Goal: Information Seeking & Learning: Get advice/opinions

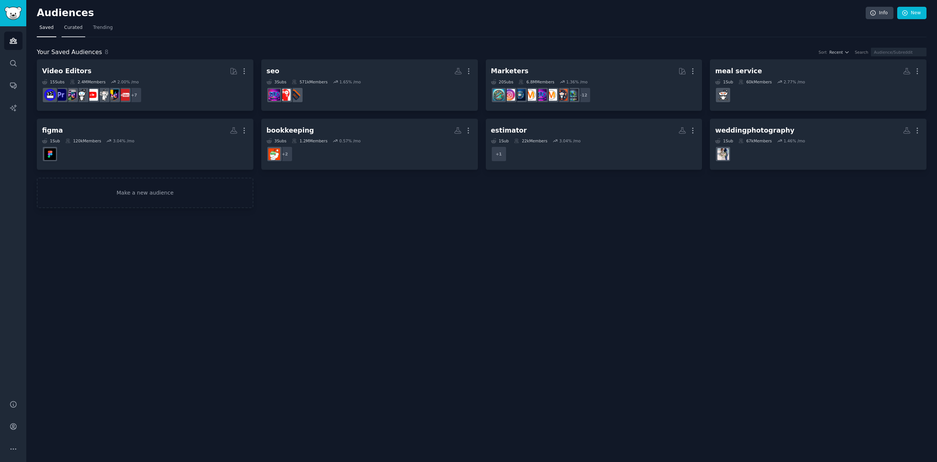
click at [71, 30] on span "Curated" at bounding box center [73, 27] width 18 height 7
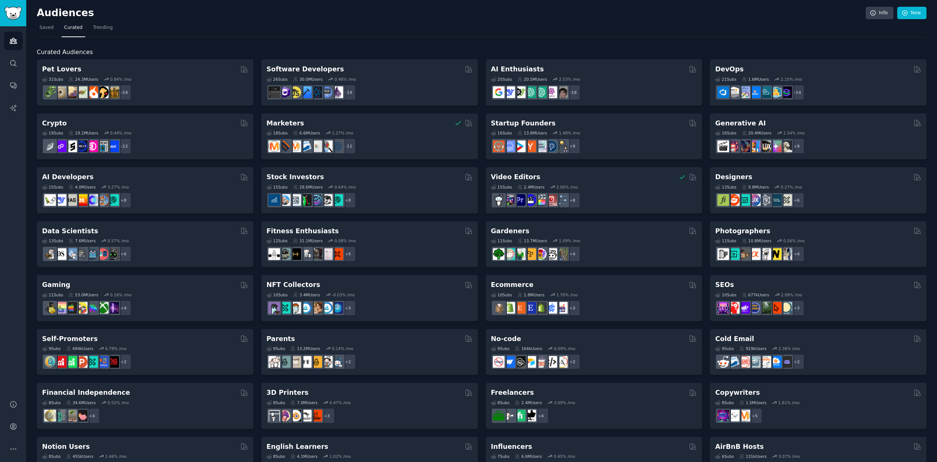
click at [481, 167] on div "Pet Lovers 31 Sub s 24.3M Users 0.84 % /mo + 24 Software Developers 26 Sub s 30…" at bounding box center [481, 324] width 889 height 531
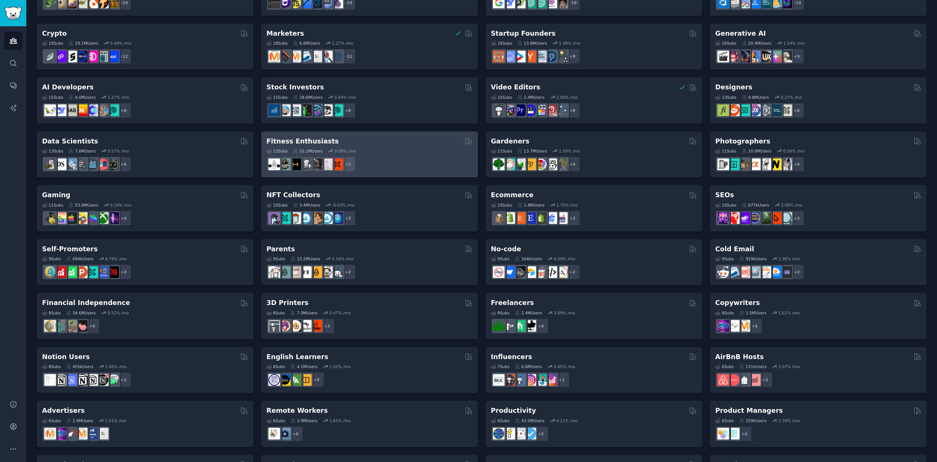
scroll to position [100, 0]
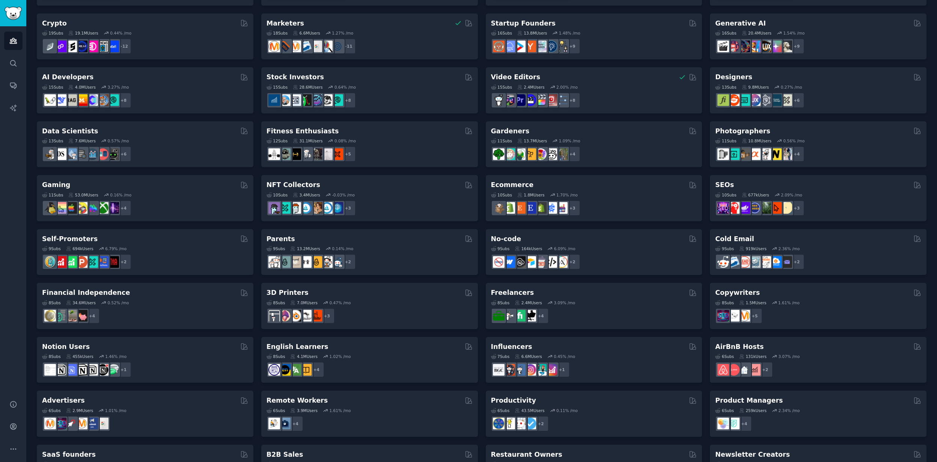
click at [479, 278] on div "Pet Lovers 31 Sub s 24.3M Users 0.84 % /mo + 24 Software Developers 26 Sub s 30…" at bounding box center [481, 224] width 889 height 531
click at [478, 277] on div "Pet Lovers 31 Sub s 24.3M Users 0.84 % /mo + 24 Software Developers 26 Sub s 30…" at bounding box center [481, 224] width 889 height 531
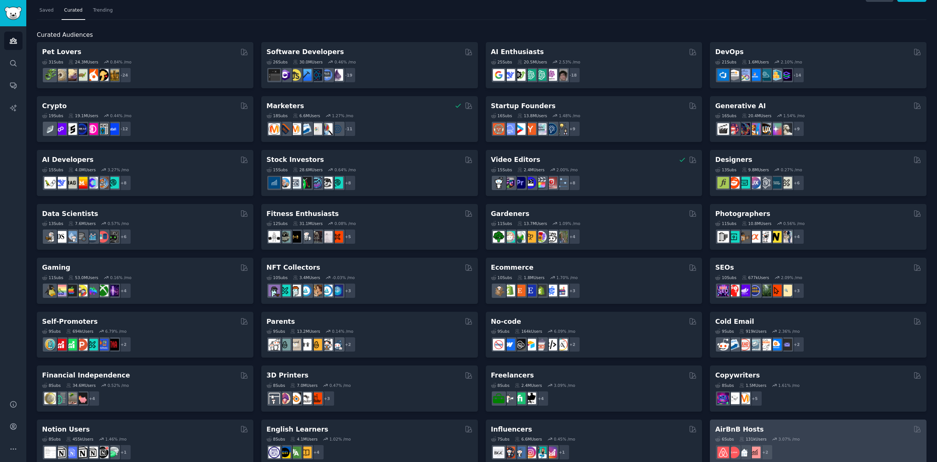
scroll to position [0, 0]
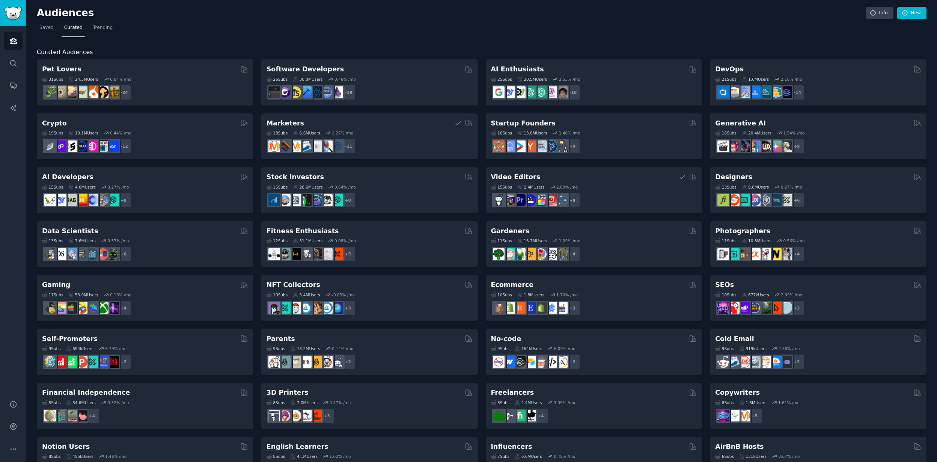
click at [62, 51] on span "Curated Audiences" at bounding box center [65, 52] width 56 height 9
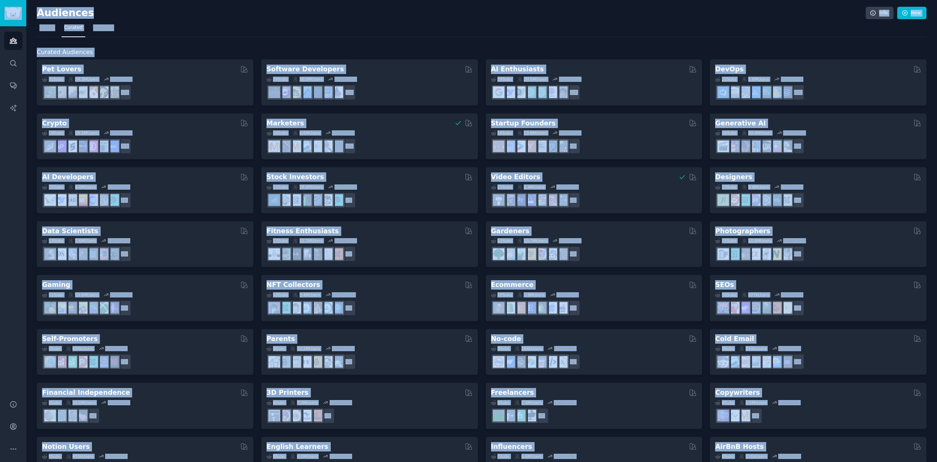
copy div "Audiences Search Conversations AI Reports Help Account More Audiences Info New …"
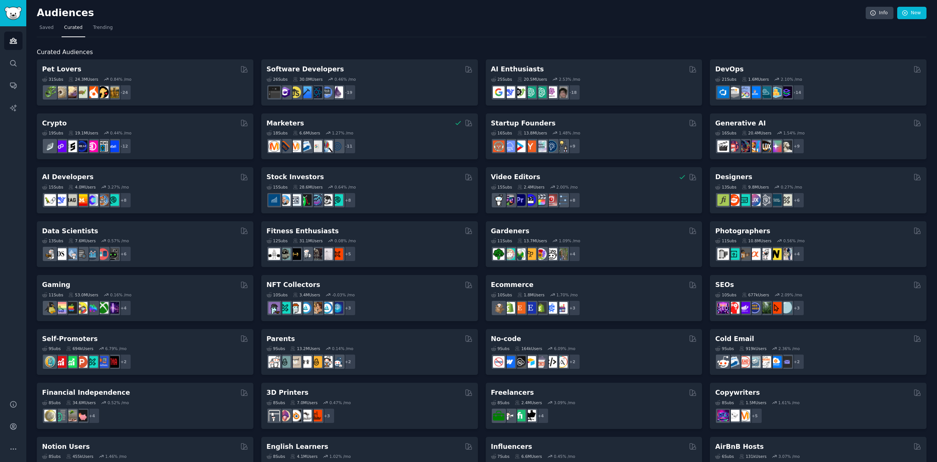
click at [151, 49] on h2 "Curated Audiences" at bounding box center [481, 52] width 889 height 9
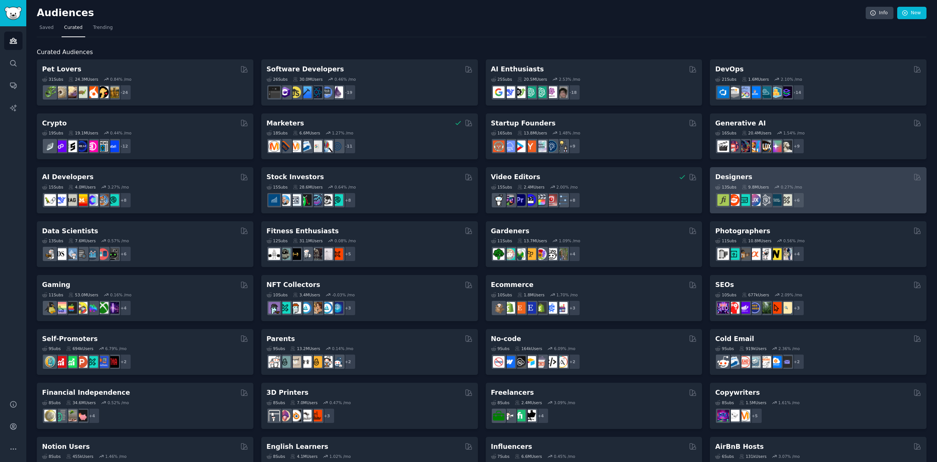
click at [821, 192] on div "+ 6" at bounding box center [818, 200] width 206 height 16
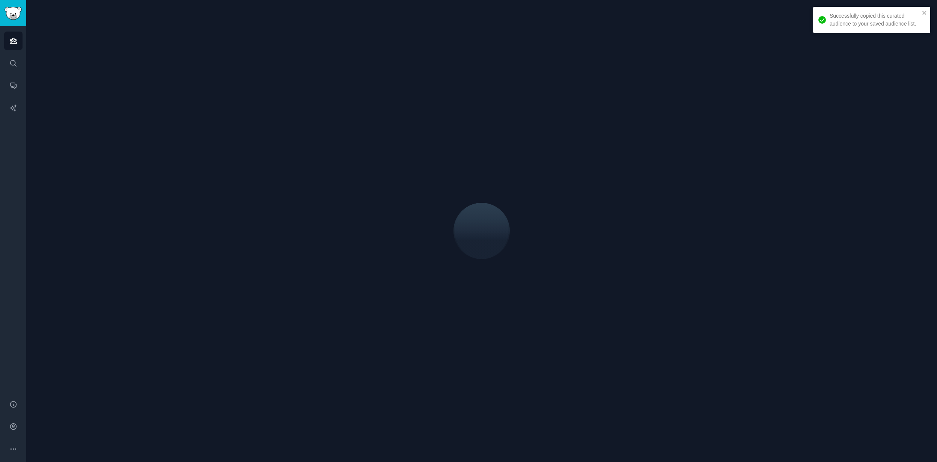
click at [785, 184] on div at bounding box center [481, 231] width 910 height 462
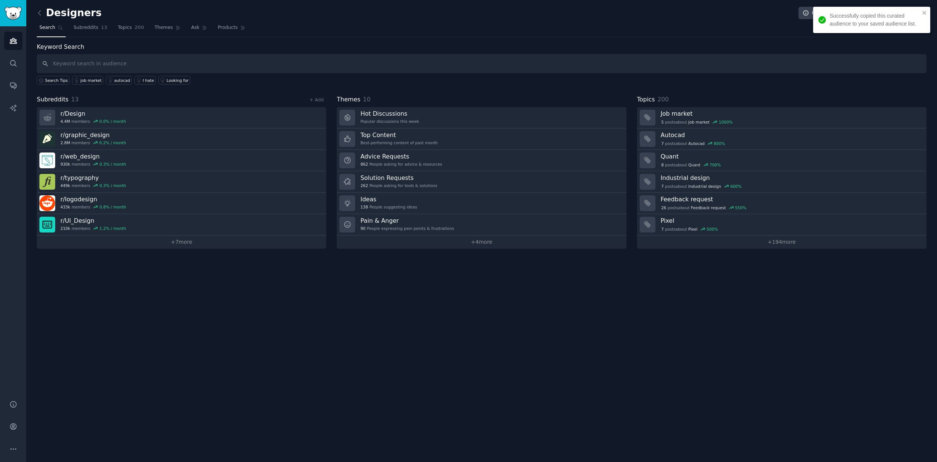
click at [574, 287] on div "Designers Info Edit Share Add Search Subreddits 13 Topics 200 Themes Ask Produc…" at bounding box center [481, 231] width 910 height 462
click at [164, 238] on link "+ 7 more" at bounding box center [181, 241] width 289 height 13
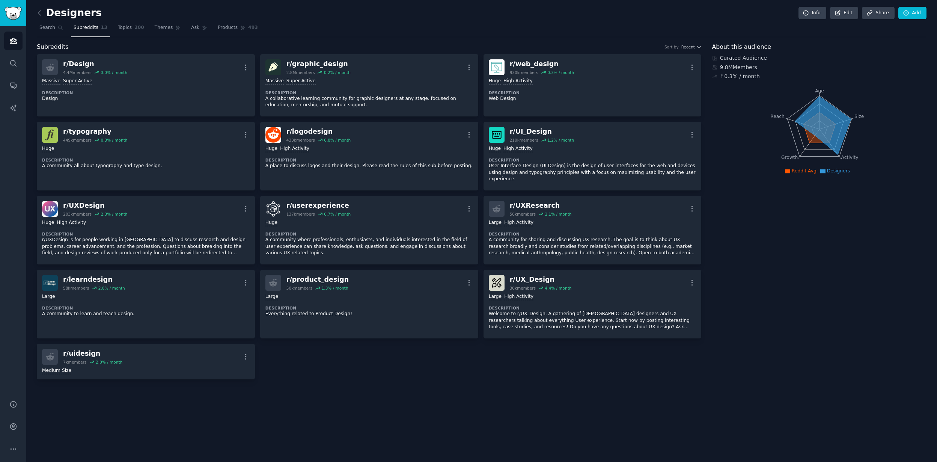
click at [323, 348] on div "r/ Design 4.4M members 0.0 % / month More Massive Super Active Description Desi…" at bounding box center [369, 216] width 665 height 325
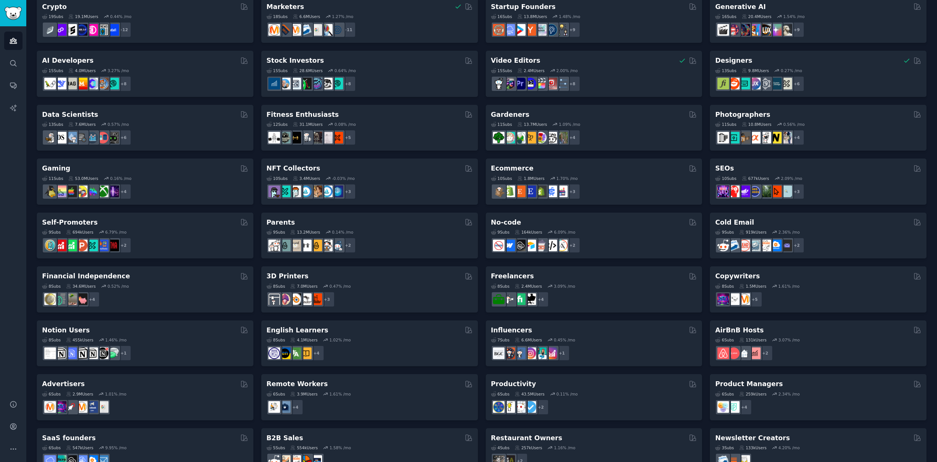
scroll to position [139, 0]
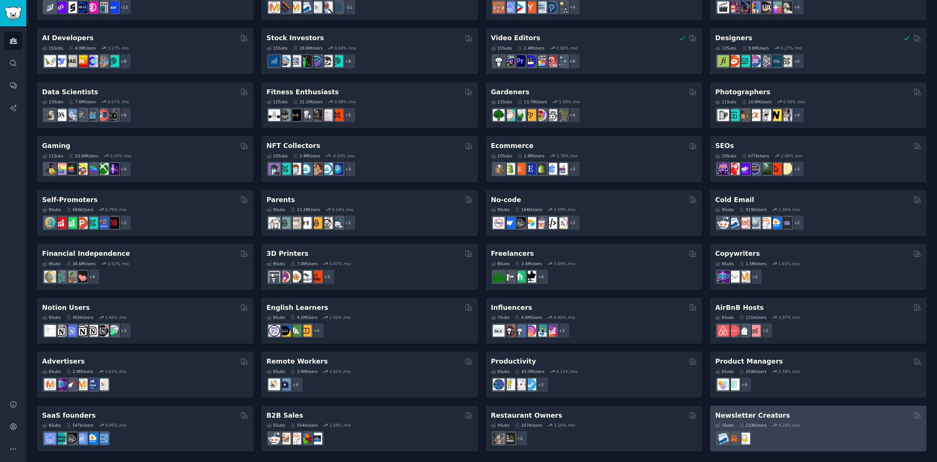
click at [776, 430] on div at bounding box center [818, 438] width 206 height 16
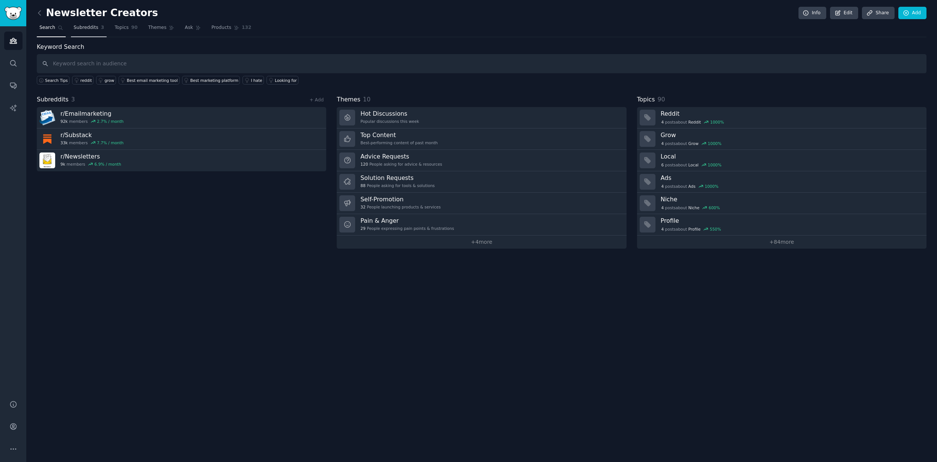
click at [86, 31] on span "Subreddits" at bounding box center [86, 27] width 25 height 7
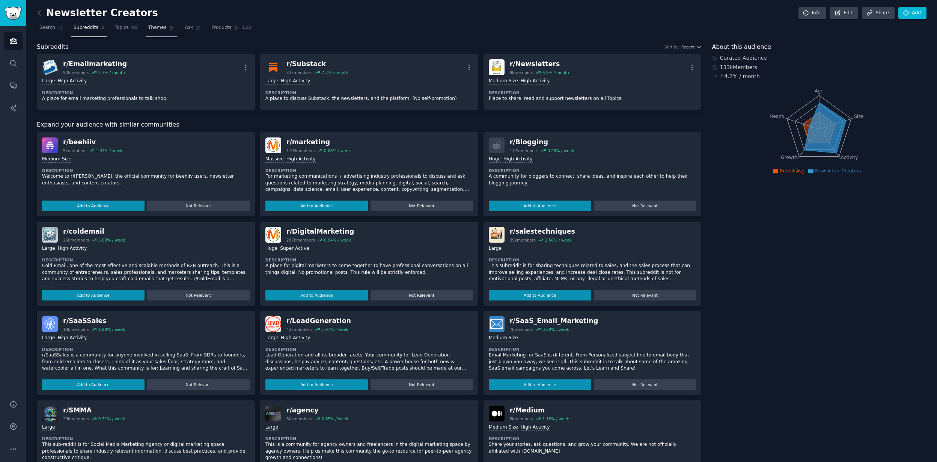
click at [152, 30] on span "Themes" at bounding box center [157, 27] width 18 height 7
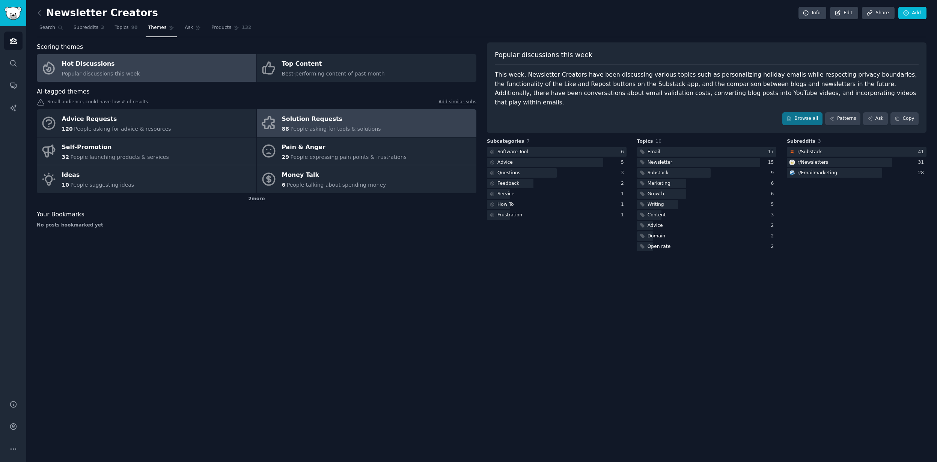
click at [323, 111] on link "Solution Requests 88 People asking for tools & solutions" at bounding box center [367, 123] width 220 height 28
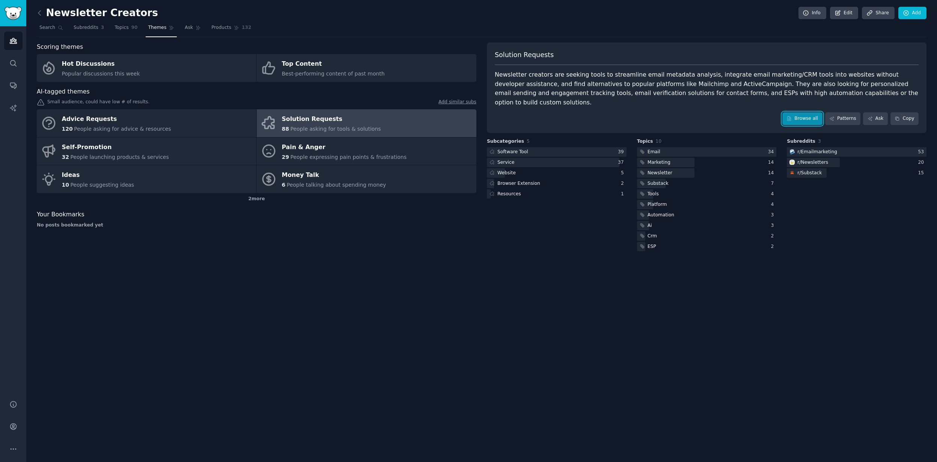
click at [794, 112] on link "Browse all" at bounding box center [802, 118] width 40 height 13
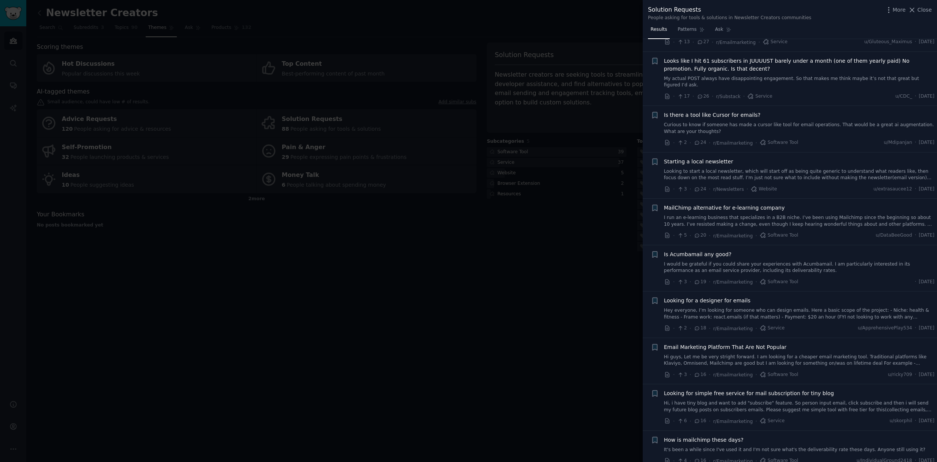
scroll to position [676, 0]
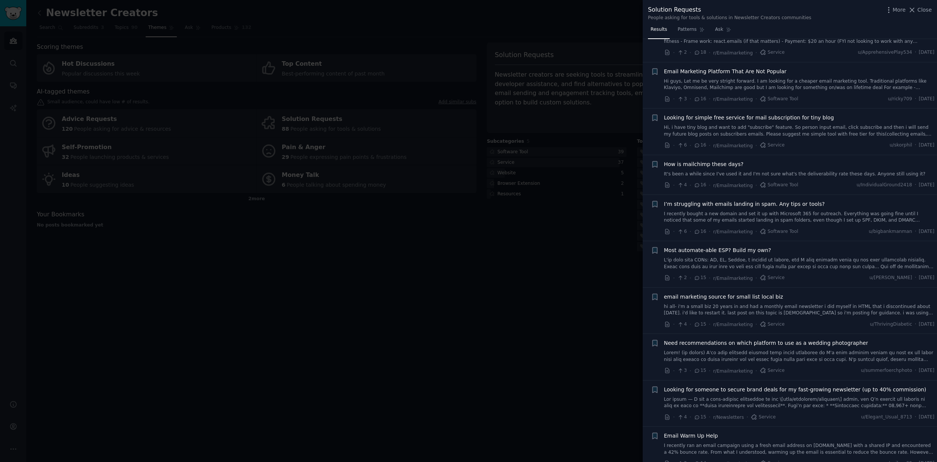
click at [776, 260] on link at bounding box center [799, 263] width 271 height 13
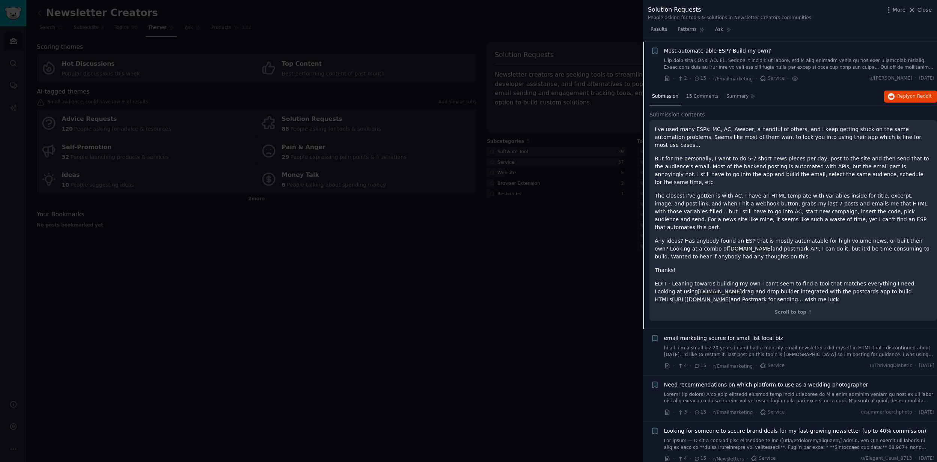
scroll to position [878, 0]
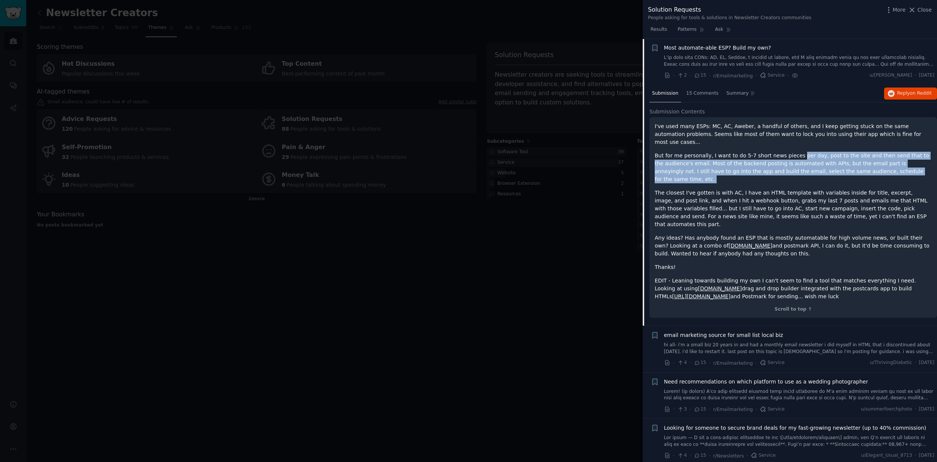
drag, startPoint x: 794, startPoint y: 150, endPoint x: 795, endPoint y: 169, distance: 19.2
click at [795, 168] on div "I've used many ESPs: MC, AC, Aweber, a handful of others, and I keep getting st…" at bounding box center [792, 211] width 277 height 178
click at [795, 169] on div "I've used many ESPs: MC, AC, Aweber, a handful of others, and I keep getting st…" at bounding box center [792, 211] width 277 height 178
drag, startPoint x: 795, startPoint y: 163, endPoint x: 794, endPoint y: 149, distance: 13.9
click at [794, 152] on p "But for me personally, I want to do 5-7 short news pieces per day, post to the …" at bounding box center [792, 168] width 277 height 32
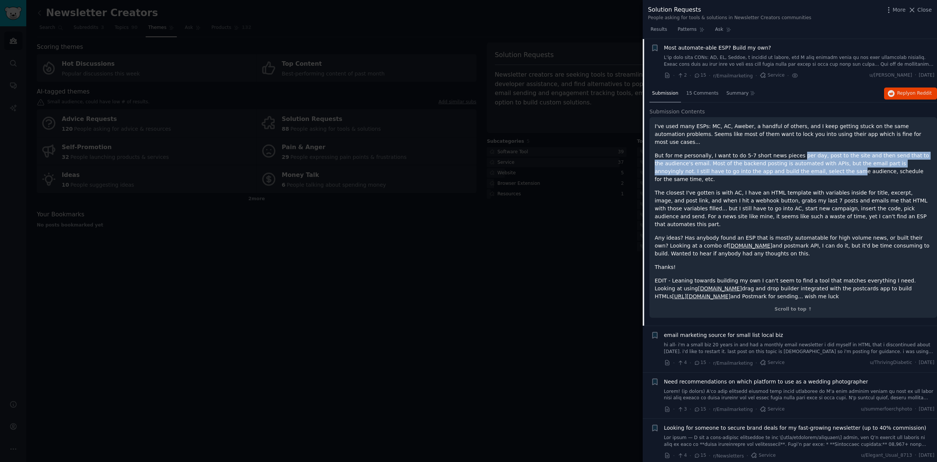
click at [794, 152] on p "But for me personally, I want to do 5-7 short news pieces per day, post to the …" at bounding box center [792, 168] width 277 height 32
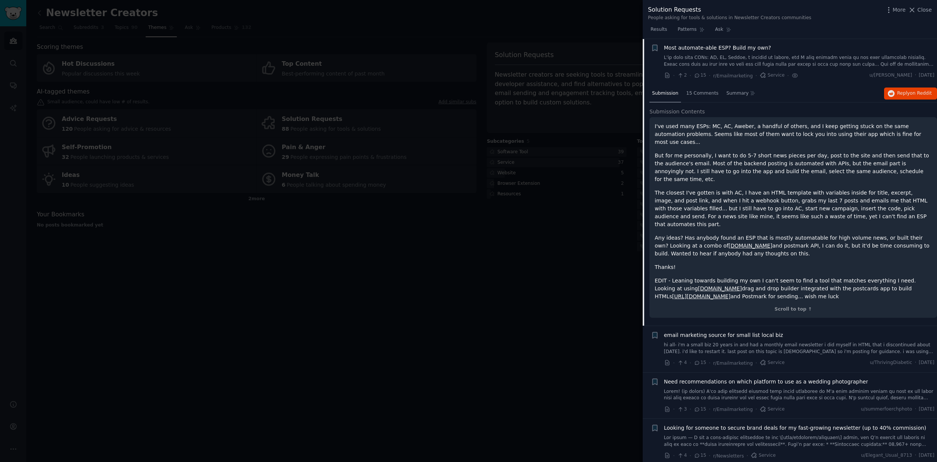
drag, startPoint x: 794, startPoint y: 148, endPoint x: 798, endPoint y: 227, distance: 78.5
click at [798, 227] on div "I've used many ESPs: MC, AC, Aweber, a handful of others, and I keep getting st…" at bounding box center [792, 211] width 277 height 178
click at [798, 234] on p "Any ideas? Has anybody found an ESP that is mostly automatable for high volume …" at bounding box center [792, 246] width 277 height 24
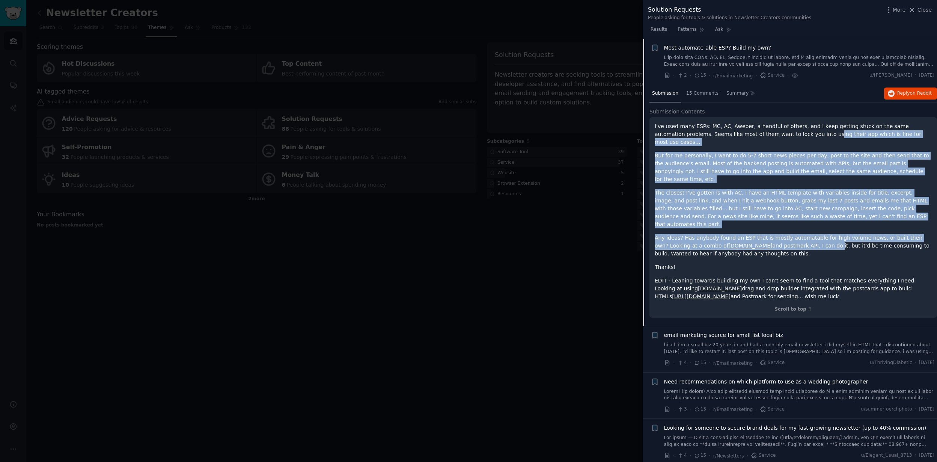
drag, startPoint x: 798, startPoint y: 222, endPoint x: 798, endPoint y: 132, distance: 90.1
click at [798, 132] on div "I've used many ESPs: MC, AC, Aweber, a handful of others, and I keep getting st…" at bounding box center [792, 211] width 277 height 178
click at [796, 126] on p "I've used many ESPs: MC, AC, Aweber, a handful of others, and I keep getting st…" at bounding box center [792, 134] width 277 height 24
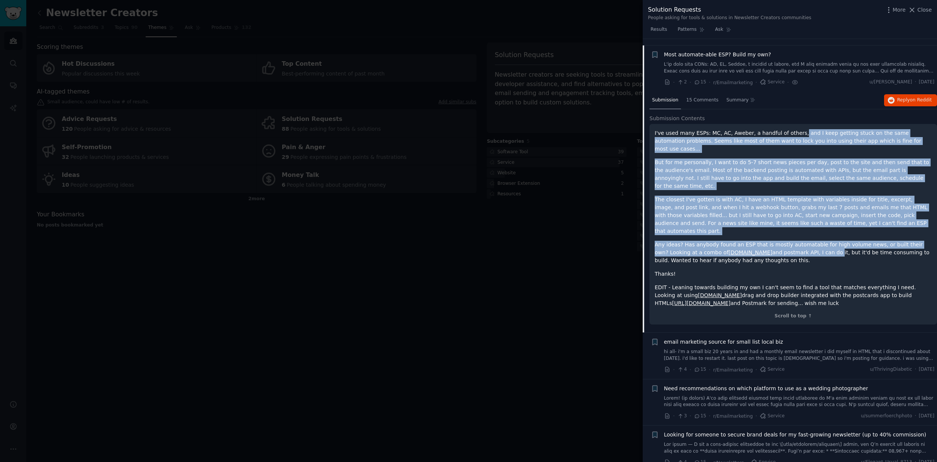
scroll to position [868, 0]
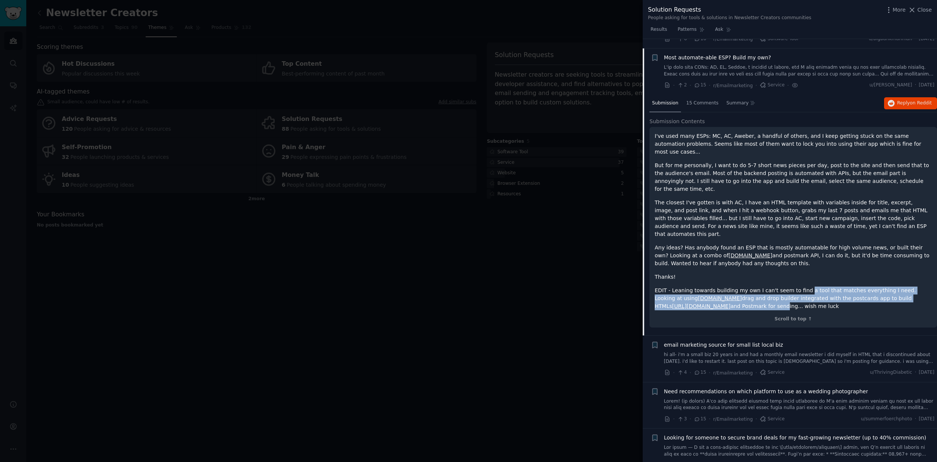
drag, startPoint x: 802, startPoint y: 283, endPoint x: 801, endPoint y: 266, distance: 16.9
click at [801, 286] on p "EDIT - Leaning towards building my own I can't seem to find a tool that matches…" at bounding box center [792, 298] width 277 height 24
drag, startPoint x: 808, startPoint y: 267, endPoint x: 808, endPoint y: 280, distance: 12.8
click at [808, 286] on p "EDIT - Leaning towards building my own I can't seem to find a tool that matches…" at bounding box center [792, 298] width 277 height 24
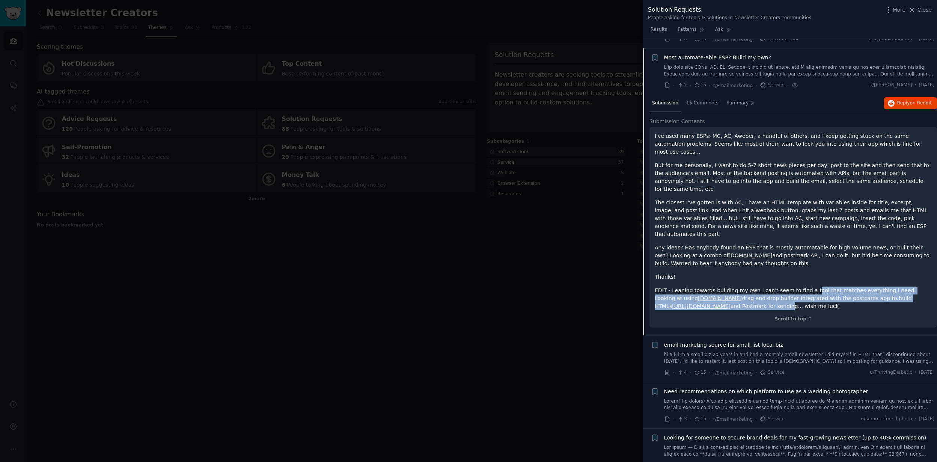
click at [808, 286] on p "EDIT - Leaning towards building my own I can't seem to find a tool that matches…" at bounding box center [792, 298] width 277 height 24
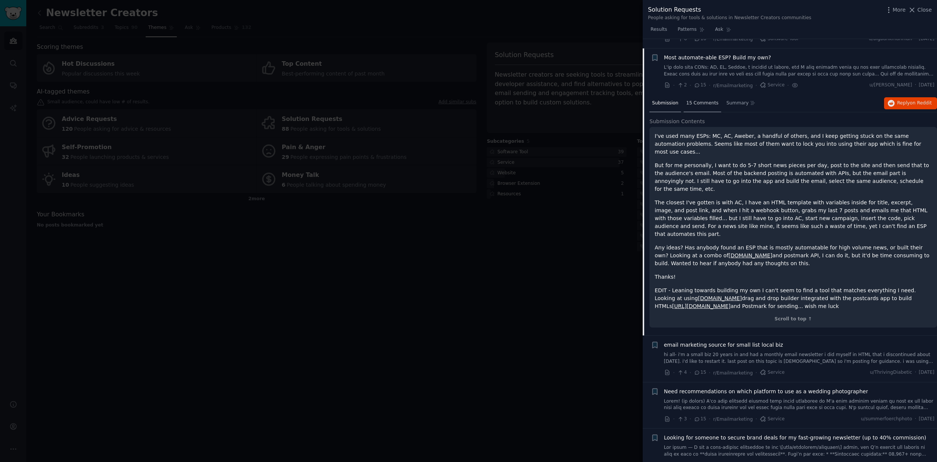
click at [707, 102] on span "15 Comments" at bounding box center [702, 103] width 32 height 7
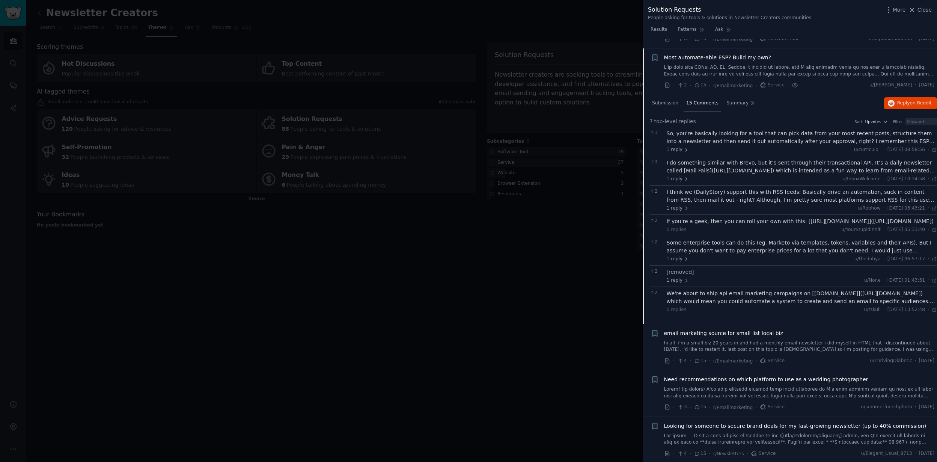
click at [732, 142] on div "So, you're basically looking for a tool that can pick data from your most recen…" at bounding box center [801, 137] width 271 height 16
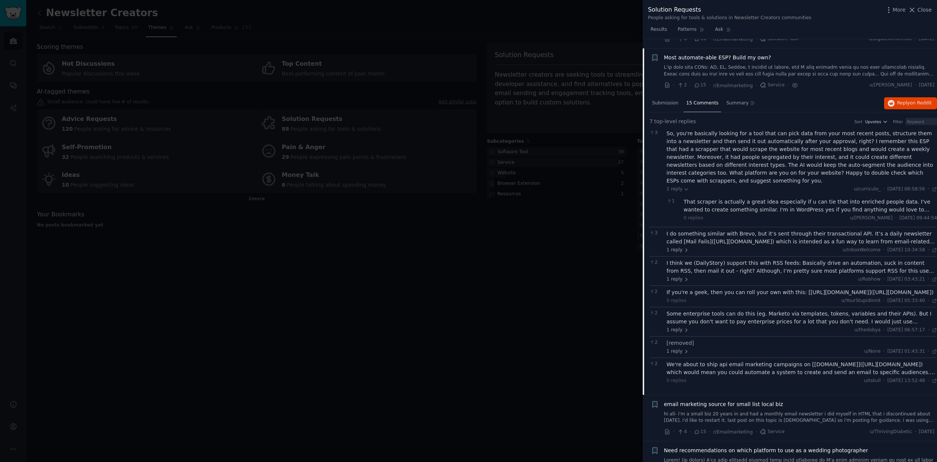
click at [765, 231] on div "I do something similar with Brevo, but it’s sent through their transactional AP…" at bounding box center [801, 238] width 271 height 16
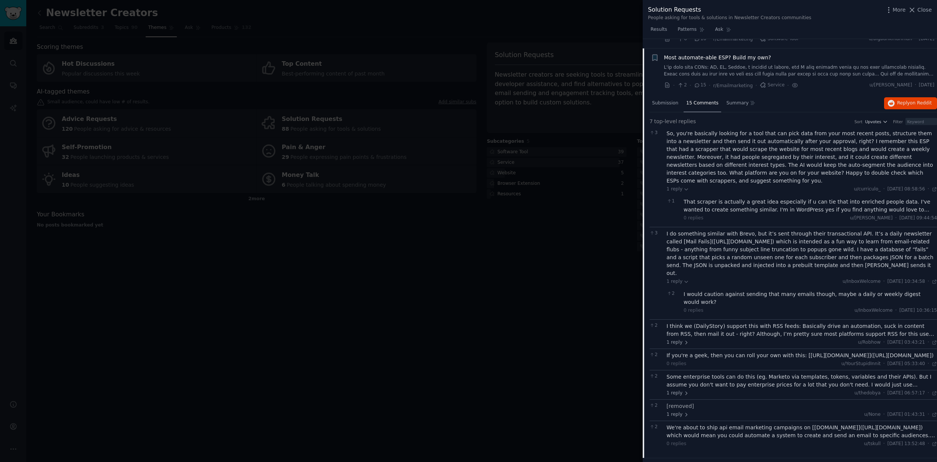
click at [753, 322] on div "I think we (DailyStory) support this with RSS feeds: Basically drive an automat…" at bounding box center [801, 330] width 271 height 16
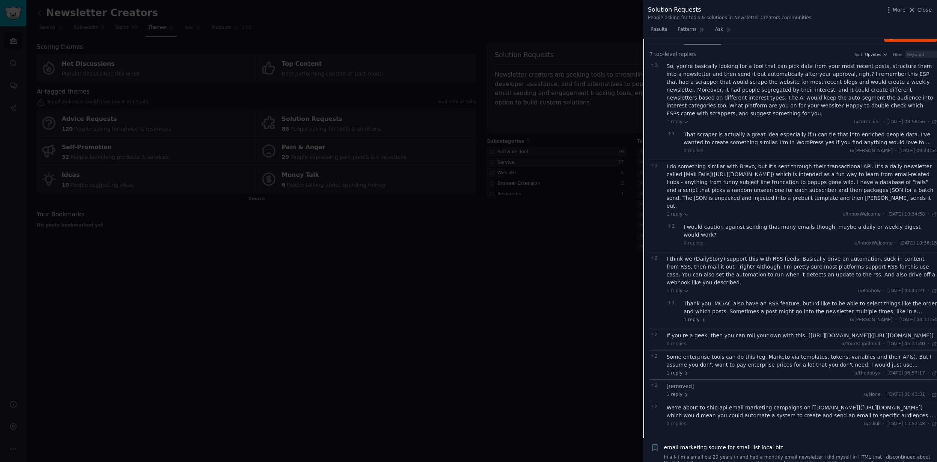
scroll to position [949, 0]
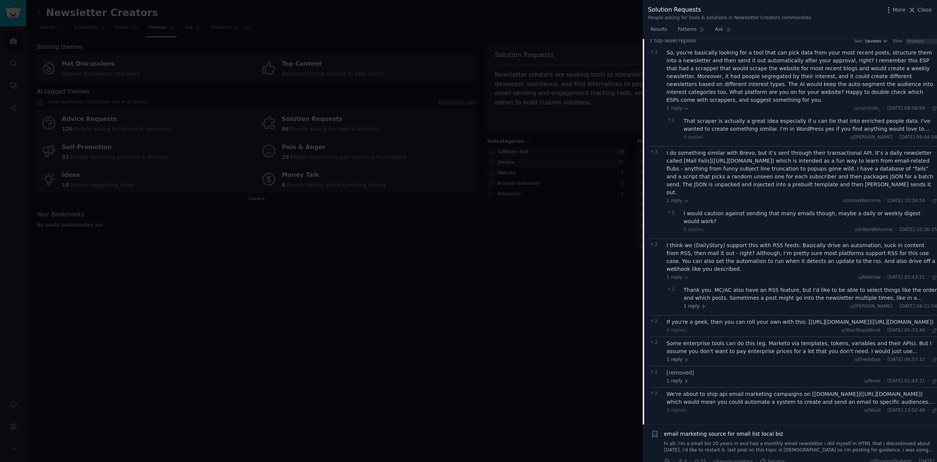
click at [757, 318] on div "If you're a geek, then you can roll your own with this: [https://mautic.org](ht…" at bounding box center [801, 322] width 271 height 8
click at [738, 339] on div "Some enterprise tools can do this (eg. Marketo via templates, tokens, variables…" at bounding box center [801, 347] width 271 height 16
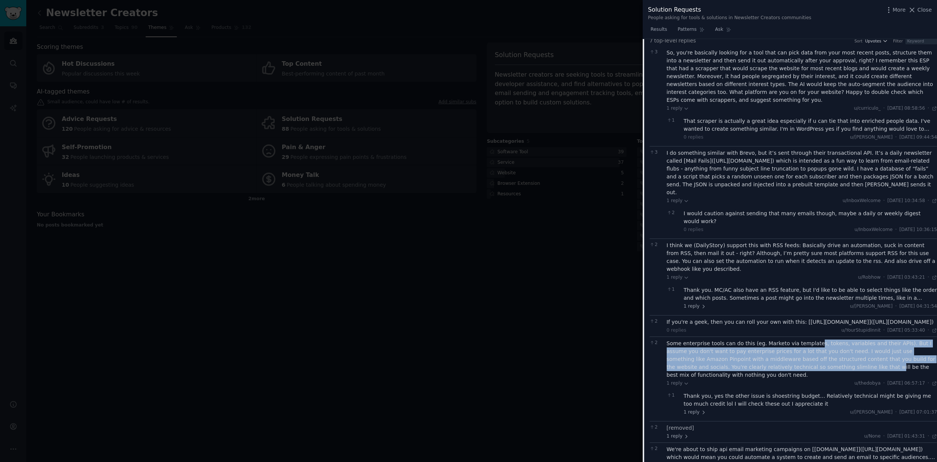
drag, startPoint x: 809, startPoint y: 342, endPoint x: 811, endPoint y: 322, distance: 20.0
click at [811, 339] on div "Some enterprise tools can do this (eg. Marketo via templates, tokens, variables…" at bounding box center [801, 358] width 271 height 39
click at [808, 339] on div "Some enterprise tools can do this (eg. Marketo via templates, tokens, variables…" at bounding box center [801, 358] width 271 height 39
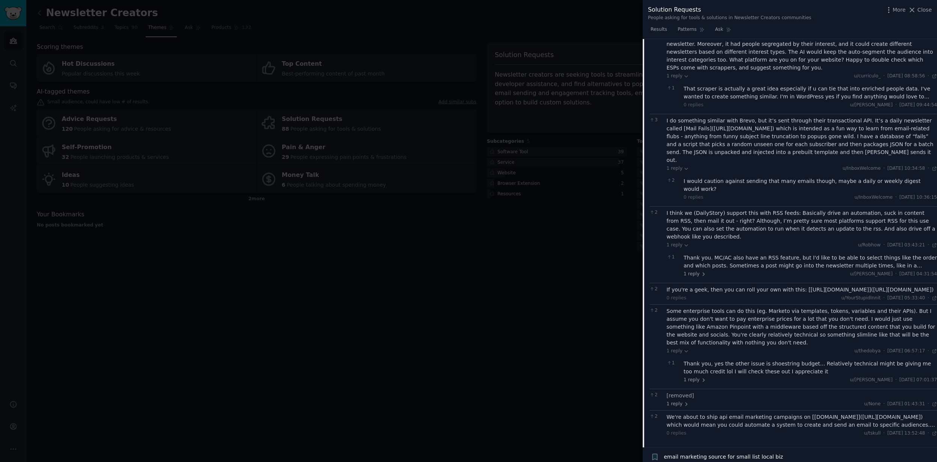
scroll to position [995, 0]
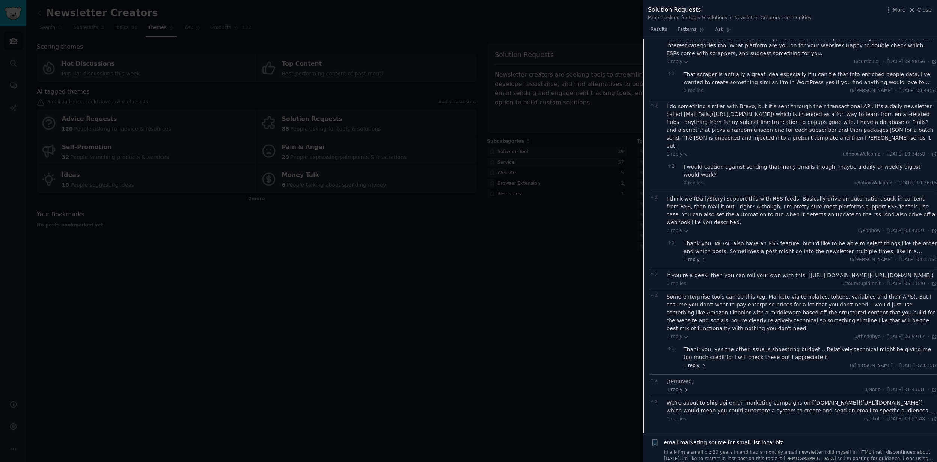
click at [697, 362] on span "1 reply" at bounding box center [694, 365] width 23 height 7
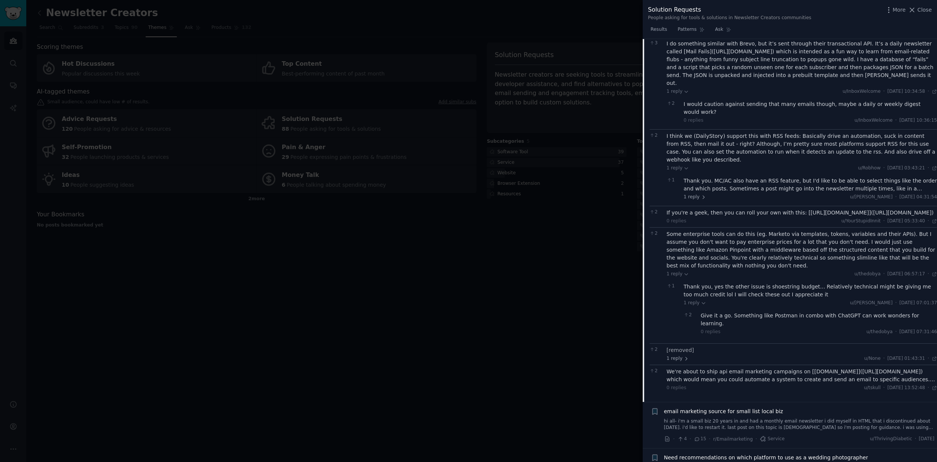
scroll to position [1066, 0]
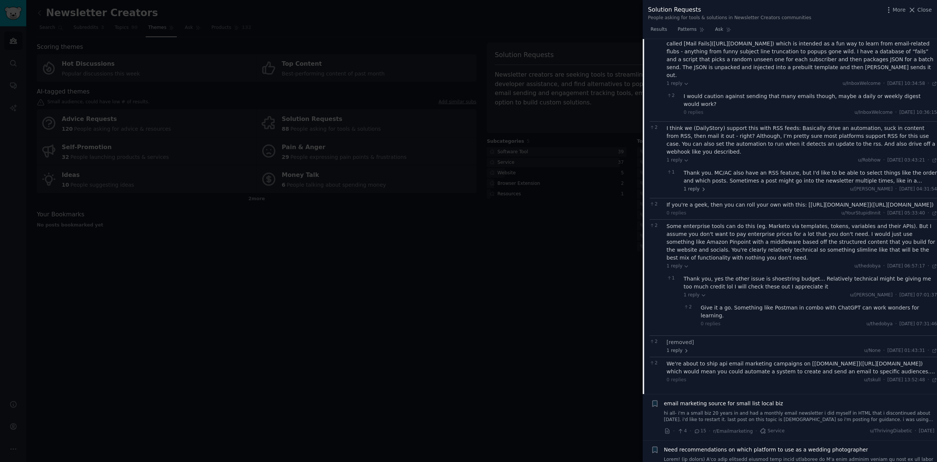
click at [805, 359] on div "We're about to ship api email marketing campaigns on [saasco.com](http://saasco…" at bounding box center [801, 367] width 271 height 16
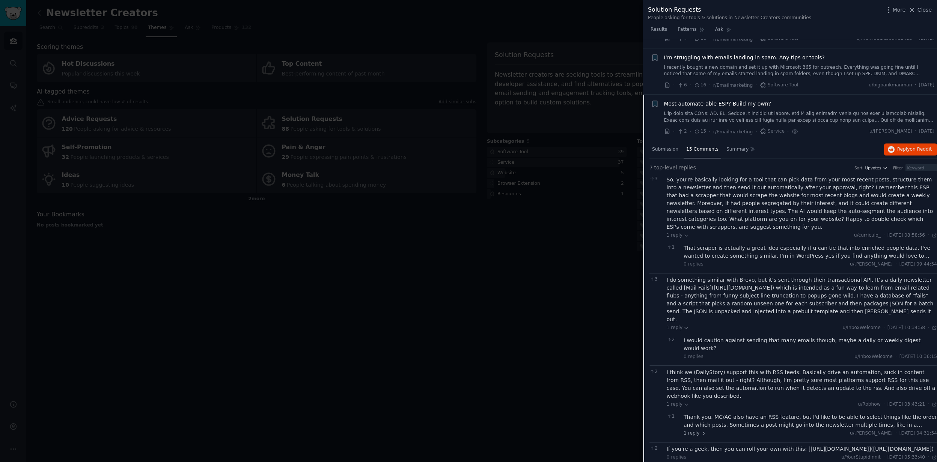
scroll to position [820, 0]
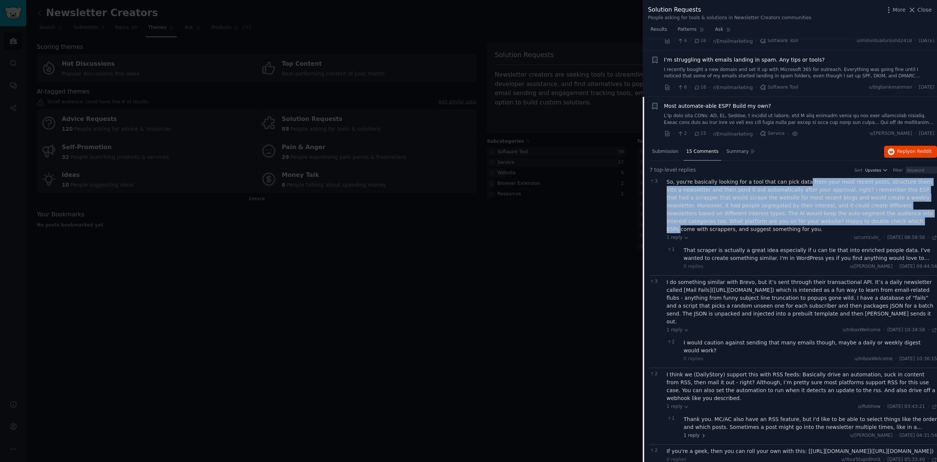
drag, startPoint x: 799, startPoint y: 180, endPoint x: 804, endPoint y: 221, distance: 40.5
click at [804, 221] on div "So, you're basically looking for a tool that can pick data from your most recen…" at bounding box center [801, 205] width 271 height 55
drag, startPoint x: 800, startPoint y: 222, endPoint x: 801, endPoint y: 184, distance: 38.3
click at [801, 184] on div "So, you're basically looking for a tool that can pick data from your most recen…" at bounding box center [801, 205] width 271 height 55
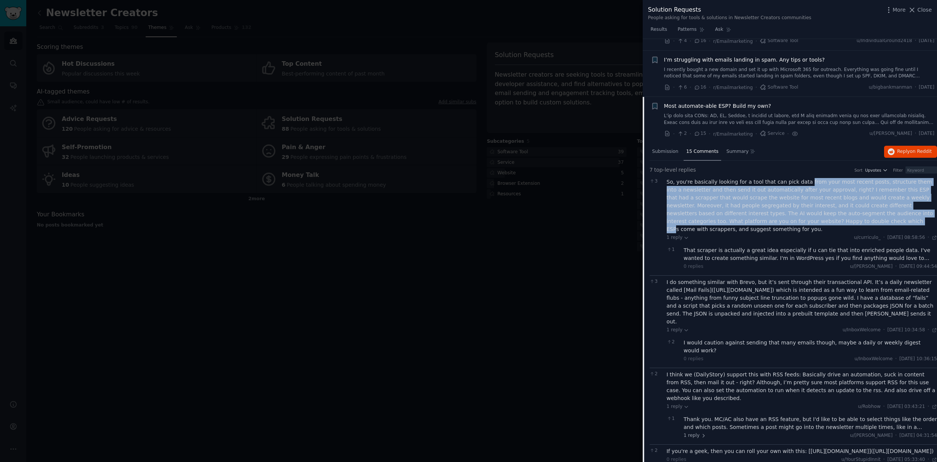
click at [801, 184] on div "So, you're basically looking for a tool that can pick data from your most recen…" at bounding box center [801, 205] width 271 height 55
drag, startPoint x: 803, startPoint y: 183, endPoint x: 802, endPoint y: 219, distance: 36.4
click at [802, 219] on div "So, you're basically looking for a tool that can pick data from your most recen…" at bounding box center [801, 205] width 271 height 55
drag, startPoint x: 801, startPoint y: 222, endPoint x: 803, endPoint y: 183, distance: 38.7
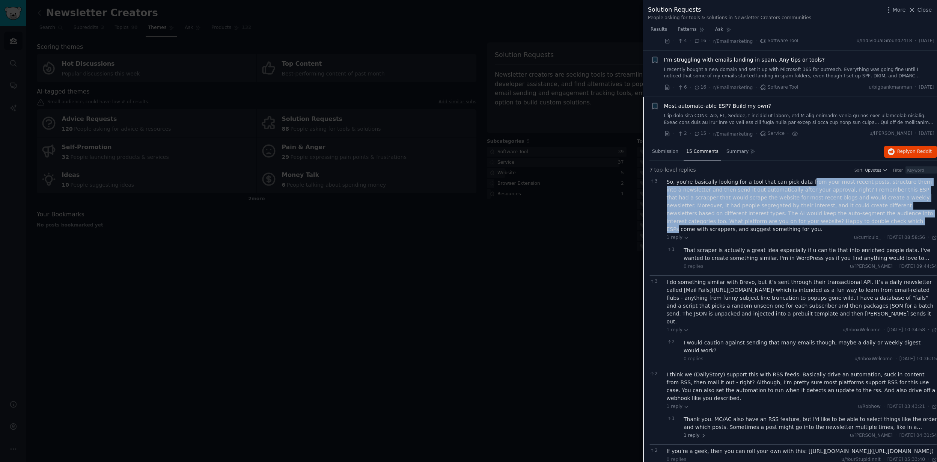
click at [803, 183] on div "So, you're basically looking for a tool that can pick data from your most recen…" at bounding box center [801, 205] width 271 height 55
drag, startPoint x: 807, startPoint y: 182, endPoint x: 806, endPoint y: 223, distance: 40.9
click at [806, 223] on div "So, you're basically looking for a tool that can pick data from your most recen…" at bounding box center [801, 205] width 271 height 55
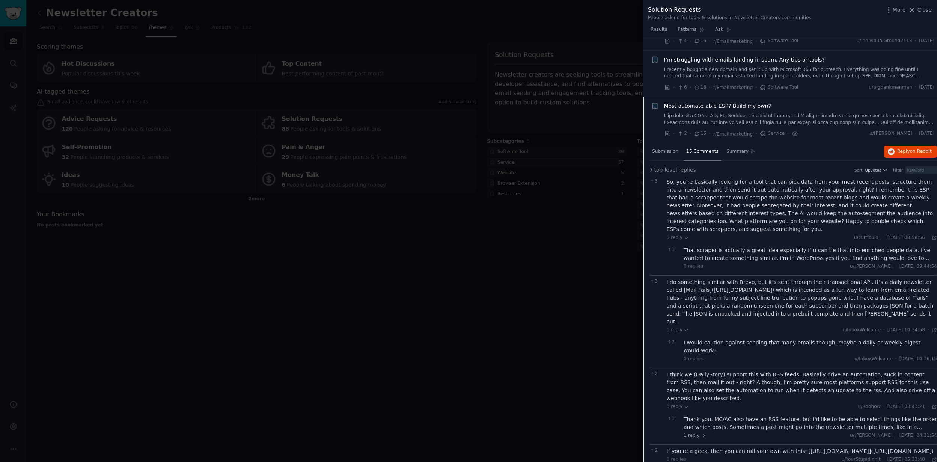
click at [789, 122] on link at bounding box center [799, 119] width 271 height 13
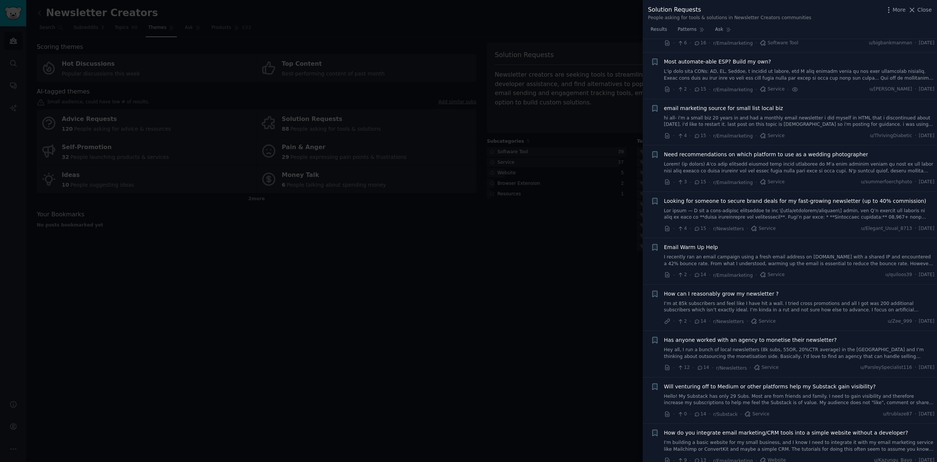
scroll to position [878, 0]
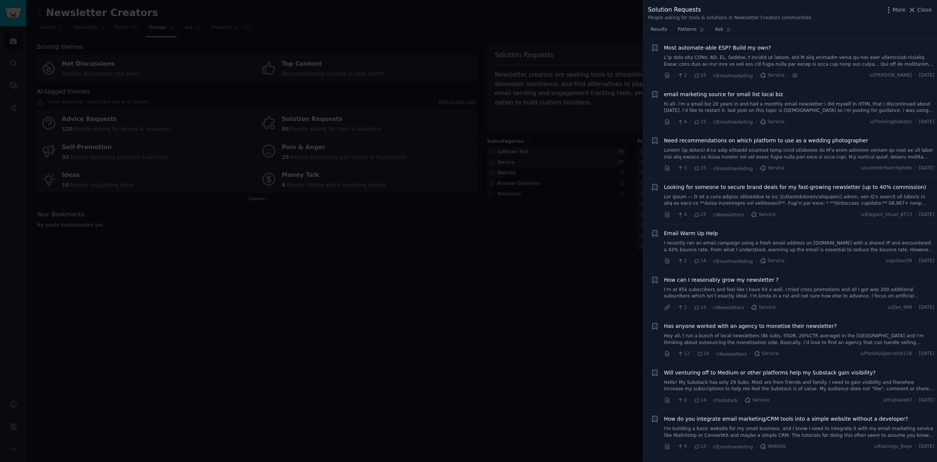
click at [821, 63] on link at bounding box center [799, 60] width 271 height 13
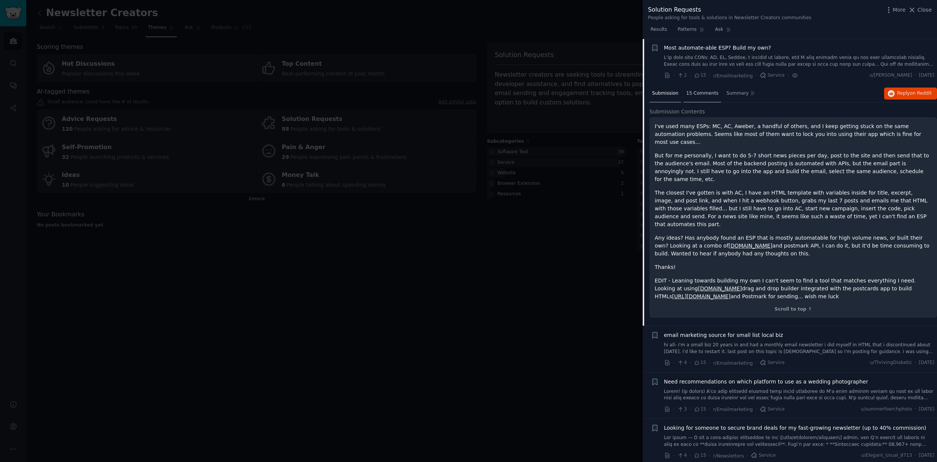
click at [708, 91] on span "15 Comments" at bounding box center [702, 93] width 32 height 7
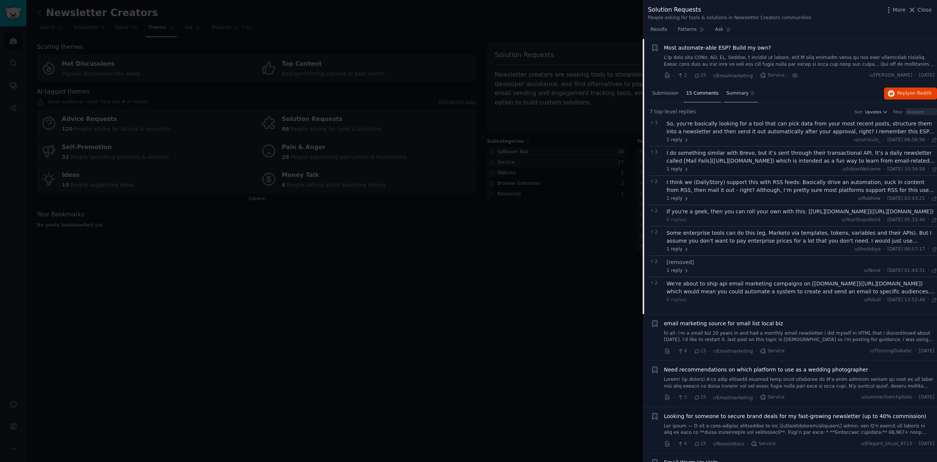
click at [731, 95] on span "Summary" at bounding box center [737, 93] width 22 height 7
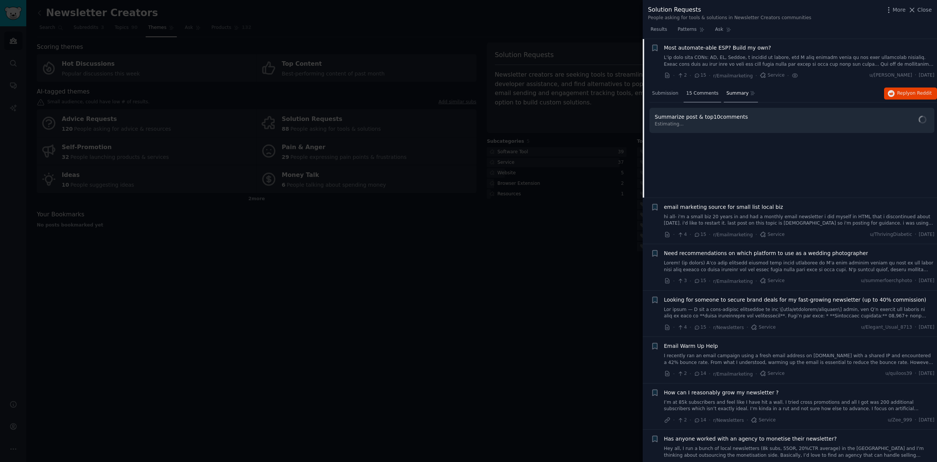
click at [700, 96] on span "15 Comments" at bounding box center [702, 93] width 32 height 7
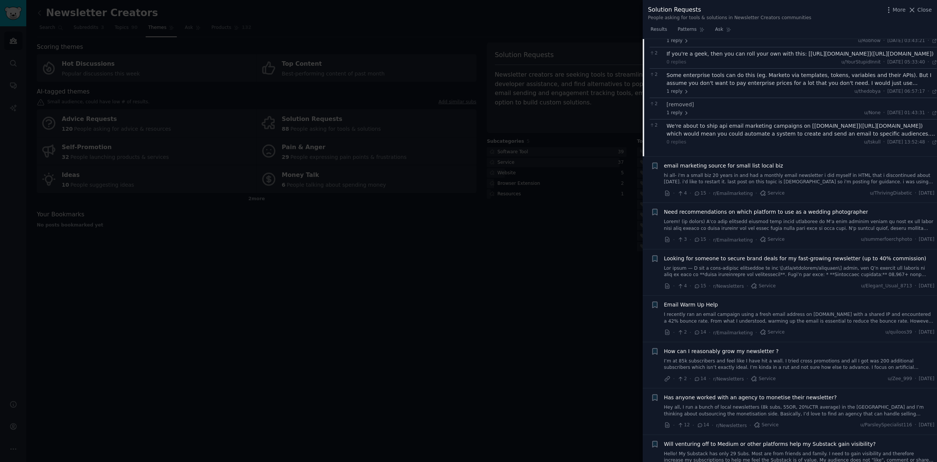
scroll to position [1036, 0]
click at [806, 273] on link at bounding box center [799, 271] width 271 height 13
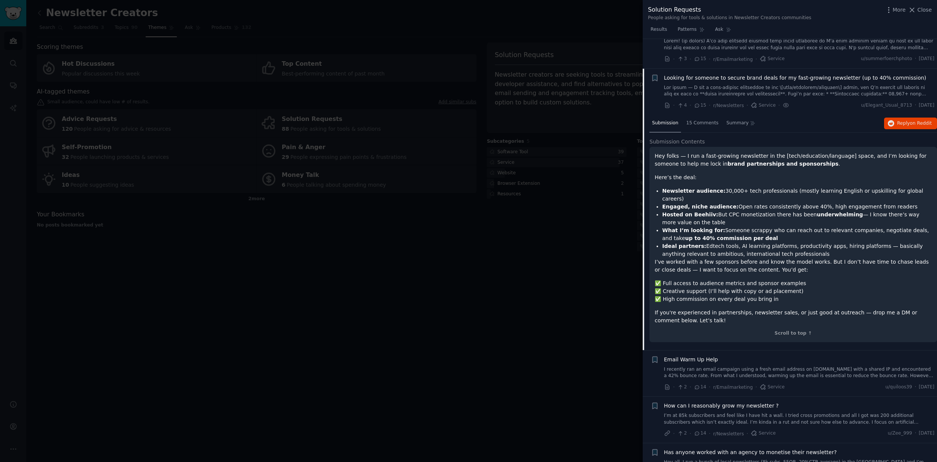
scroll to position [962, 0]
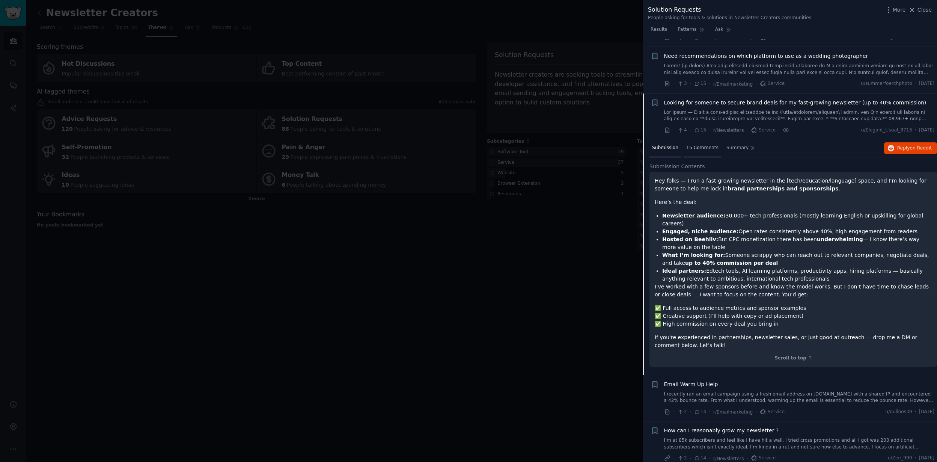
click at [698, 142] on div "15 Comments" at bounding box center [702, 148] width 38 height 18
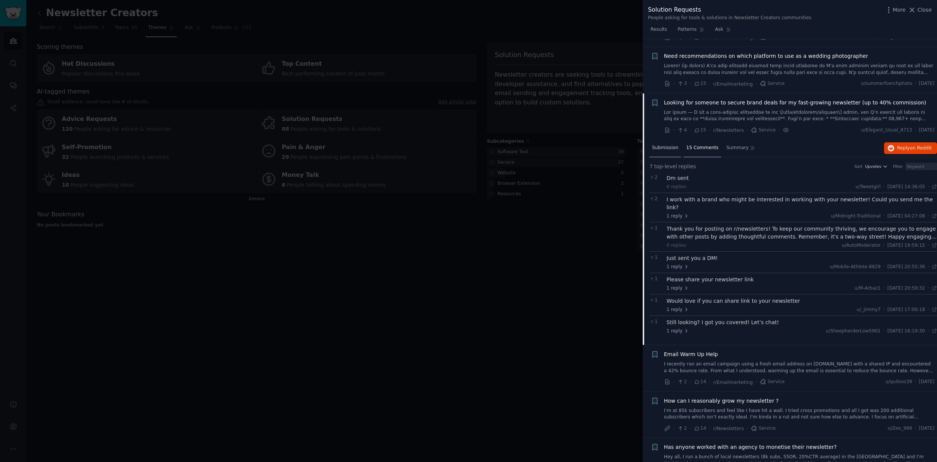
click at [663, 152] on div "Submission" at bounding box center [665, 148] width 32 height 18
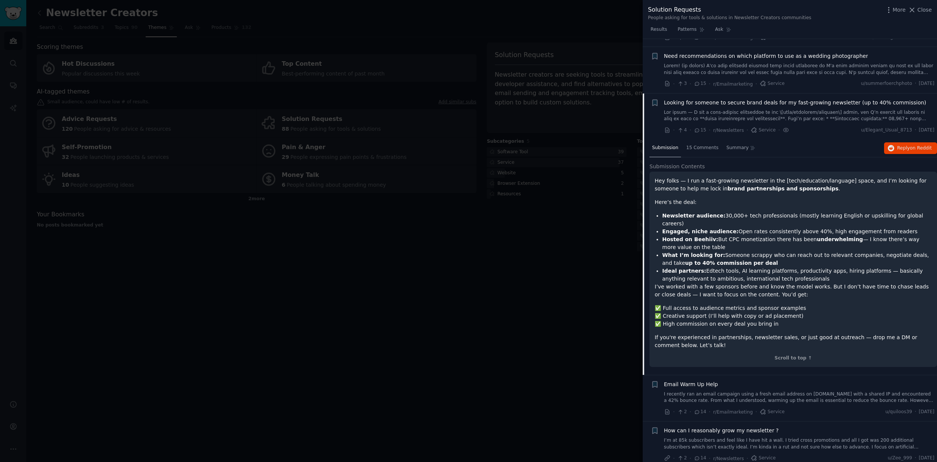
drag, startPoint x: 771, startPoint y: 215, endPoint x: 776, endPoint y: 317, distance: 102.6
click at [776, 317] on div "Hey folks — I run a fast-growing newsletter in the [tech/education/language] sp…" at bounding box center [792, 263] width 277 height 172
click at [776, 317] on p "✅ Full access to audience metrics and sponsor examples ✅ Creative support (I’ll…" at bounding box center [792, 316] width 277 height 24
drag, startPoint x: 778, startPoint y: 317, endPoint x: 763, endPoint y: 217, distance: 101.7
click at [763, 217] on div "Hey folks — I run a fast-growing newsletter in the [tech/education/language] sp…" at bounding box center [792, 263] width 277 height 172
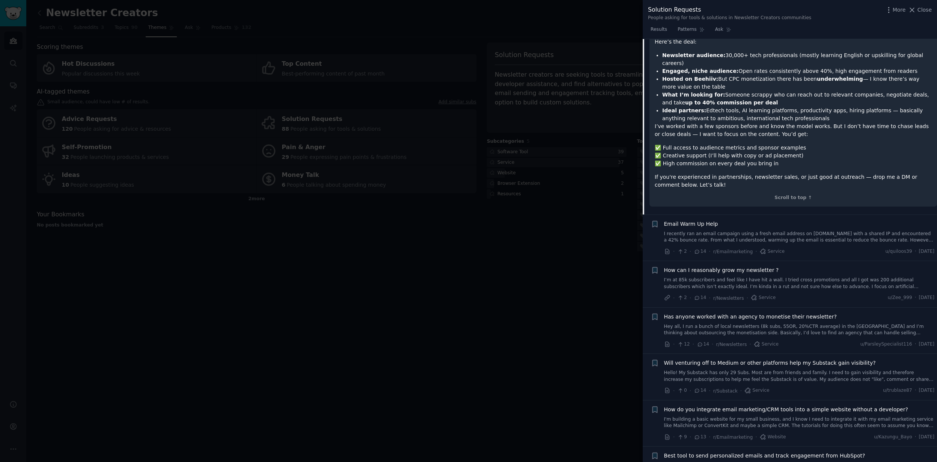
scroll to position [1123, 0]
click at [812, 323] on link "Hey all, I run a bunch of local newsletters (8k subs, 55OR, 20%CTR average) in …" at bounding box center [799, 329] width 271 height 13
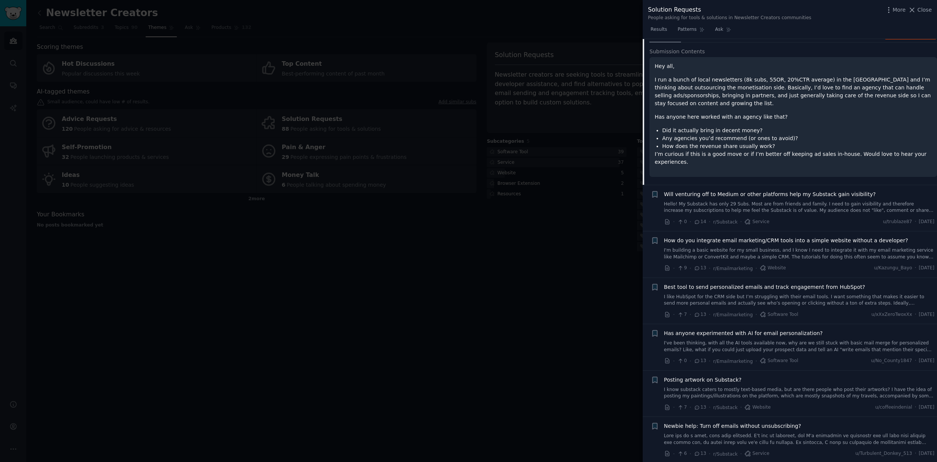
scroll to position [1237, 0]
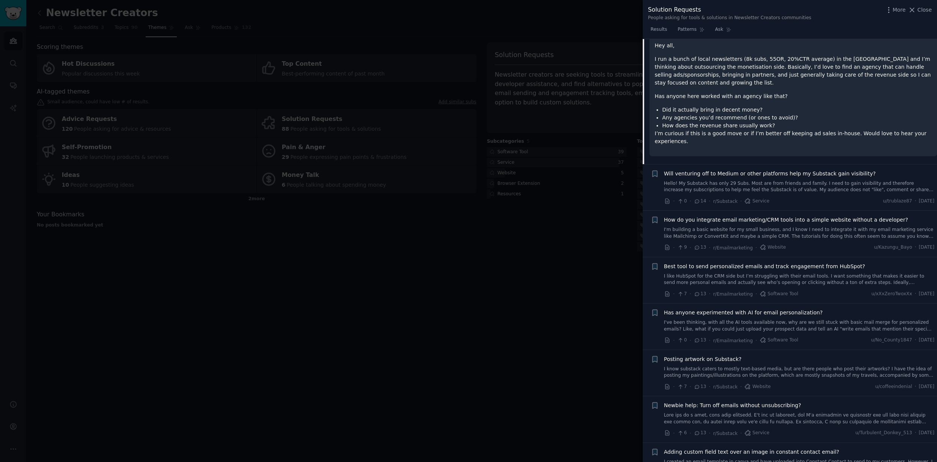
click at [807, 319] on link "I've been thinking, with all the AI tools available now, why are we still stuck…" at bounding box center [799, 325] width 271 height 13
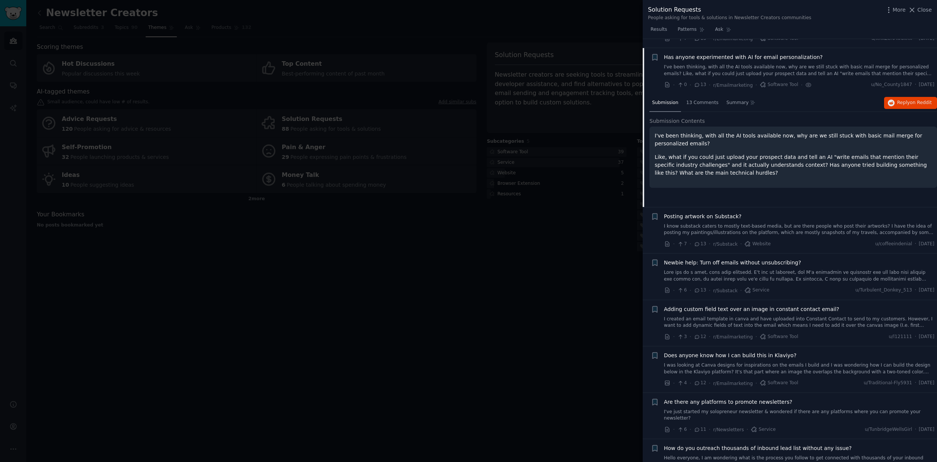
scroll to position [1341, 0]
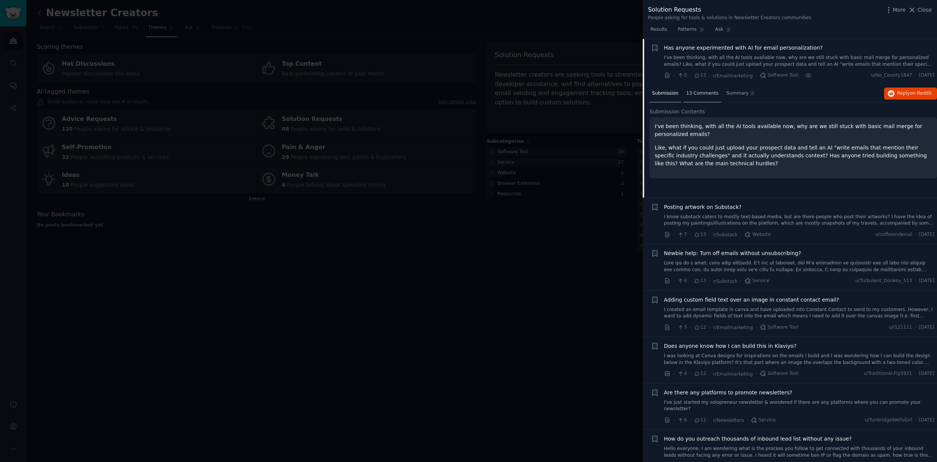
click at [693, 93] on span "13 Comments" at bounding box center [702, 93] width 32 height 7
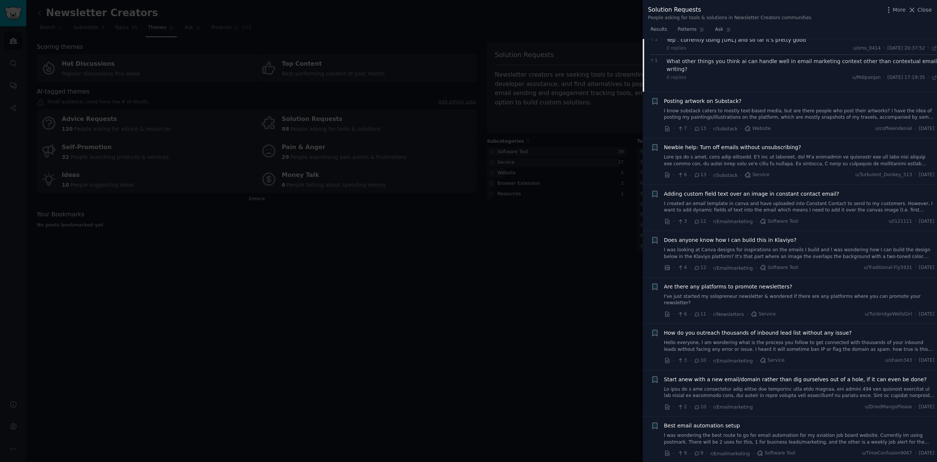
scroll to position [1543, 0]
click at [606, 266] on div at bounding box center [468, 231] width 937 height 462
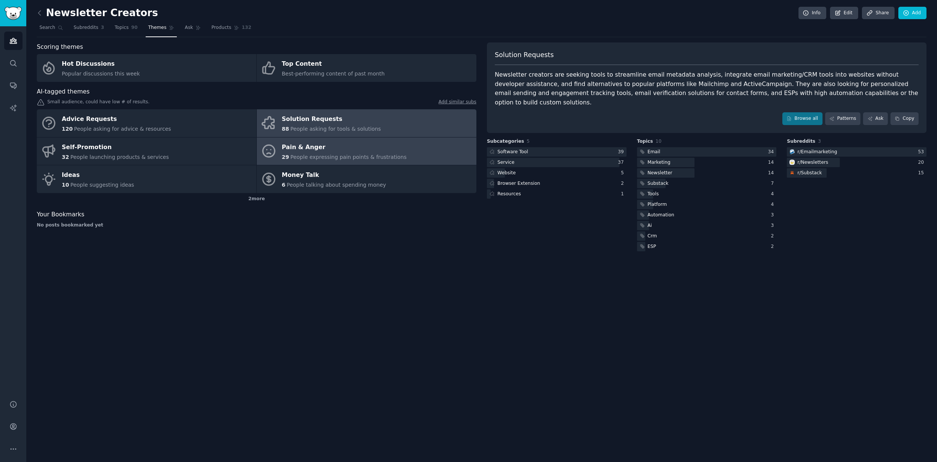
click at [341, 157] on span "People expressing pain points & frustrations" at bounding box center [348, 157] width 116 height 6
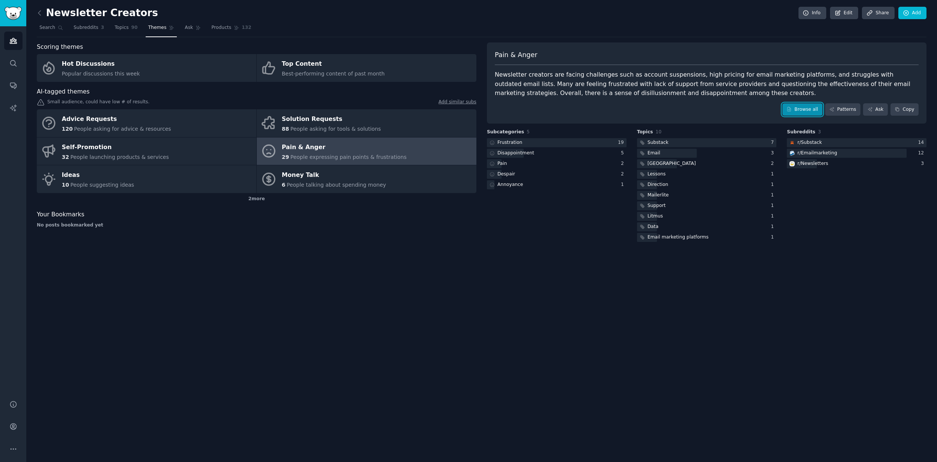
click at [799, 112] on link "Browse all" at bounding box center [802, 109] width 40 height 13
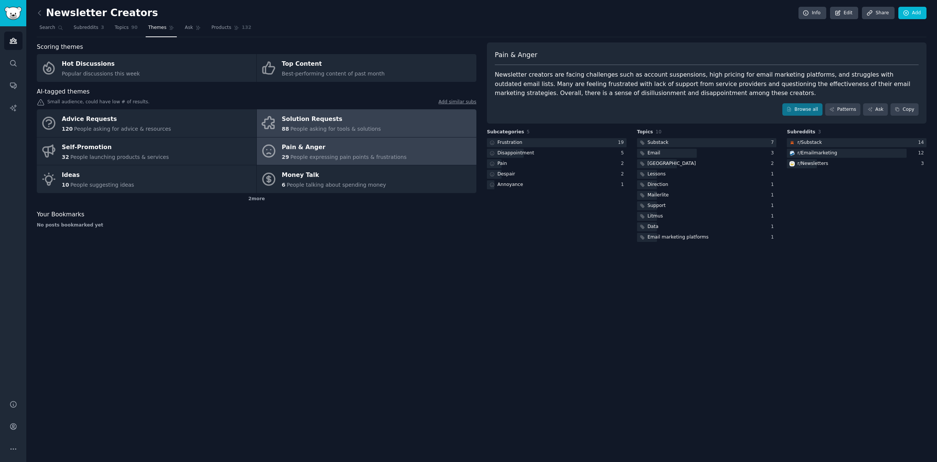
click at [443, 125] on link "Solution Requests 88 People asking for tools & solutions" at bounding box center [367, 123] width 220 height 28
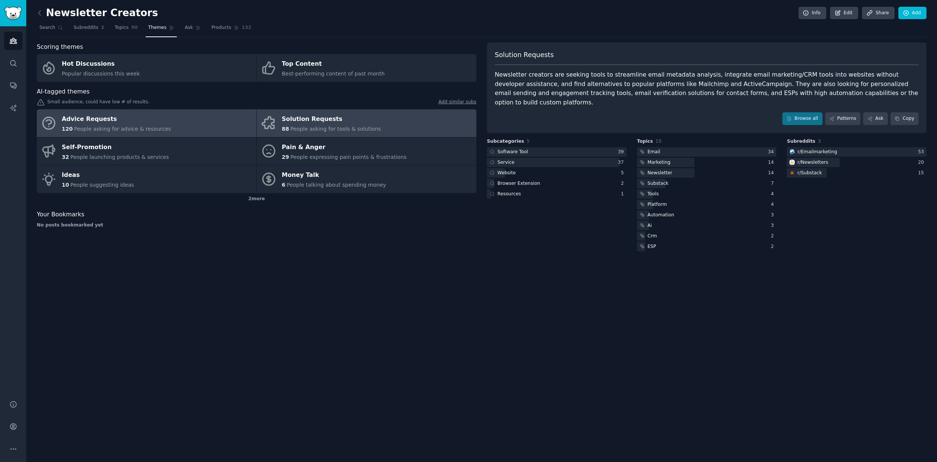
click at [188, 122] on link "Advice Requests 120 People asking for advice & resources" at bounding box center [147, 123] width 220 height 28
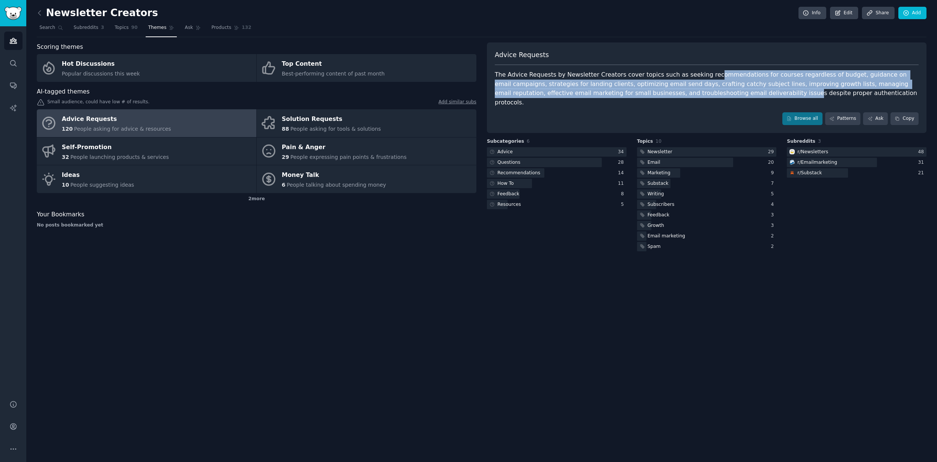
drag, startPoint x: 702, startPoint y: 75, endPoint x: 702, endPoint y: 92, distance: 17.3
click at [702, 92] on div "The Advice Requests by Newsletter Creators cover topics such as seeking recomme…" at bounding box center [707, 88] width 424 height 37
drag, startPoint x: 710, startPoint y: 92, endPoint x: 712, endPoint y: 73, distance: 19.2
click at [712, 73] on div "The Advice Requests by Newsletter Creators cover topics such as seeking recomme…" at bounding box center [707, 88] width 424 height 37
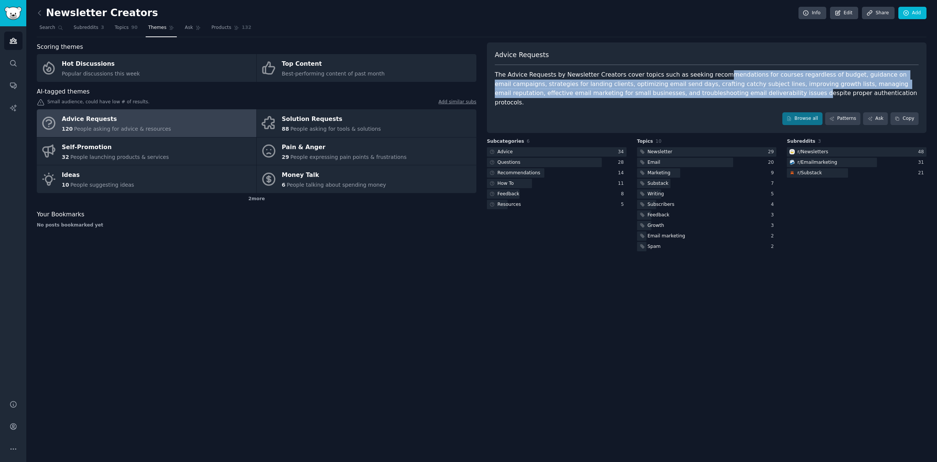
click at [712, 73] on div "The Advice Requests by Newsletter Creators cover topics such as seeking recomme…" at bounding box center [707, 88] width 424 height 37
drag, startPoint x: 715, startPoint y: 74, endPoint x: 715, endPoint y: 100, distance: 26.6
click at [715, 100] on div "Advice Requests The Advice Requests by Newsletter Creators cover topics such as…" at bounding box center [706, 87] width 439 height 90
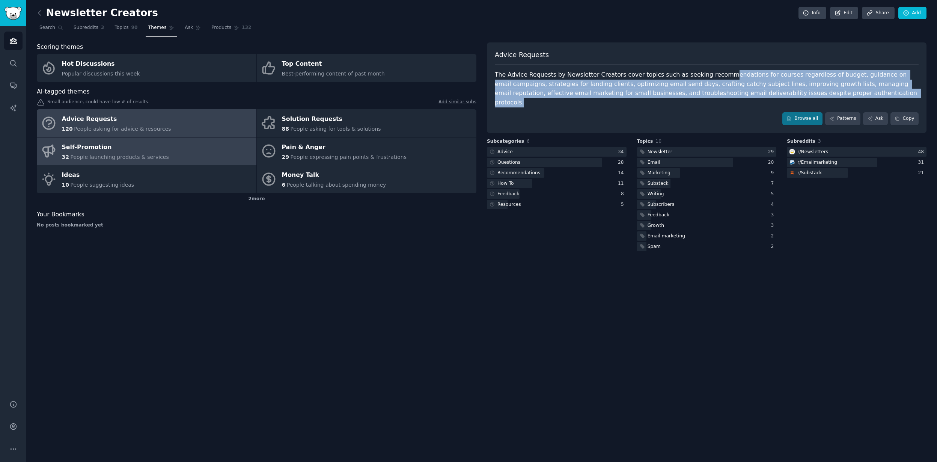
click at [228, 153] on link "Self-Promotion 32 People launching products & services" at bounding box center [147, 151] width 220 height 28
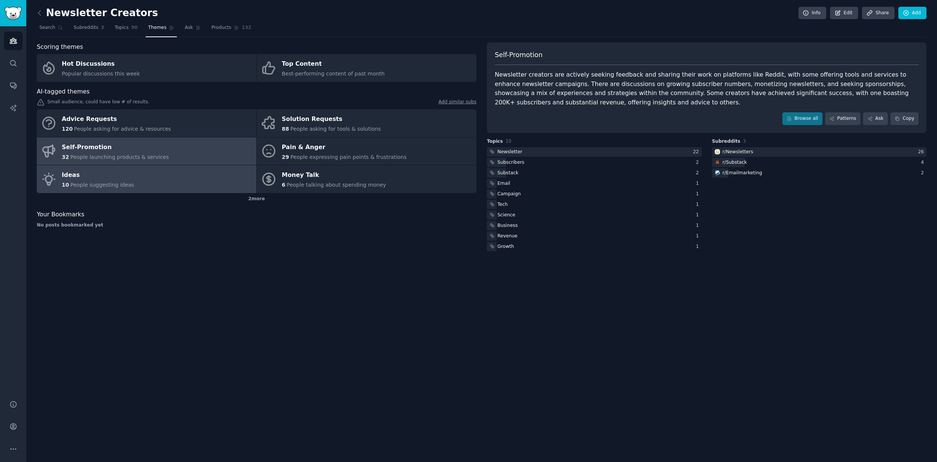
click at [247, 168] on link "Ideas 10 People suggesting ideas" at bounding box center [147, 179] width 220 height 28
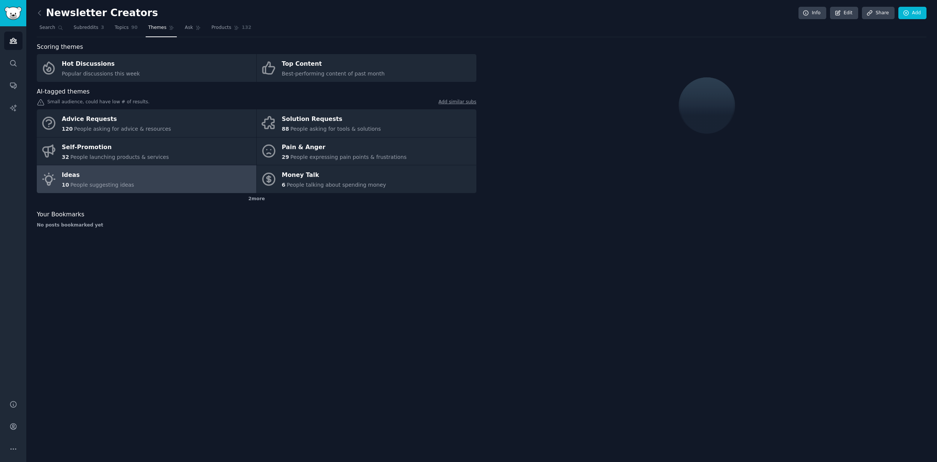
click at [238, 225] on div "No posts bookmarked yet" at bounding box center [256, 225] width 439 height 7
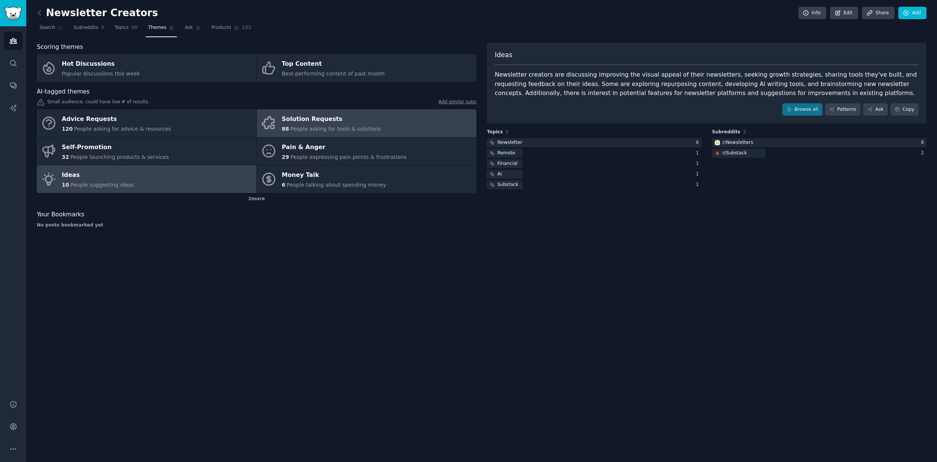
click at [286, 112] on link "Solution Requests 88 People asking for tools & solutions" at bounding box center [367, 123] width 220 height 28
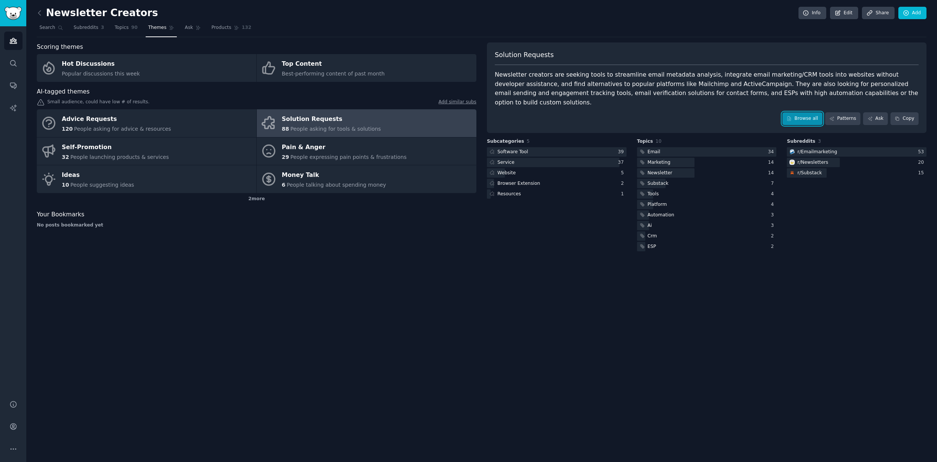
click at [799, 112] on link "Browse all" at bounding box center [802, 118] width 40 height 13
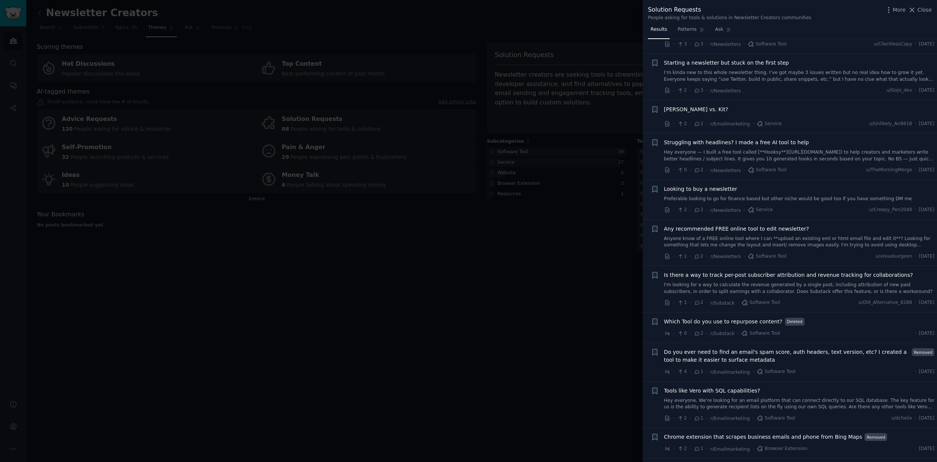
scroll to position [3024, 0]
click at [795, 349] on span "Do you ever need to find an email's spam score, auth headers, text version, etc…" at bounding box center [786, 357] width 245 height 16
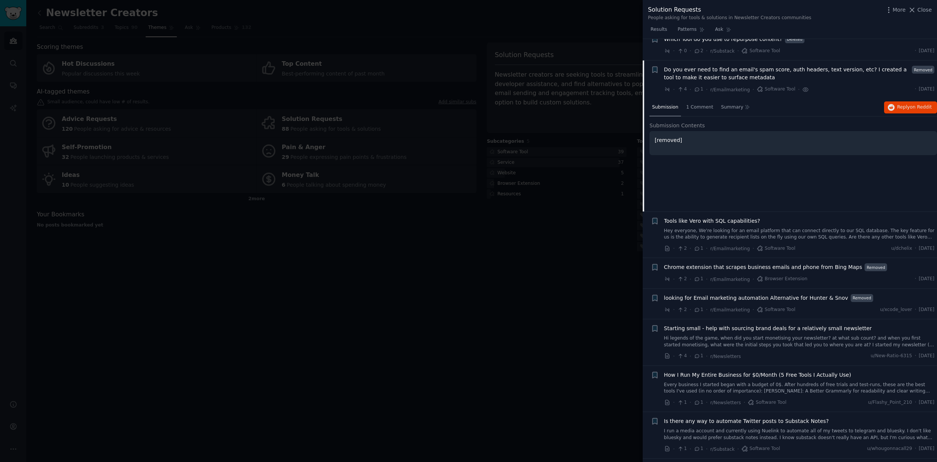
scroll to position [3322, 0]
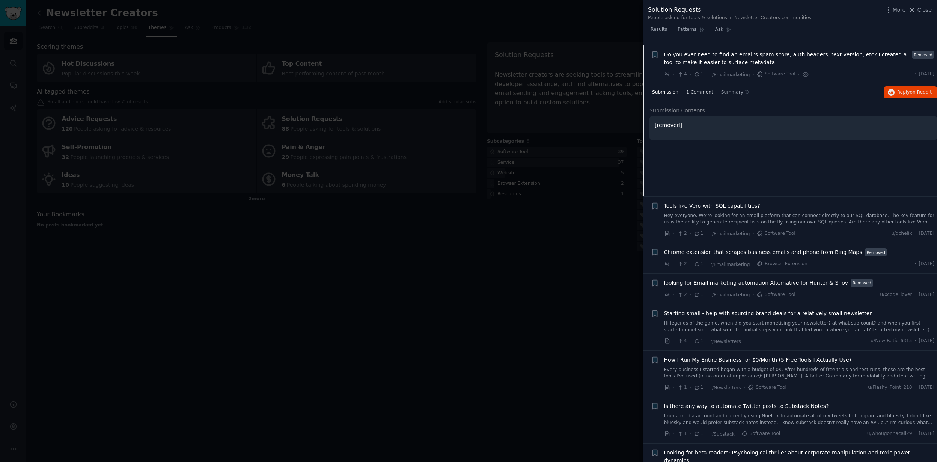
click at [702, 84] on div "1 Comment" at bounding box center [699, 93] width 32 height 18
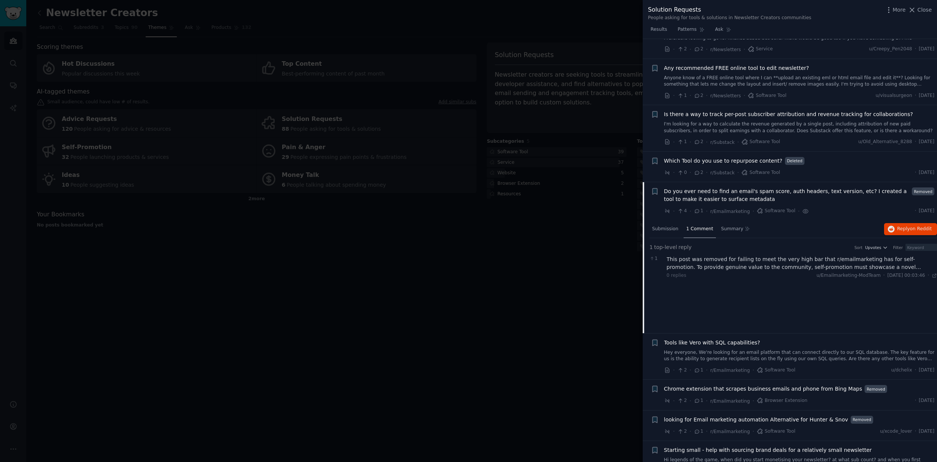
scroll to position [3185, 0]
click at [734, 264] on div "This post was removed for failing to meet the very high bar that r/emailmarketi…" at bounding box center [801, 264] width 271 height 16
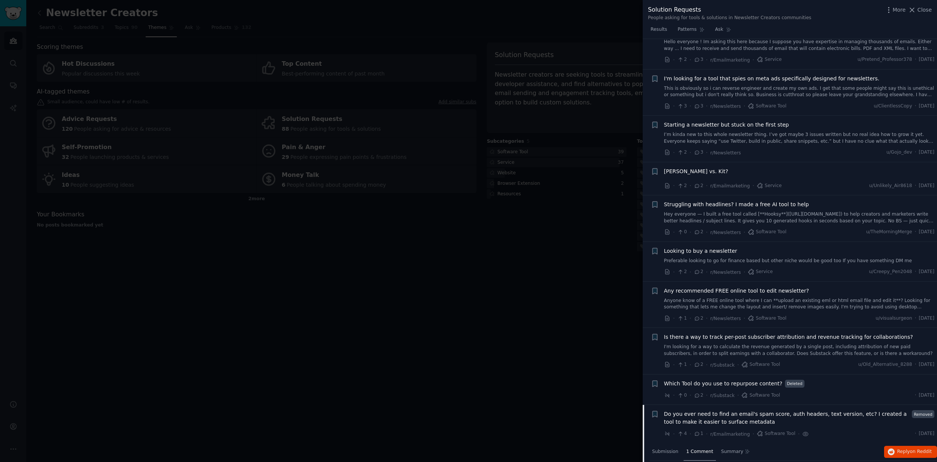
scroll to position [2951, 0]
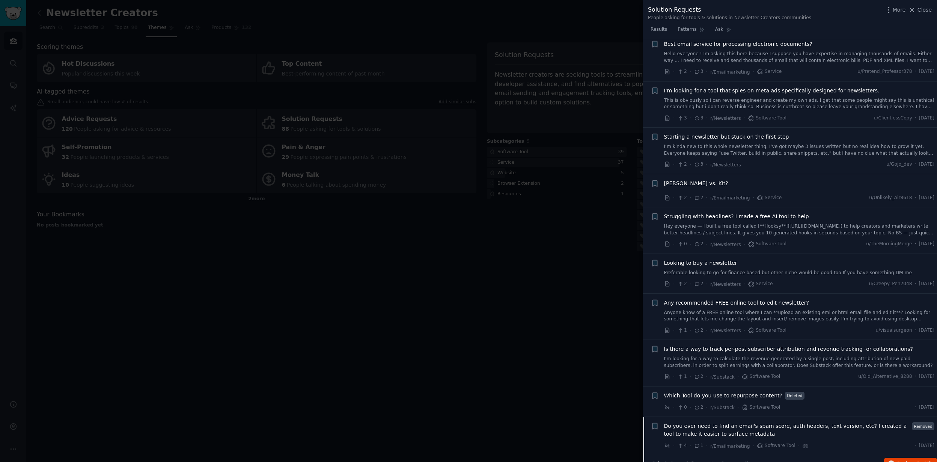
click at [746, 269] on link "Preferable looking to go for finance based but other niche would be good too If…" at bounding box center [799, 272] width 271 height 7
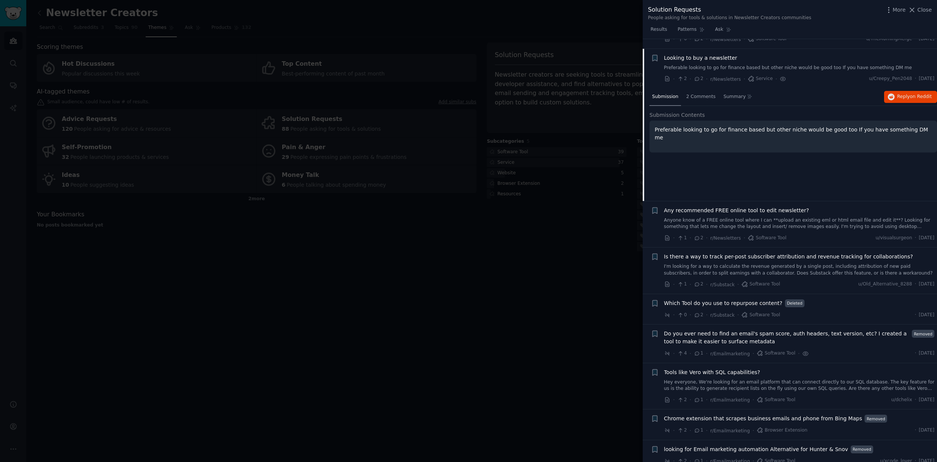
scroll to position [3159, 0]
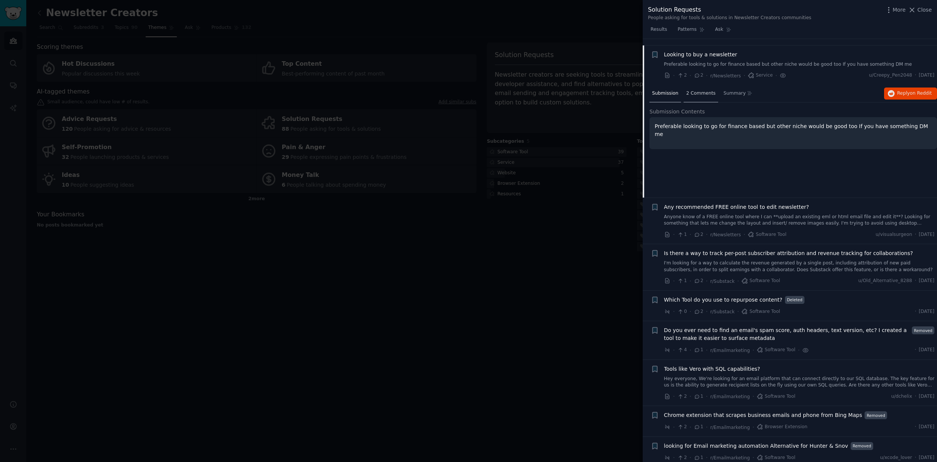
click at [703, 90] on span "2 Comments" at bounding box center [700, 93] width 29 height 7
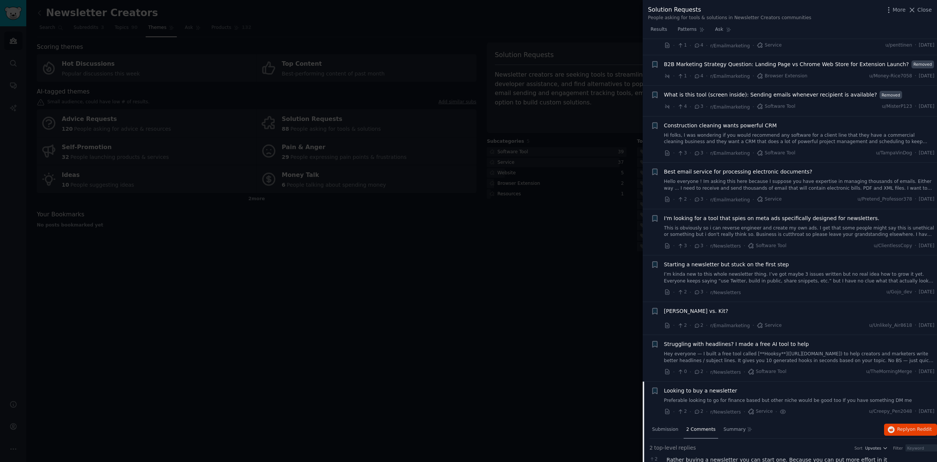
scroll to position [2812, 0]
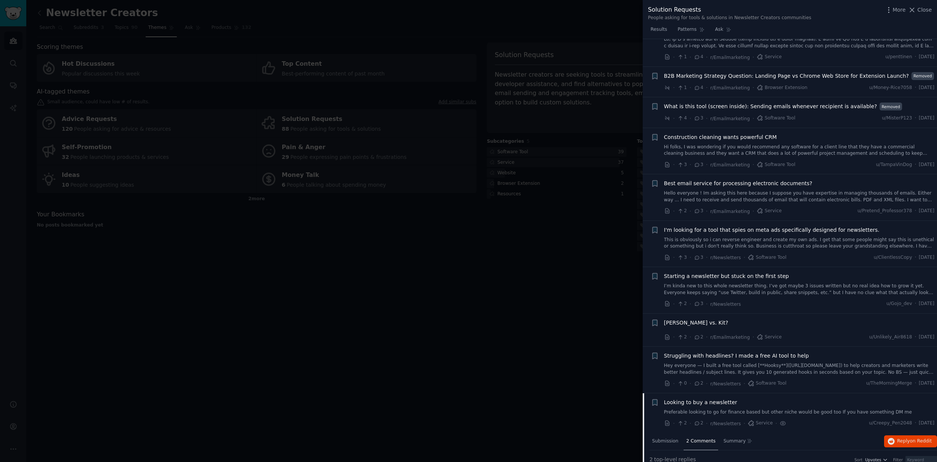
click at [776, 283] on link "I’m kinda new to this whole newsletter thing. I’ve got maybe 3 issues written b…" at bounding box center [799, 289] width 271 height 13
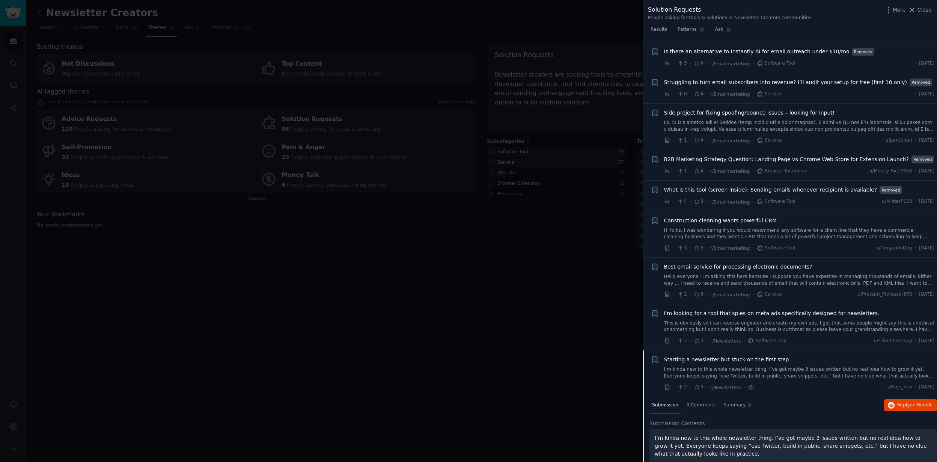
scroll to position [2728, 0]
click at [786, 320] on link "This is obviously so i can reverse engineer and create my own ads. I get that s…" at bounding box center [799, 326] width 271 height 13
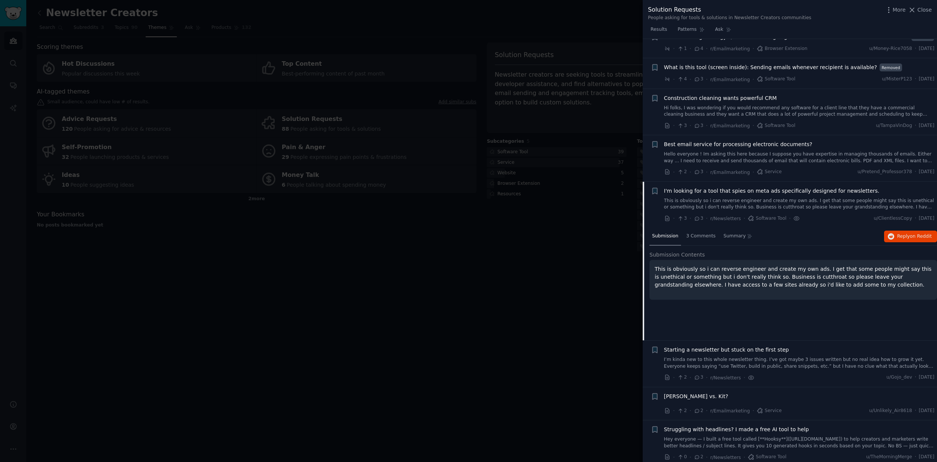
scroll to position [2851, 0]
click at [699, 233] on span "3 Comments" at bounding box center [700, 236] width 29 height 7
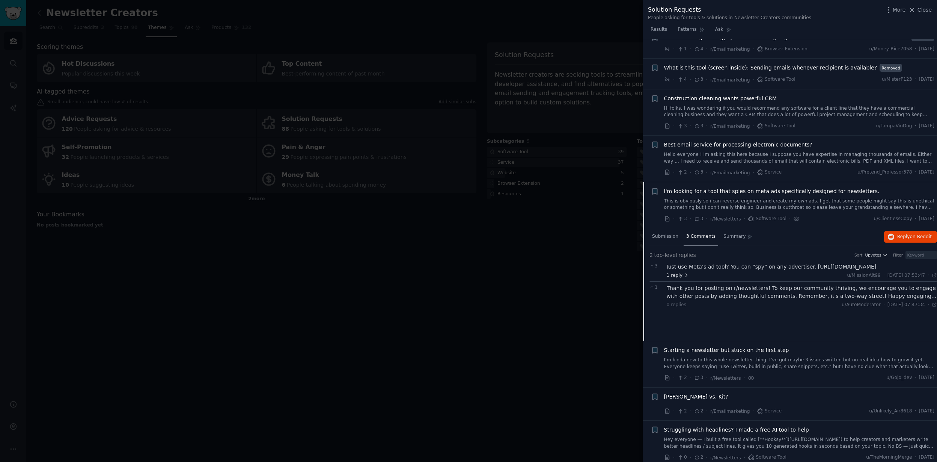
click at [677, 272] on span "1 reply" at bounding box center [677, 275] width 23 height 7
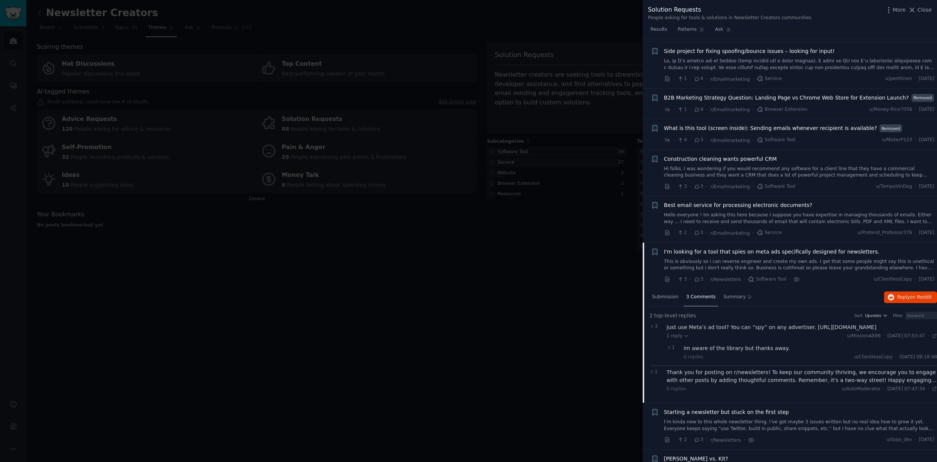
scroll to position [2784, 0]
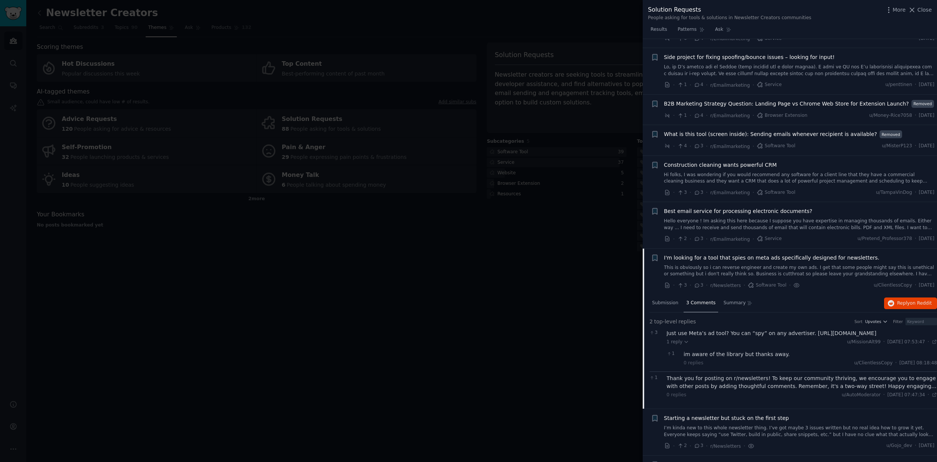
click at [767, 220] on link "Hello everyone ! Im asking this here because I suppose you have expertise in ma…" at bounding box center [799, 224] width 271 height 13
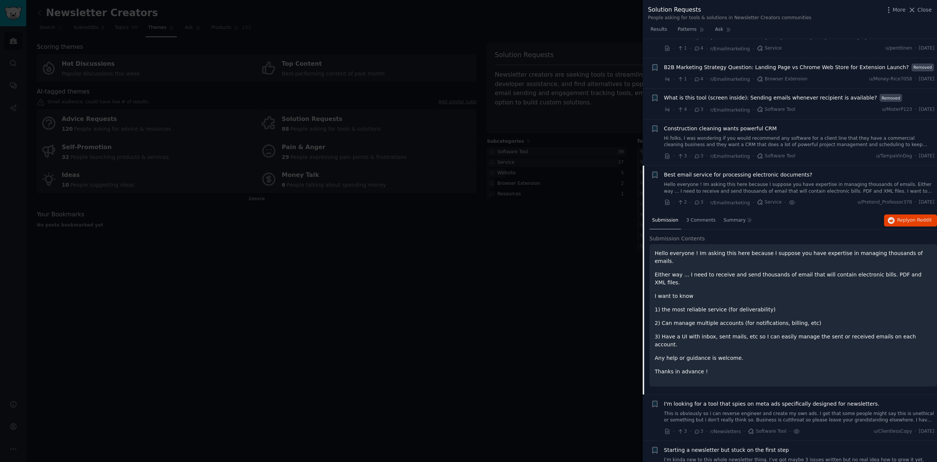
scroll to position [2815, 0]
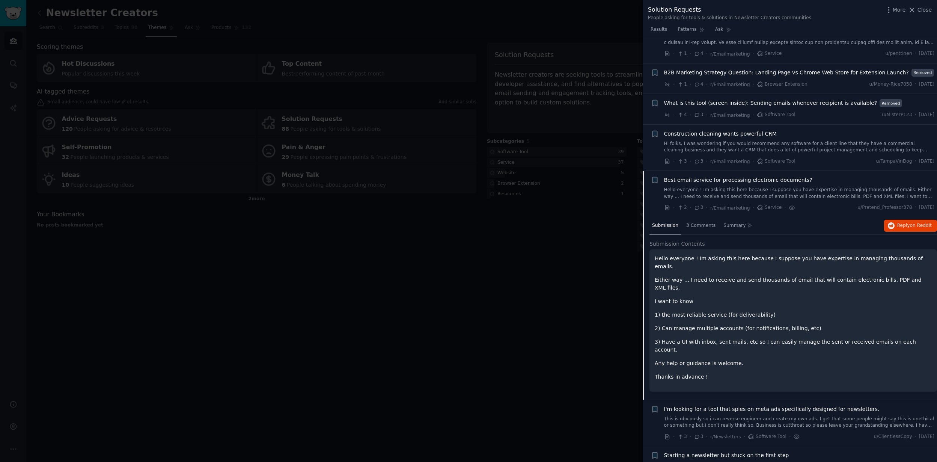
click at [780, 146] on link "Hi folks, I was wondering if you would recommend any software for a client line…" at bounding box center [799, 146] width 271 height 13
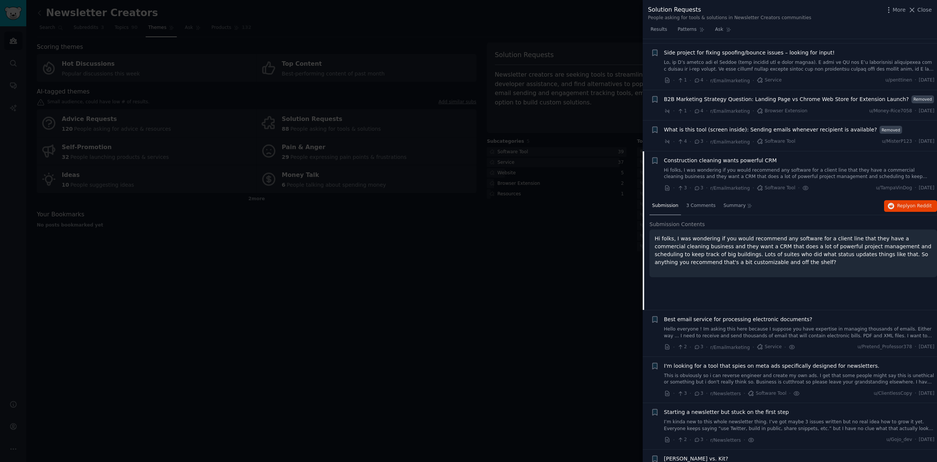
scroll to position [2788, 0]
click at [698, 204] on div "3 Comments" at bounding box center [700, 207] width 35 height 18
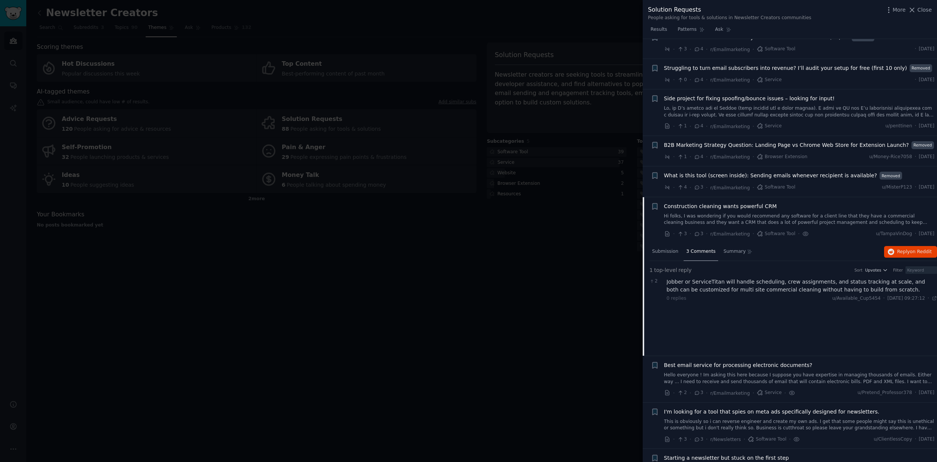
scroll to position [2741, 0]
click at [832, 174] on span "What is this tool (screen inside): Sending emails whenever recipient is availab…" at bounding box center [770, 178] width 213 height 8
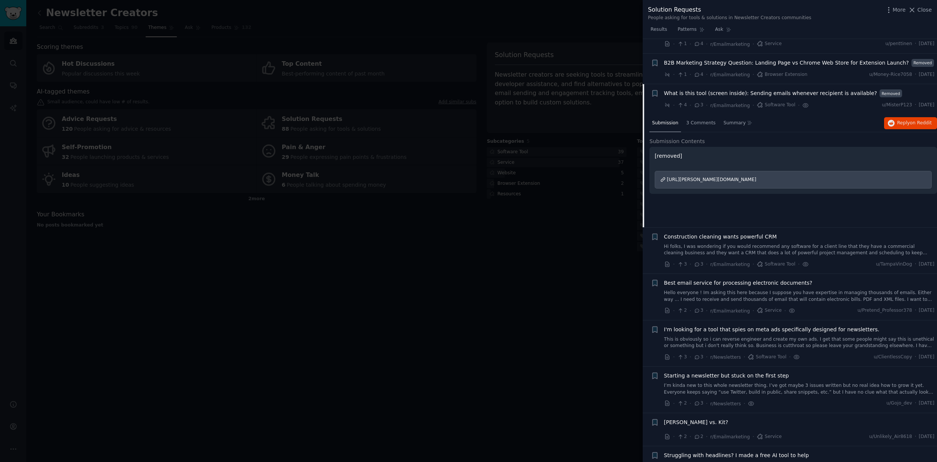
scroll to position [2814, 0]
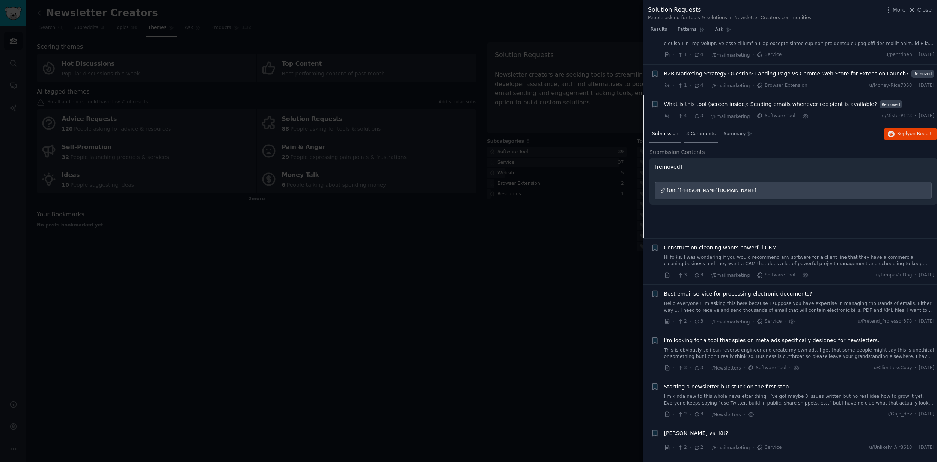
click at [705, 131] on span "3 Comments" at bounding box center [700, 134] width 29 height 7
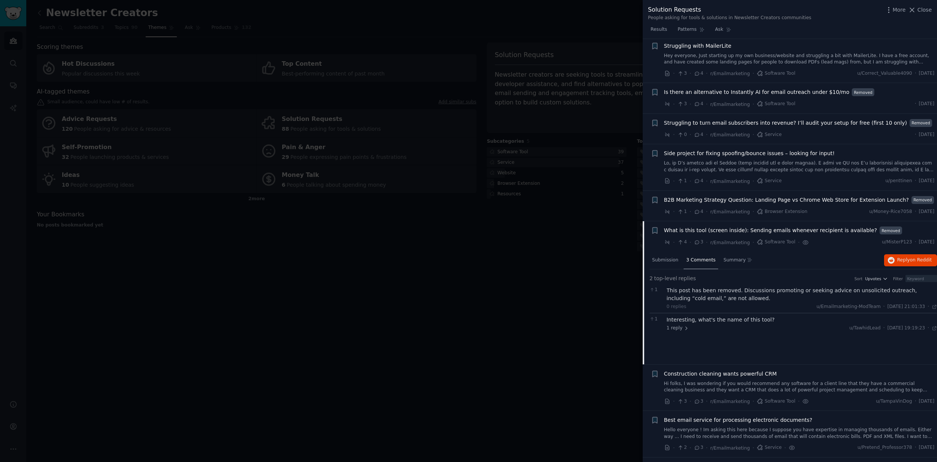
scroll to position [2685, 0]
click at [815, 92] on span "Is there an alternative to Instantly AI for email outreach under $10/mo" at bounding box center [756, 96] width 185 height 8
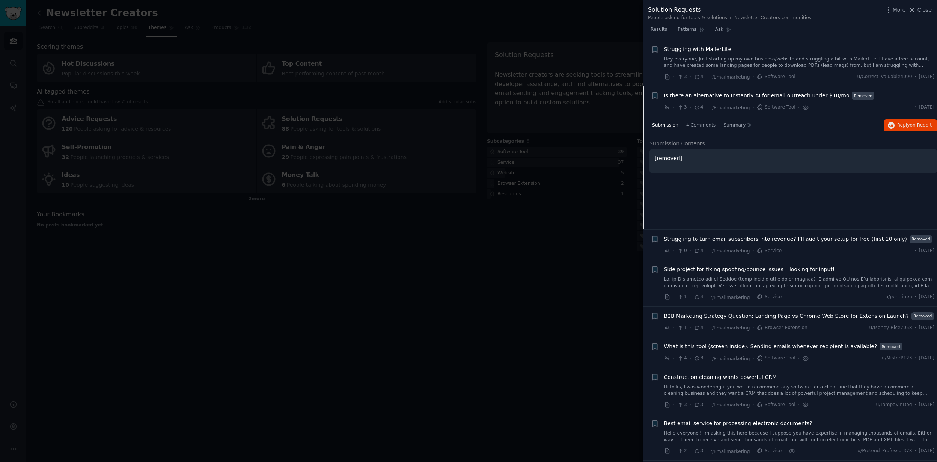
scroll to position [2726, 0]
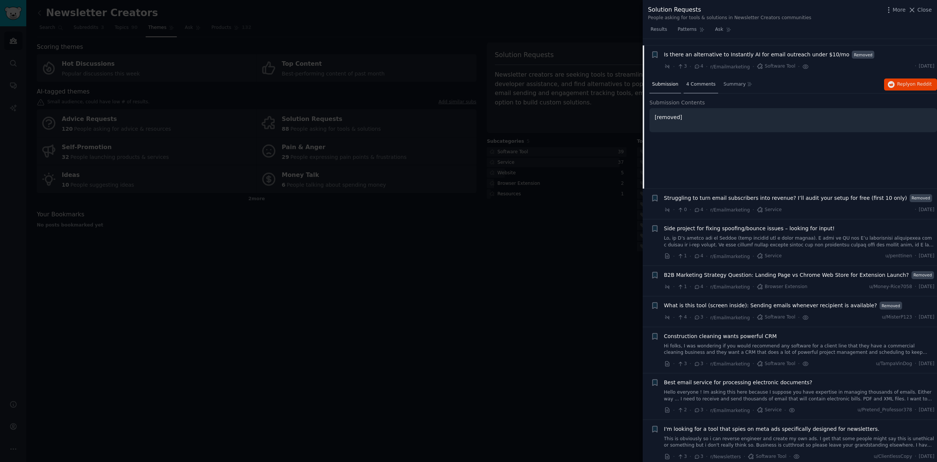
click at [705, 81] on span "4 Comments" at bounding box center [700, 84] width 29 height 7
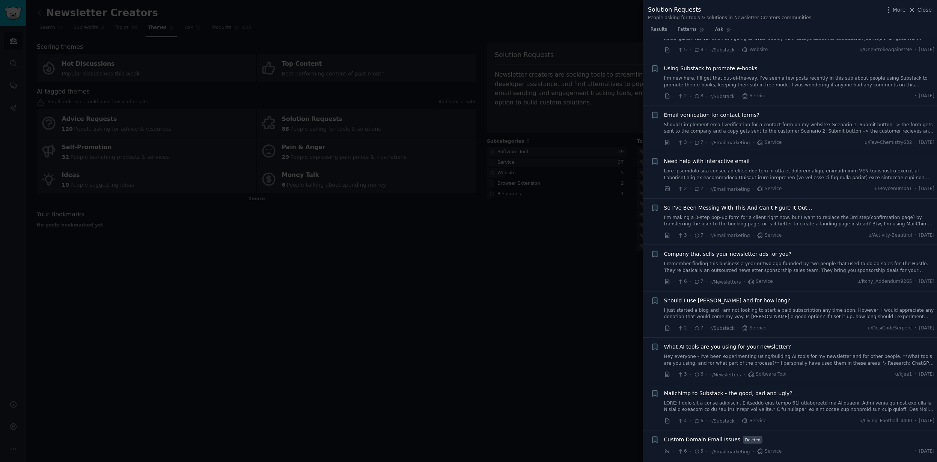
scroll to position [1950, 0]
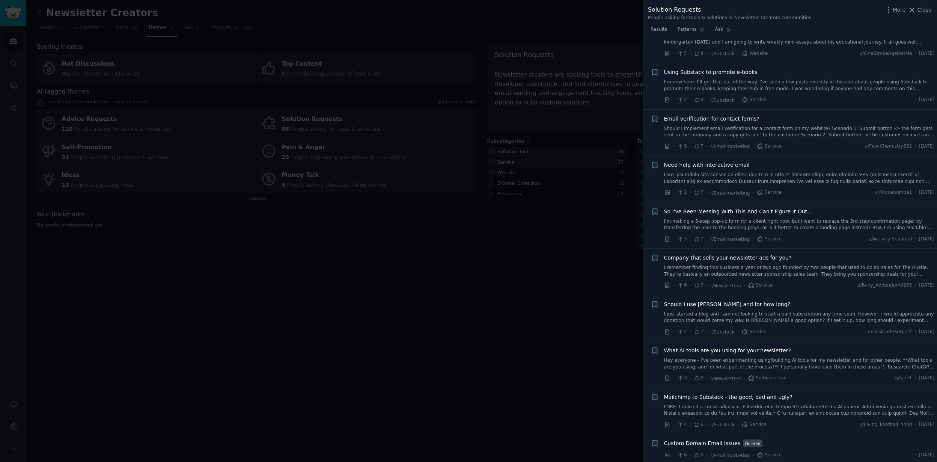
click at [804, 268] on link "I remember finding this business a year or two ago founded by two people that u…" at bounding box center [799, 270] width 271 height 13
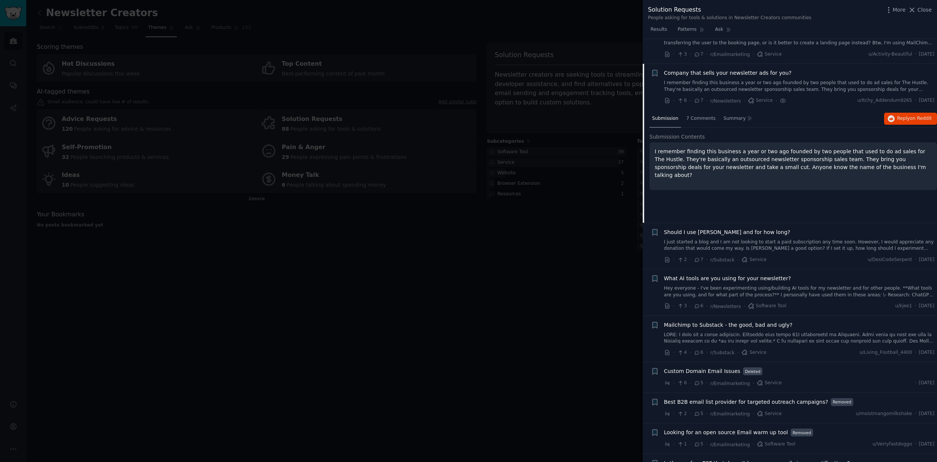
scroll to position [2153, 0]
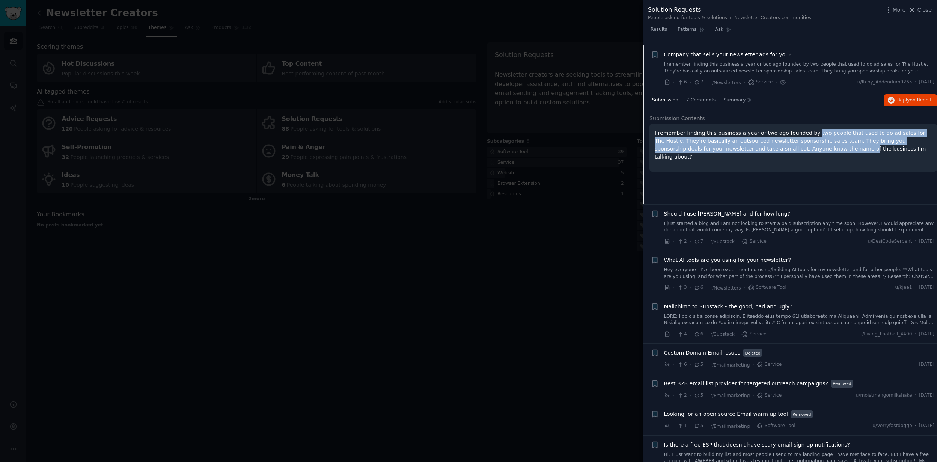
drag, startPoint x: 807, startPoint y: 124, endPoint x: 806, endPoint y: 139, distance: 15.1
click at [806, 139] on p "I remember finding this business a year or two ago founded by two people that u…" at bounding box center [792, 145] width 277 height 32
drag, startPoint x: 802, startPoint y: 141, endPoint x: 802, endPoint y: 128, distance: 13.5
click at [802, 129] on p "I remember finding this business a year or two ago founded by two people that u…" at bounding box center [792, 145] width 277 height 32
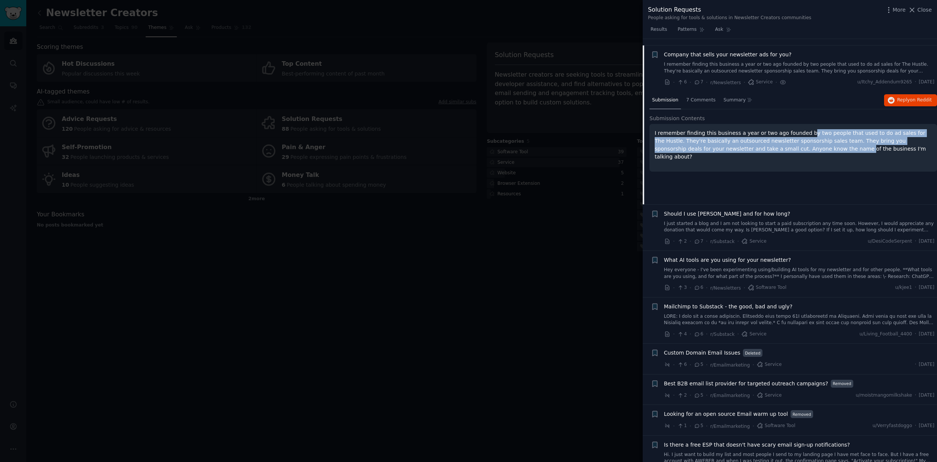
click at [802, 129] on p "I remember finding this business a year or two ago founded by two people that u…" at bounding box center [792, 145] width 277 height 32
drag, startPoint x: 802, startPoint y: 127, endPoint x: 802, endPoint y: 138, distance: 11.3
click at [802, 138] on p "I remember finding this business a year or two ago founded by two people that u…" at bounding box center [792, 145] width 277 height 32
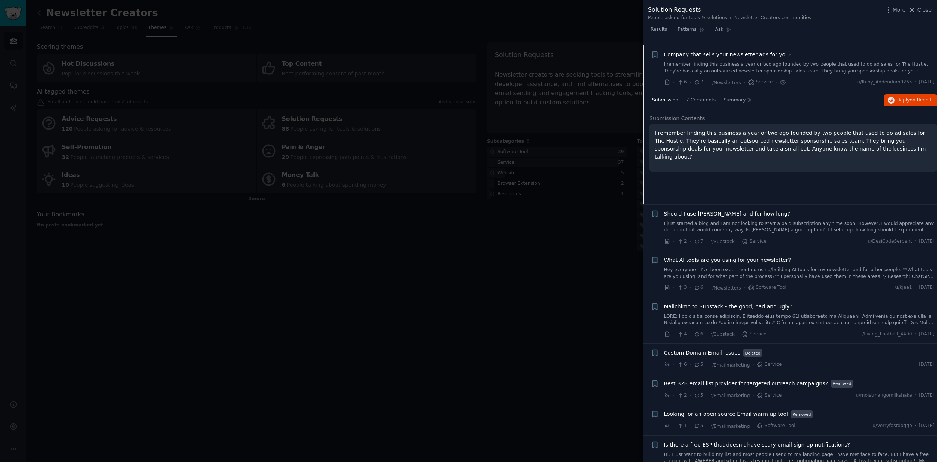
click at [802, 138] on p "I remember finding this business a year or two ago founded by two people that u…" at bounding box center [792, 145] width 277 height 32
click at [714, 98] on div "7 Comments" at bounding box center [700, 101] width 35 height 18
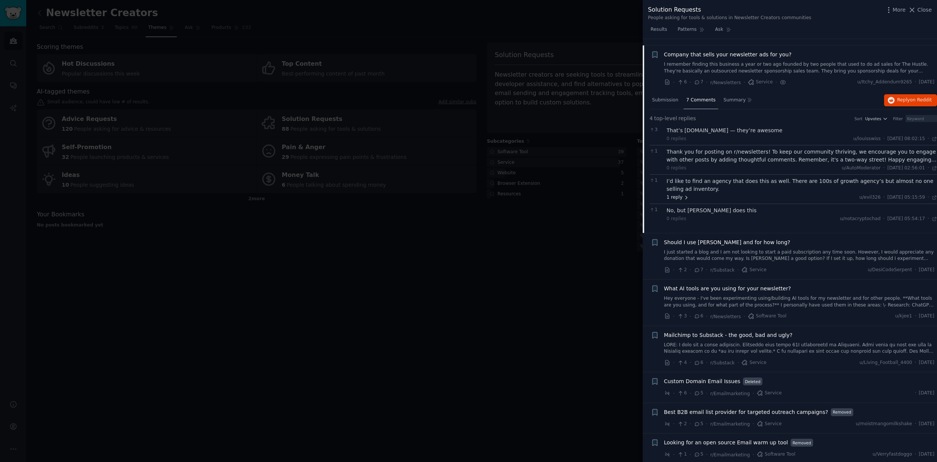
click at [677, 194] on span "1 reply" at bounding box center [677, 197] width 23 height 7
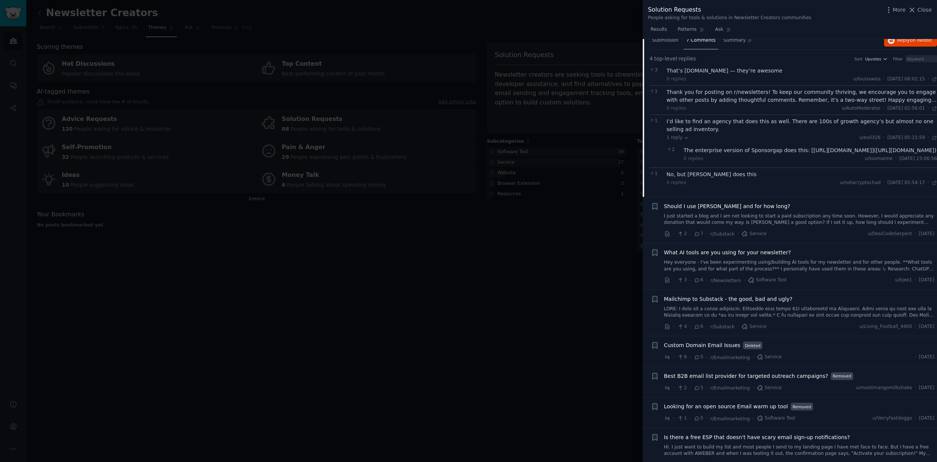
click at [795, 259] on link "Hey everyone - I've been experimenting using/building AI tools for my newslette…" at bounding box center [799, 265] width 271 height 13
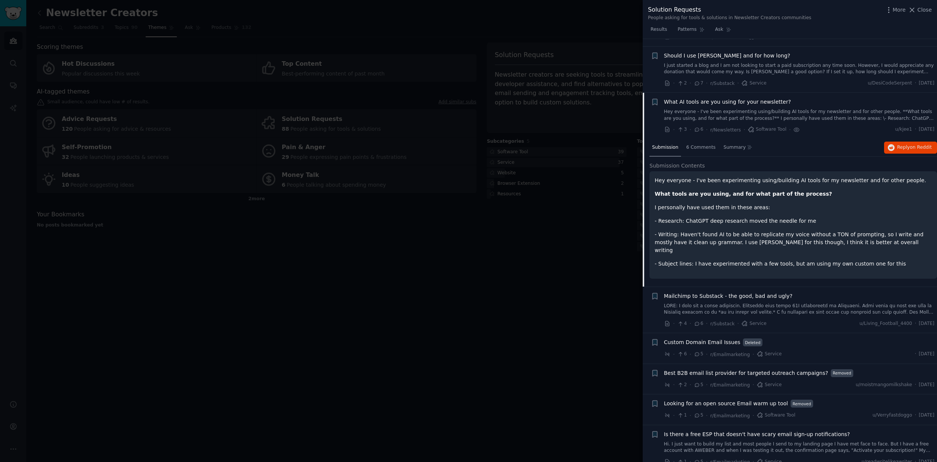
scroll to position [2191, 0]
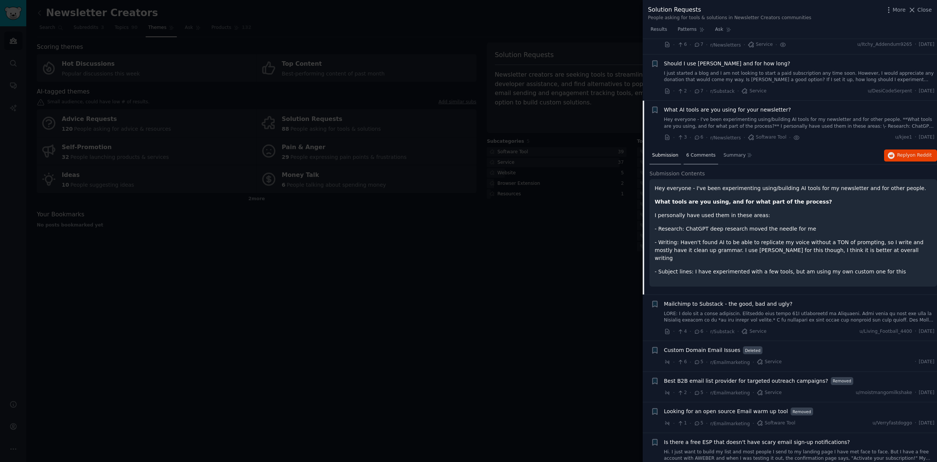
click at [708, 155] on div "6 Comments" at bounding box center [700, 156] width 35 height 18
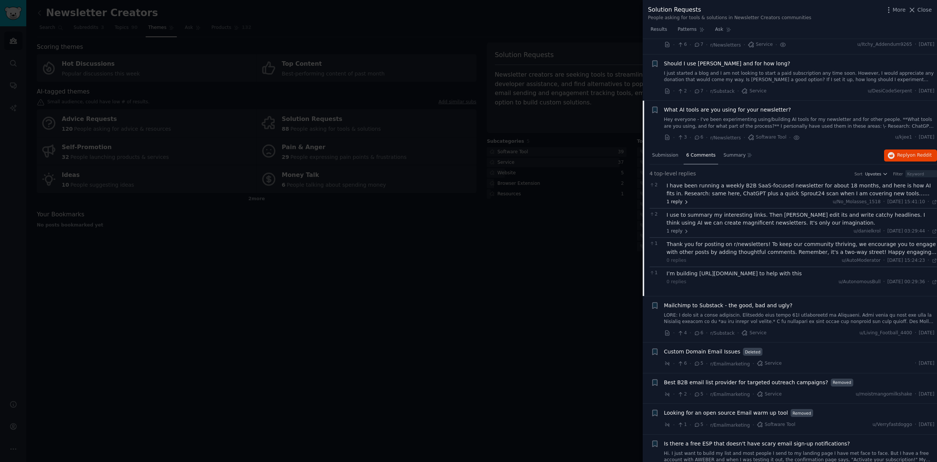
click at [679, 198] on span "1 reply" at bounding box center [677, 201] width 23 height 7
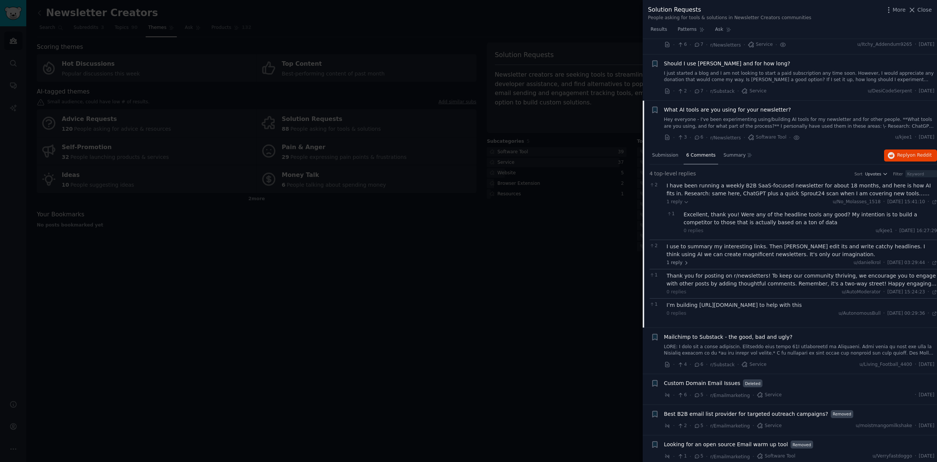
click at [776, 188] on div "I have been running a weekly B2B SaaS-focused newsletter for about 18 months, a…" at bounding box center [801, 190] width 271 height 16
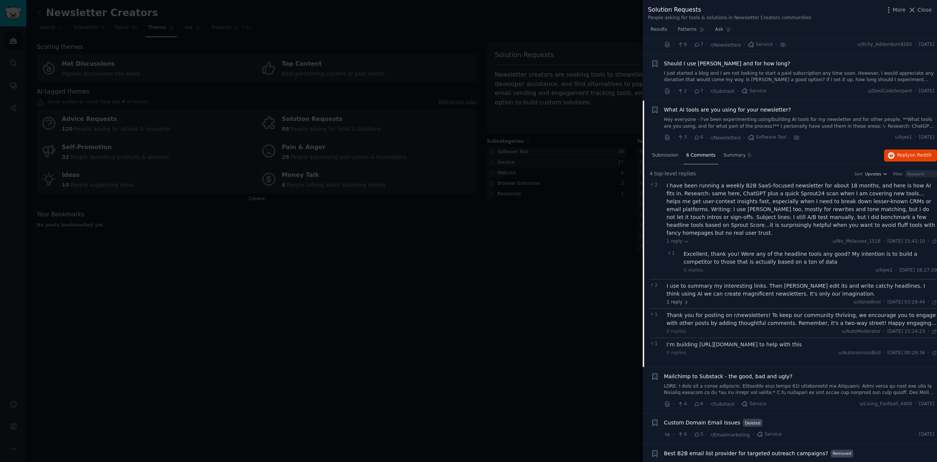
drag, startPoint x: 802, startPoint y: 215, endPoint x: 801, endPoint y: 185, distance: 30.8
click at [801, 185] on div "I have been running a weekly B2B SaaS-focused newsletter for about 18 months, a…" at bounding box center [801, 209] width 271 height 55
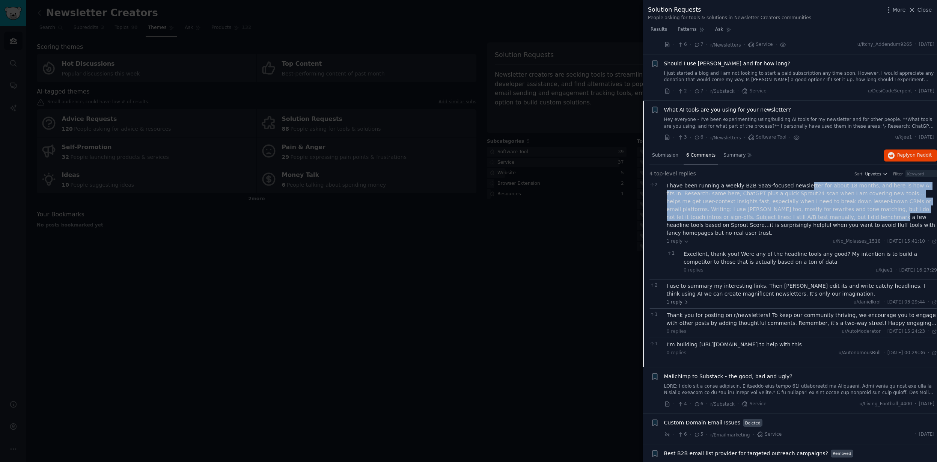
drag, startPoint x: 800, startPoint y: 181, endPoint x: 802, endPoint y: 212, distance: 31.3
click at [802, 212] on div "I have been running a weekly B2B SaaS-focused newsletter for about 18 months, a…" at bounding box center [801, 209] width 271 height 55
drag, startPoint x: 803, startPoint y: 219, endPoint x: 798, endPoint y: 180, distance: 39.7
click at [798, 182] on div "I have been running a weekly B2B SaaS-focused newsletter for about 18 months, a…" at bounding box center [801, 209] width 271 height 55
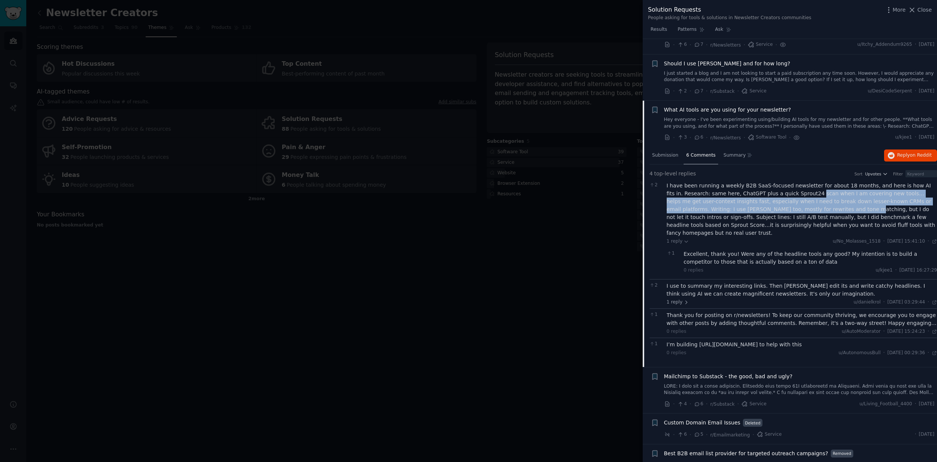
drag, startPoint x: 797, startPoint y: 183, endPoint x: 797, endPoint y: 206, distance: 23.3
click at [797, 206] on div "I have been running a weekly B2B SaaS-focused newsletter for about 18 months, a…" at bounding box center [801, 209] width 271 height 55
drag, startPoint x: 797, startPoint y: 211, endPoint x: 797, endPoint y: 187, distance: 24.0
click at [797, 187] on div "I have been running a weekly B2B SaaS-focused newsletter for about 18 months, a…" at bounding box center [801, 209] width 271 height 55
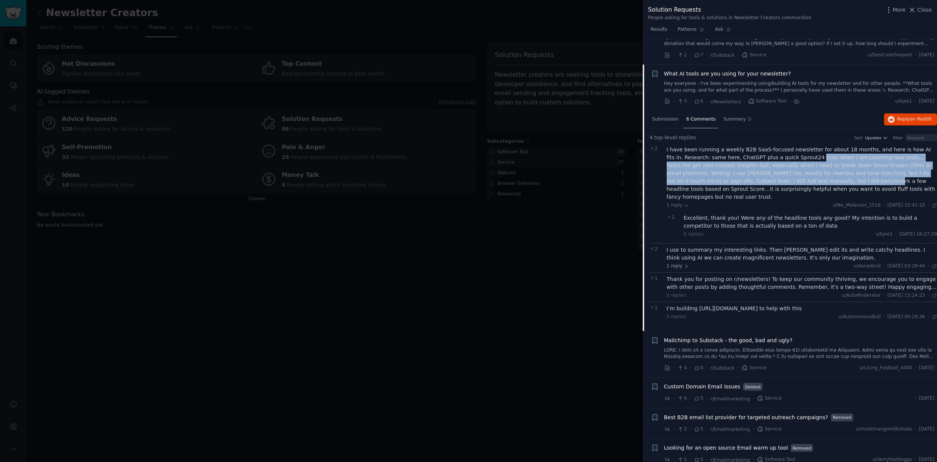
scroll to position [2230, 0]
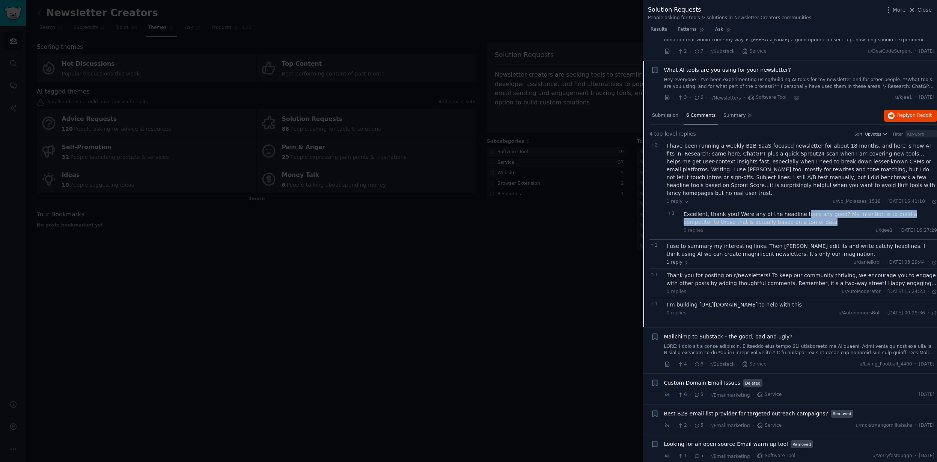
drag, startPoint x: 800, startPoint y: 206, endPoint x: 798, endPoint y: 198, distance: 8.4
click at [798, 210] on div "Excellent, thank you! Were any of the headline tools any good? My intention is …" at bounding box center [809, 218] width 253 height 16
click at [676, 259] on span "1 reply" at bounding box center [677, 262] width 23 height 7
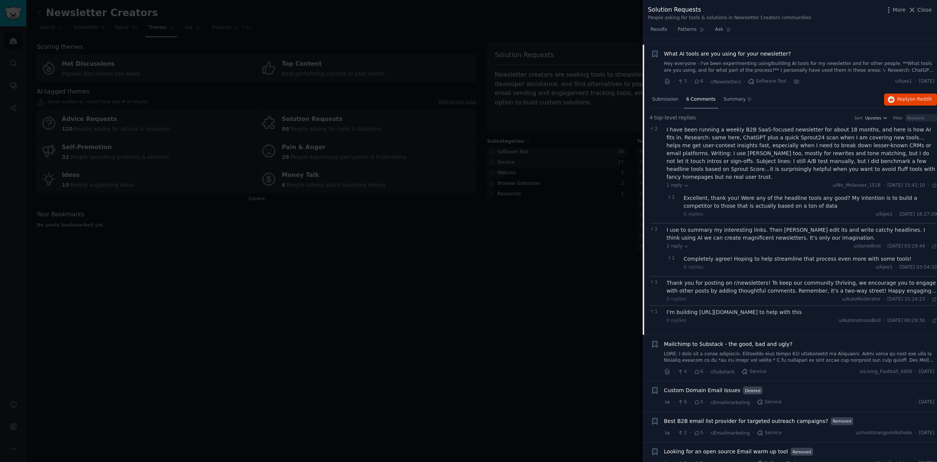
scroll to position [2251, 0]
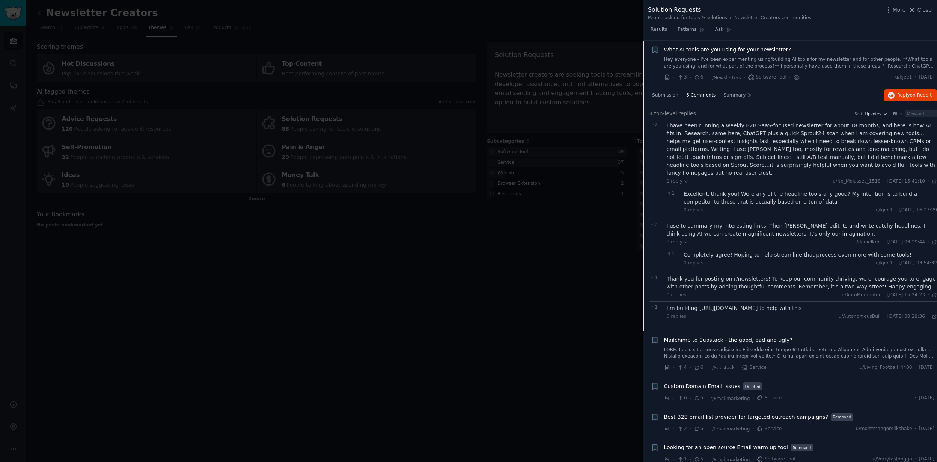
click at [698, 304] on div "I’m building https://yeats.app to help with this" at bounding box center [801, 308] width 271 height 8
drag, startPoint x: 697, startPoint y: 294, endPoint x: 728, endPoint y: 293, distance: 30.8
click at [728, 304] on div "I’m building https://yeats.app to help with this" at bounding box center [801, 308] width 271 height 8
drag, startPoint x: 736, startPoint y: 293, endPoint x: 697, endPoint y: 295, distance: 39.0
click at [697, 304] on div "I’m building https://yeats.app to help with this" at bounding box center [801, 308] width 271 height 8
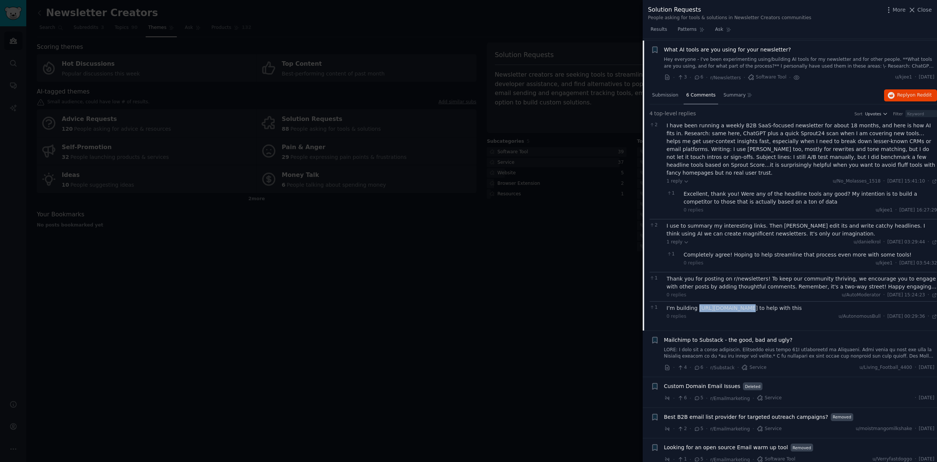
copy div "https://yeats.app"
click at [838, 313] on span "u/AutonomousBull" at bounding box center [859, 315] width 42 height 5
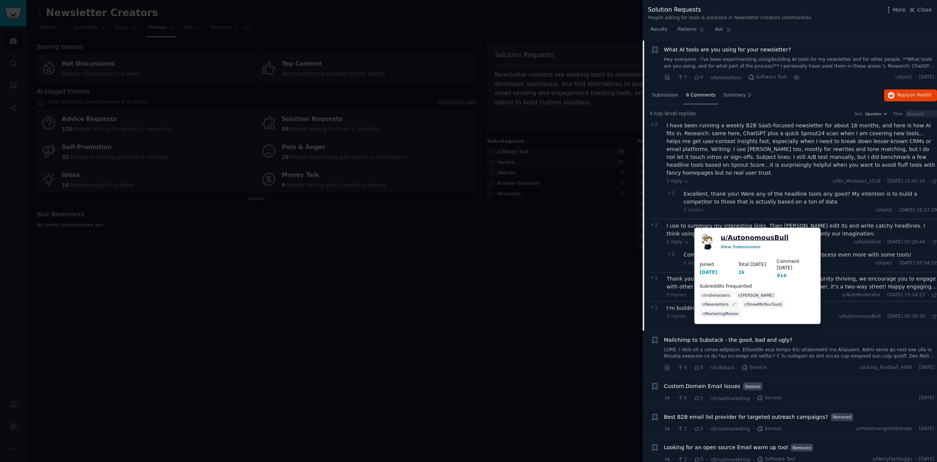
click at [752, 238] on link "u/ AutonomousBull" at bounding box center [754, 237] width 68 height 9
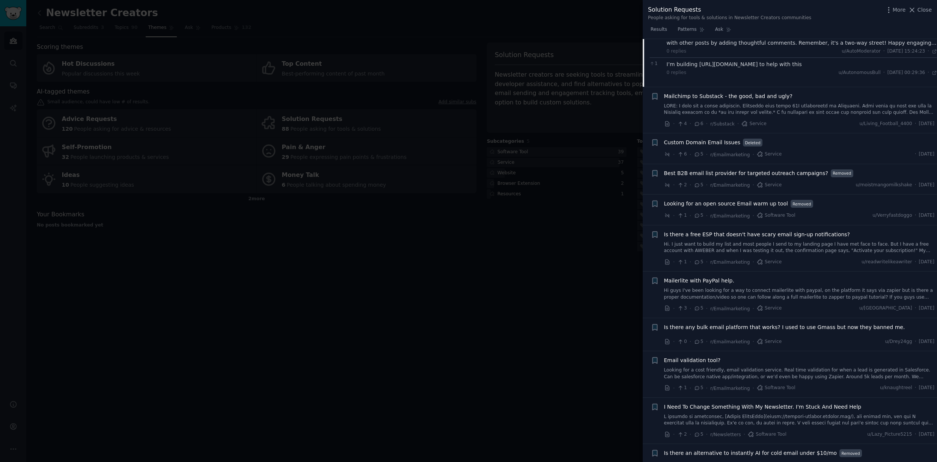
scroll to position [2495, 0]
click at [594, 299] on div at bounding box center [468, 231] width 937 height 462
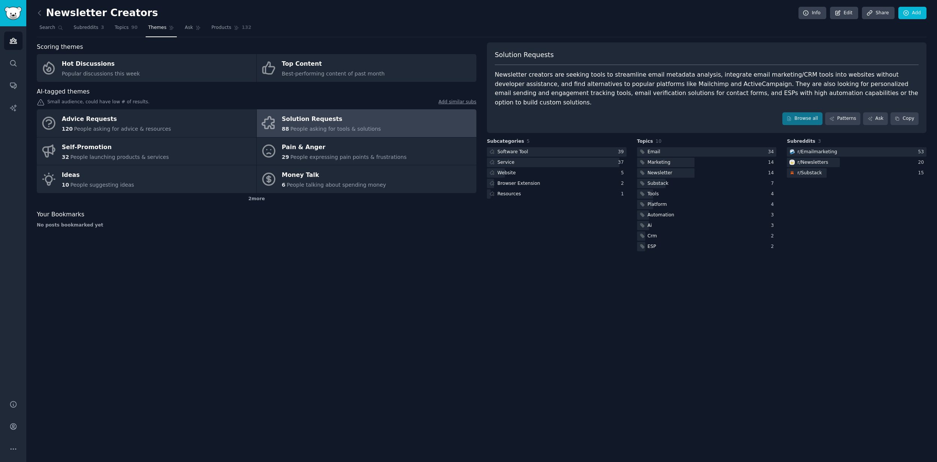
click at [594, 299] on div "Newsletter Creators Info Edit Share Add Search Subreddits 3 Topics 90 Themes As…" at bounding box center [481, 231] width 910 height 462
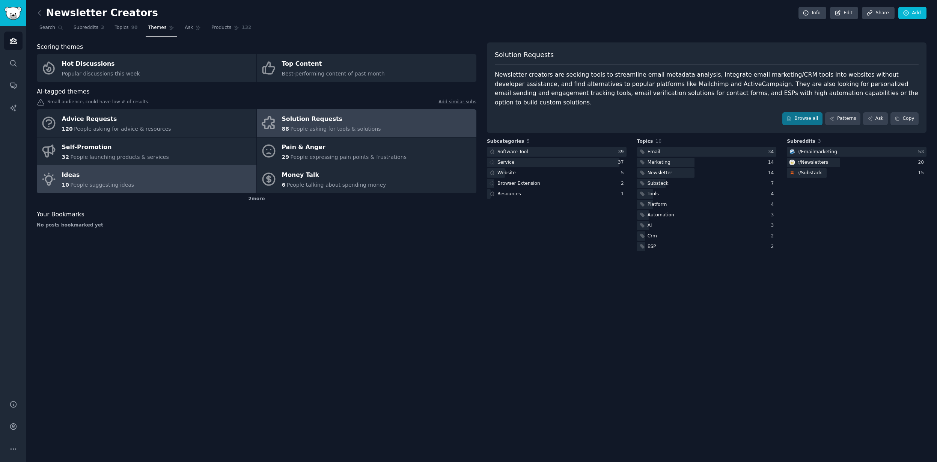
click at [200, 174] on link "Ideas 10 People suggesting ideas" at bounding box center [147, 179] width 220 height 28
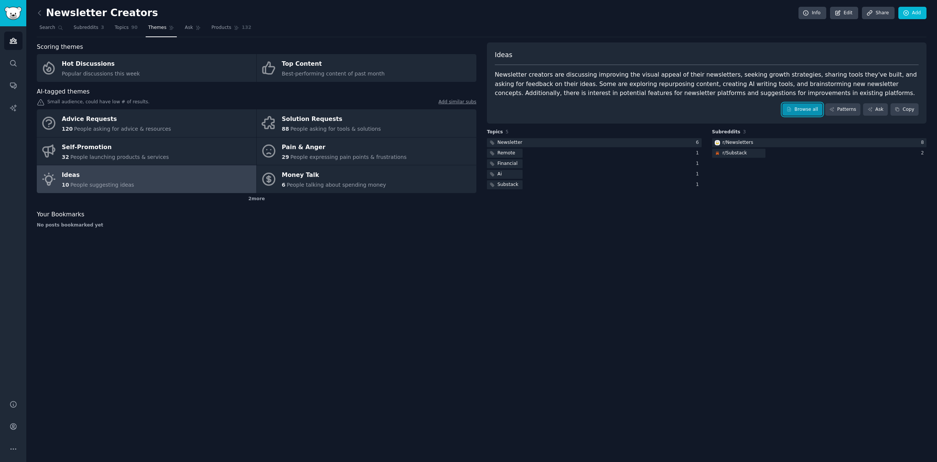
click at [804, 108] on link "Browse all" at bounding box center [802, 109] width 40 height 13
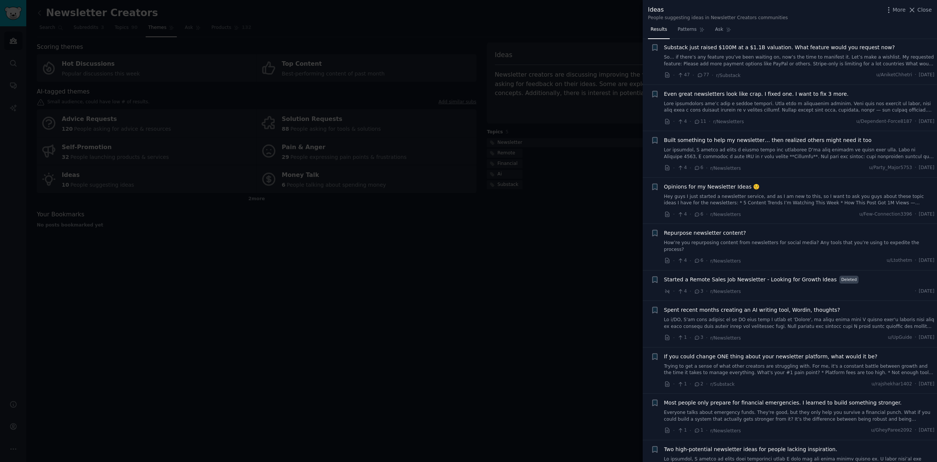
scroll to position [30, 0]
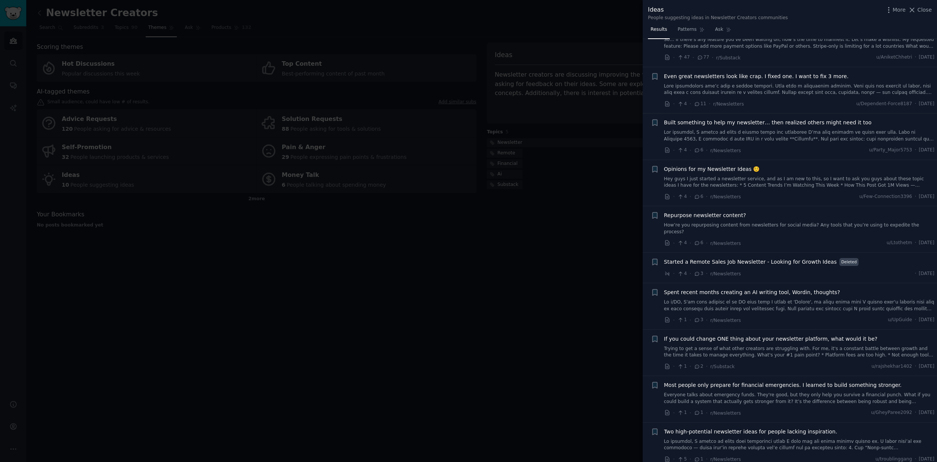
click at [508, 323] on div at bounding box center [468, 231] width 937 height 462
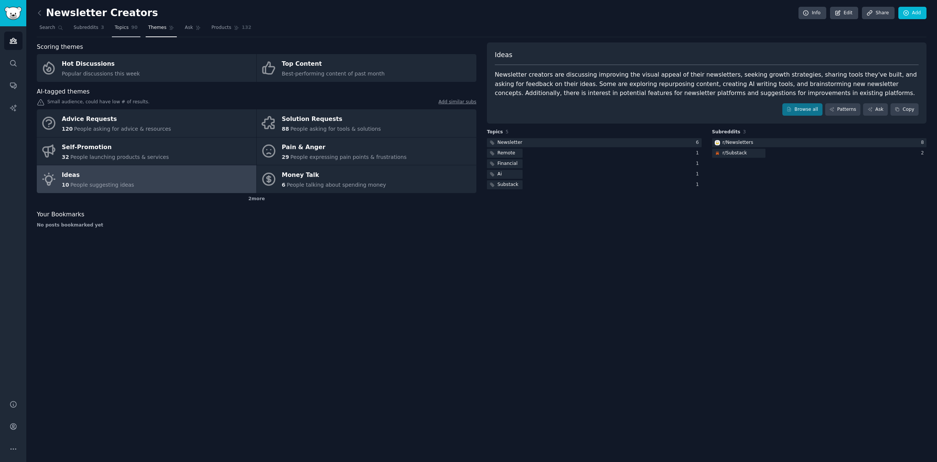
click at [129, 28] on link "Topics 90" at bounding box center [126, 29] width 28 height 15
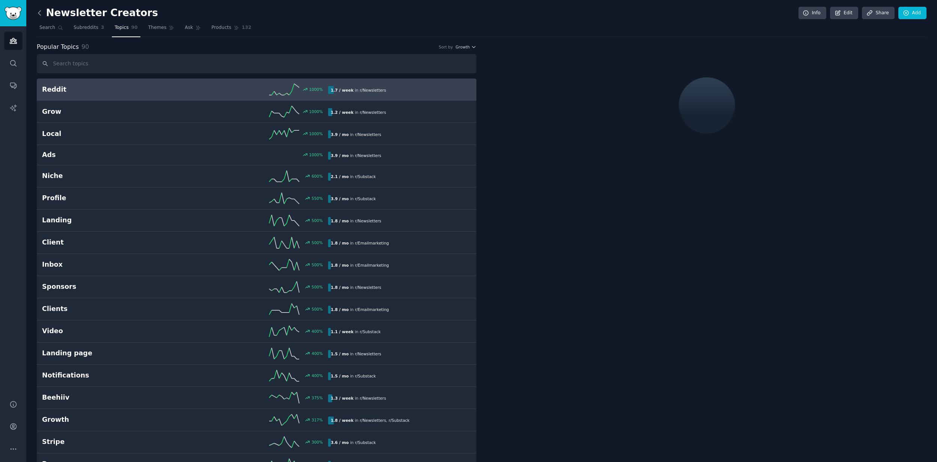
click at [42, 13] on icon at bounding box center [40, 13] width 8 height 8
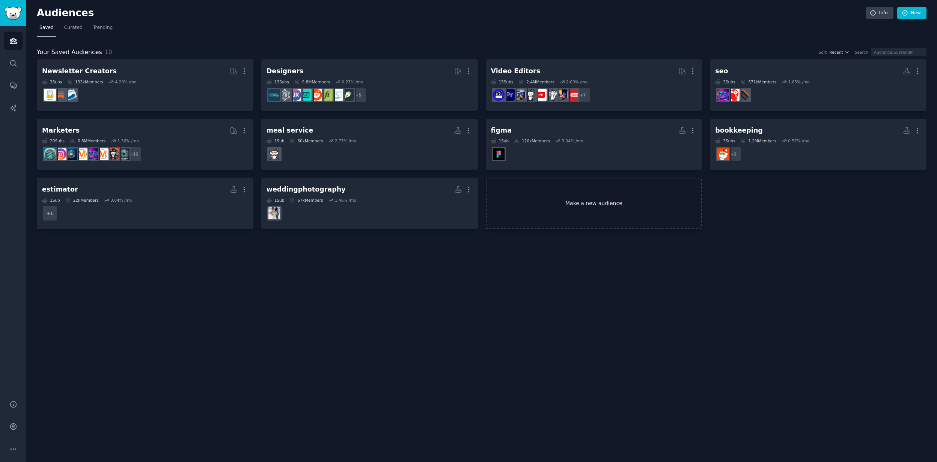
click at [594, 221] on link "Make a new audience" at bounding box center [594, 202] width 217 height 51
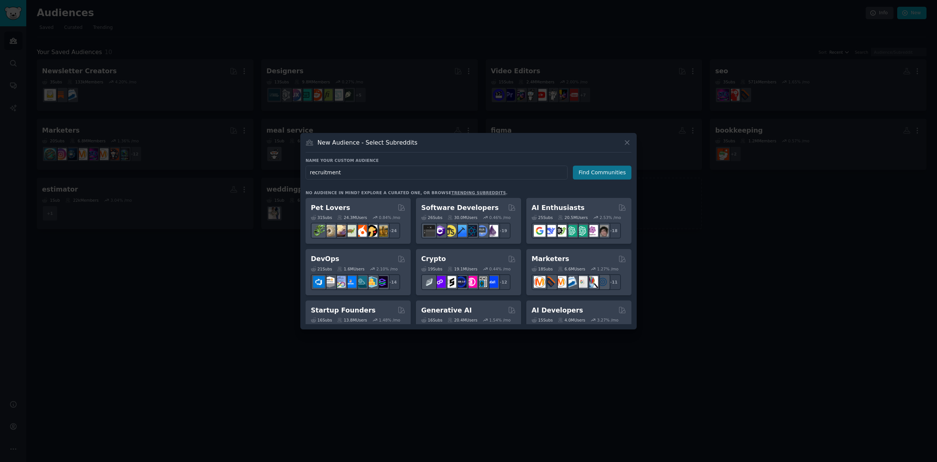
type input "recruitment"
click at [593, 172] on button "Find Communities" at bounding box center [602, 172] width 59 height 14
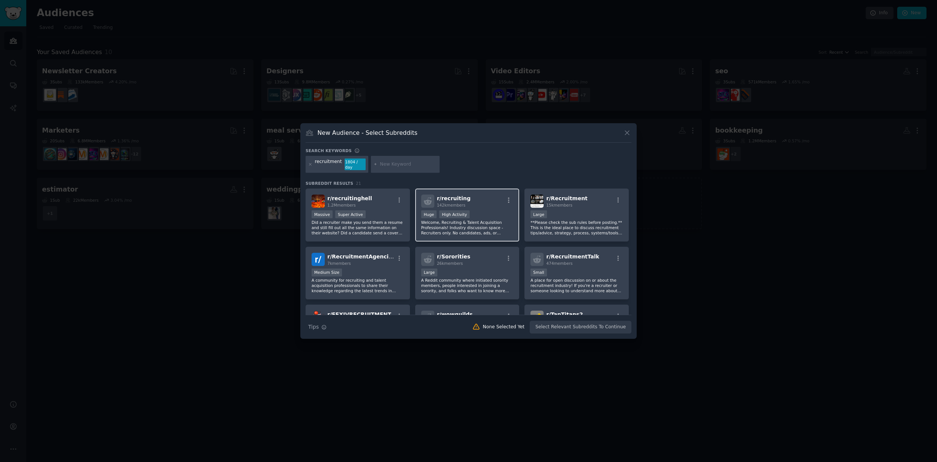
click at [480, 231] on p "Welcome, Recruiting & Talent Acquisition Professionals! Industry discussion spa…" at bounding box center [467, 228] width 92 height 16
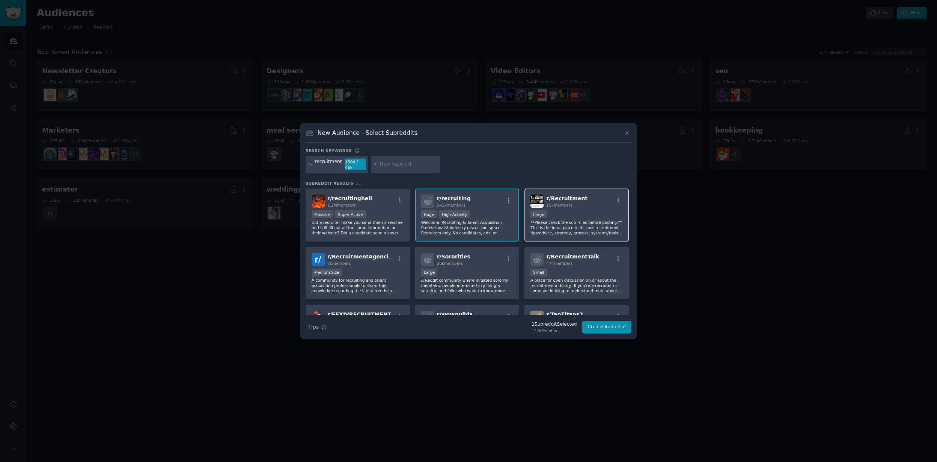
click at [569, 232] on p "**Please check the sub rules before posting.** This is the ideal place to discu…" at bounding box center [576, 228] width 92 height 16
click at [377, 286] on p "A community for recruiting and talent acquisition professionals to share their …" at bounding box center [357, 285] width 92 height 16
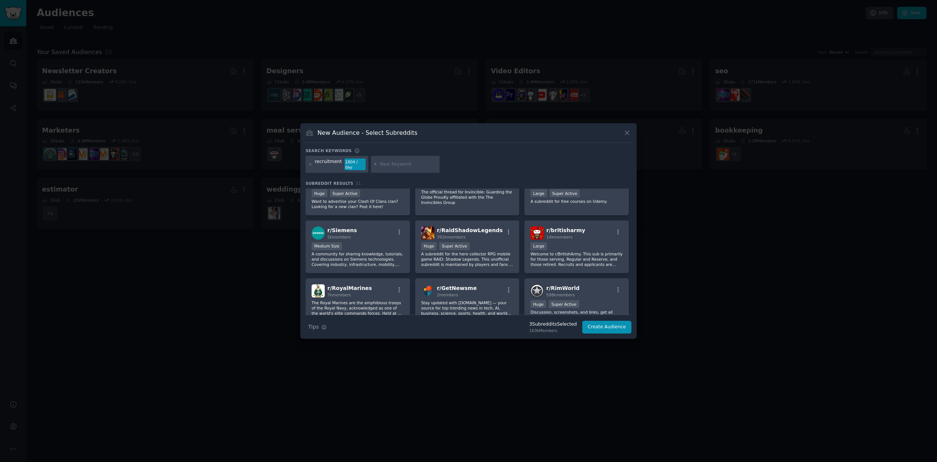
scroll to position [256, 0]
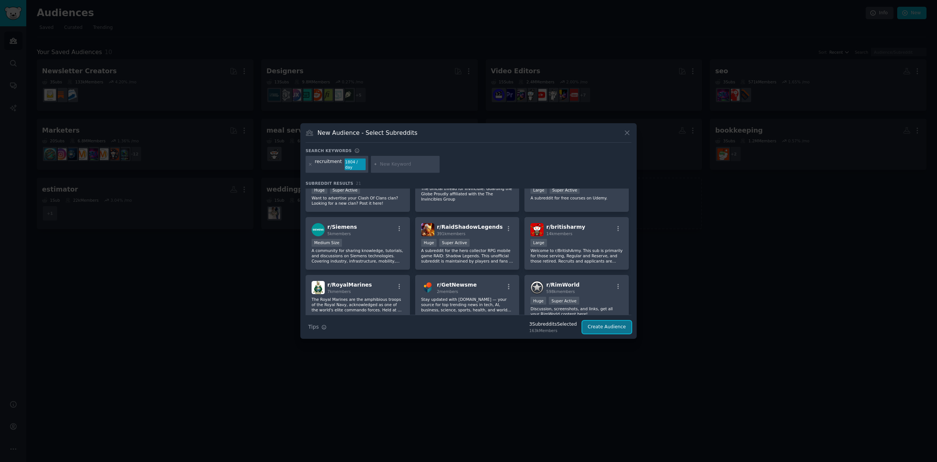
click at [613, 328] on button "Create Audience" at bounding box center [607, 326] width 50 height 13
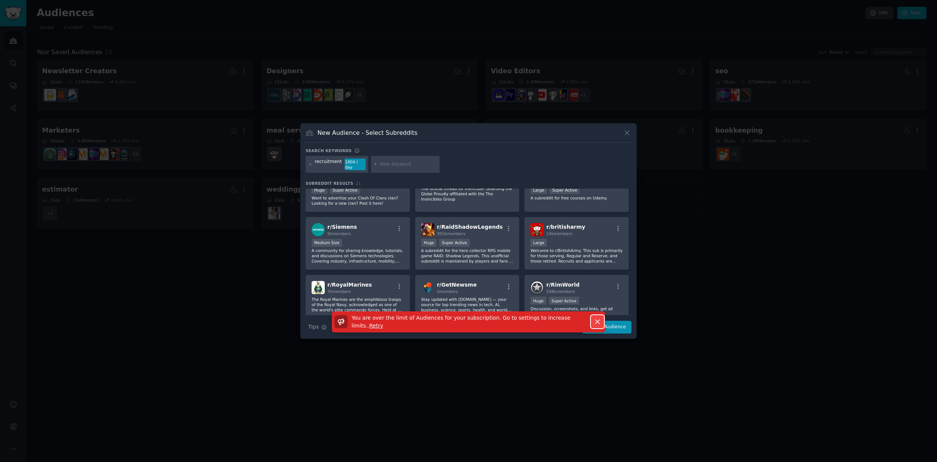
click at [602, 320] on button "Dismiss" at bounding box center [597, 321] width 13 height 13
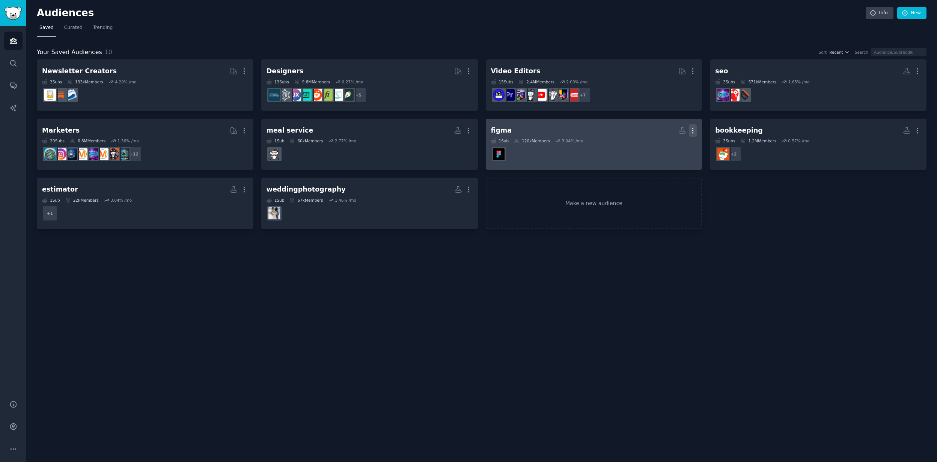
click at [695, 130] on icon "button" at bounding box center [693, 130] width 8 height 8
click at [677, 142] on p "Delete" at bounding box center [671, 146] width 17 height 8
click at [677, 150] on div "Delete" at bounding box center [667, 146] width 36 height 16
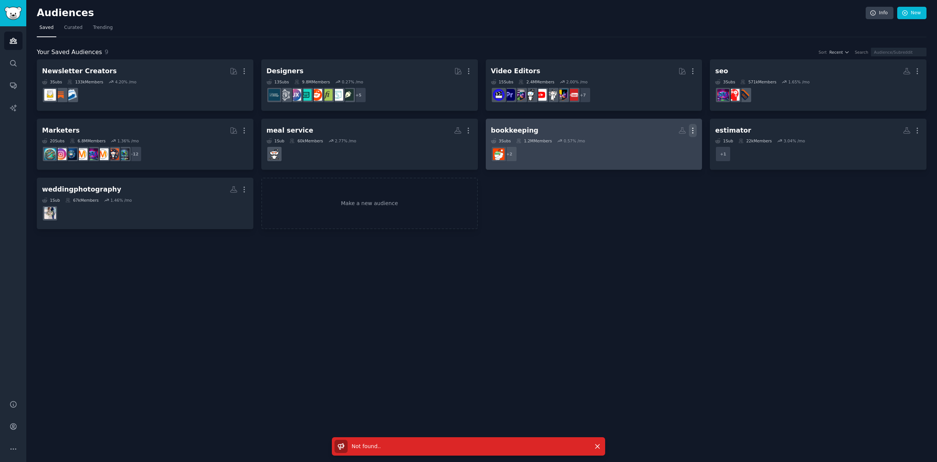
click at [693, 128] on icon "button" at bounding box center [693, 130] width 8 height 8
click at [668, 146] on p "Delete" at bounding box center [671, 146] width 17 height 8
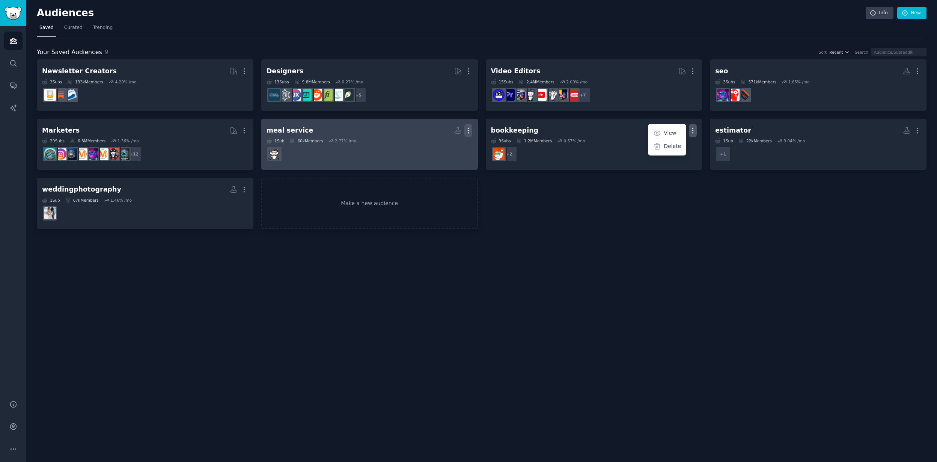
click at [468, 128] on icon "button" at bounding box center [468, 130] width 8 height 8
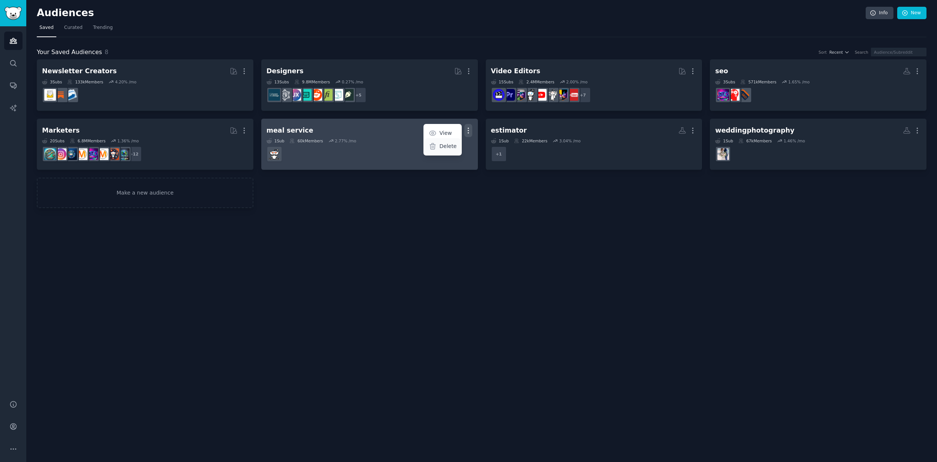
click at [440, 150] on div "Delete" at bounding box center [443, 146] width 36 height 16
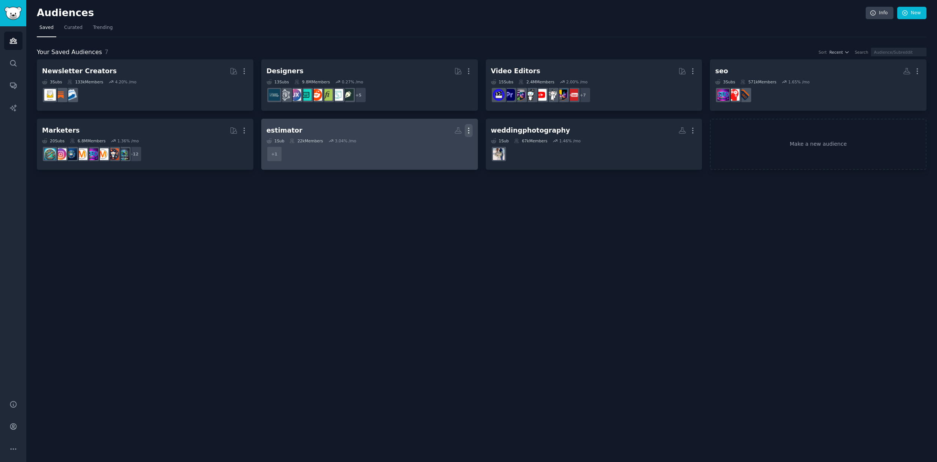
click at [466, 131] on icon "button" at bounding box center [469, 130] width 8 height 8
click at [447, 148] on p "Delete" at bounding box center [447, 146] width 17 height 8
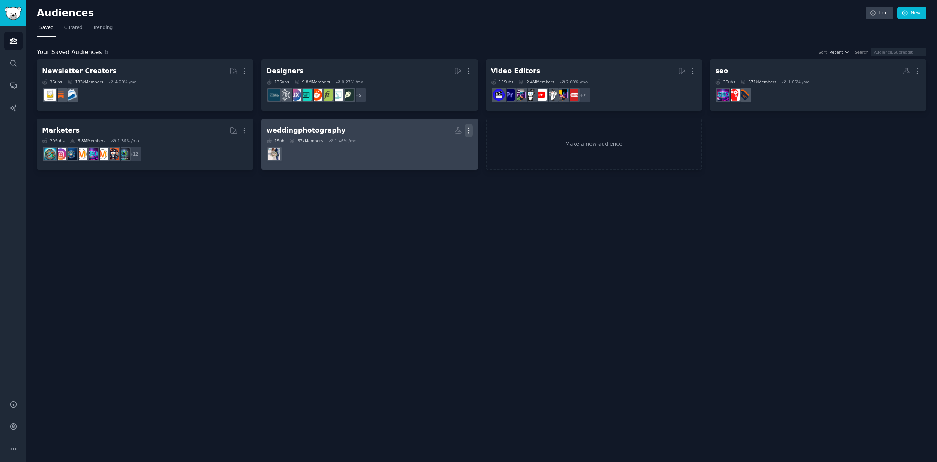
click at [468, 129] on icon "button" at bounding box center [469, 130] width 8 height 8
click at [446, 146] on p "Delete" at bounding box center [447, 146] width 17 height 8
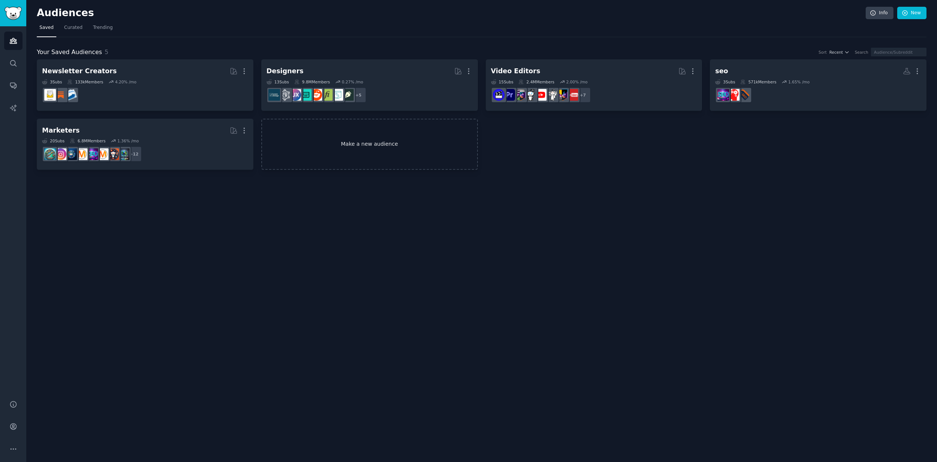
click at [406, 146] on link "Make a new audience" at bounding box center [369, 144] width 217 height 51
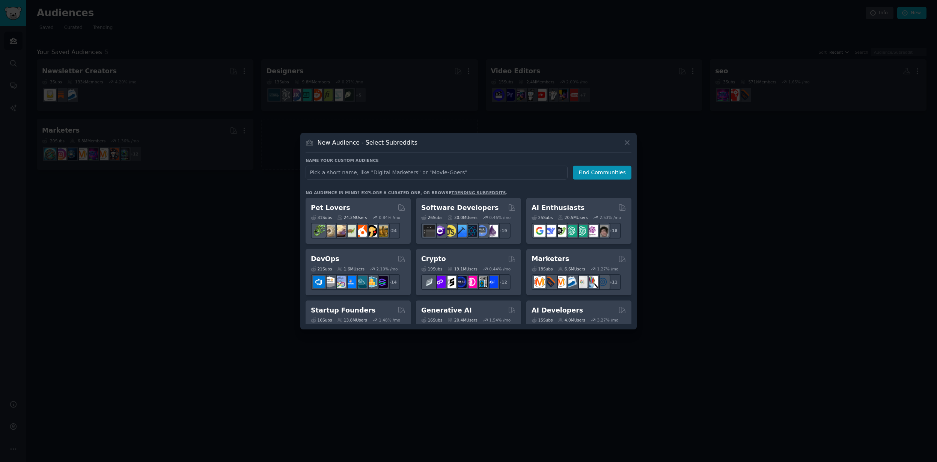
click at [419, 170] on input "text" at bounding box center [436, 172] width 262 height 14
type input "recruitment"
click button "Find Communities" at bounding box center [602, 172] width 59 height 14
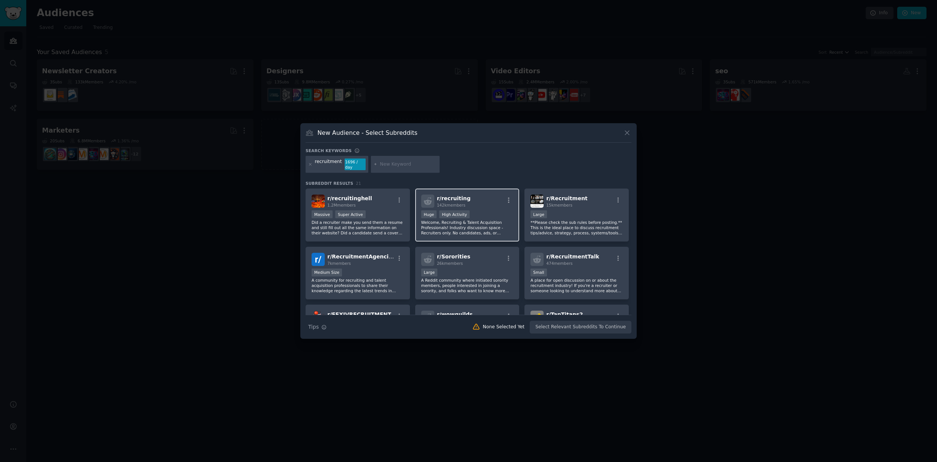
click at [470, 214] on div ">= 80th percentile for submissions / day Huge High Activity" at bounding box center [467, 214] width 92 height 9
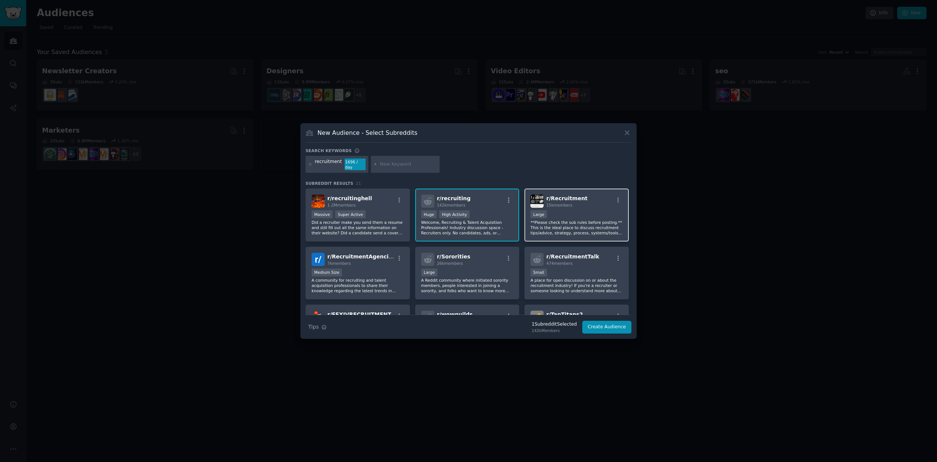
click at [571, 213] on div "10,000 - 100,000 members Large" at bounding box center [576, 214] width 92 height 9
click at [370, 281] on p "A community for recruiting and talent acquisition professionals to share their …" at bounding box center [357, 285] width 92 height 16
click at [609, 327] on button "Create Audience" at bounding box center [607, 326] width 50 height 13
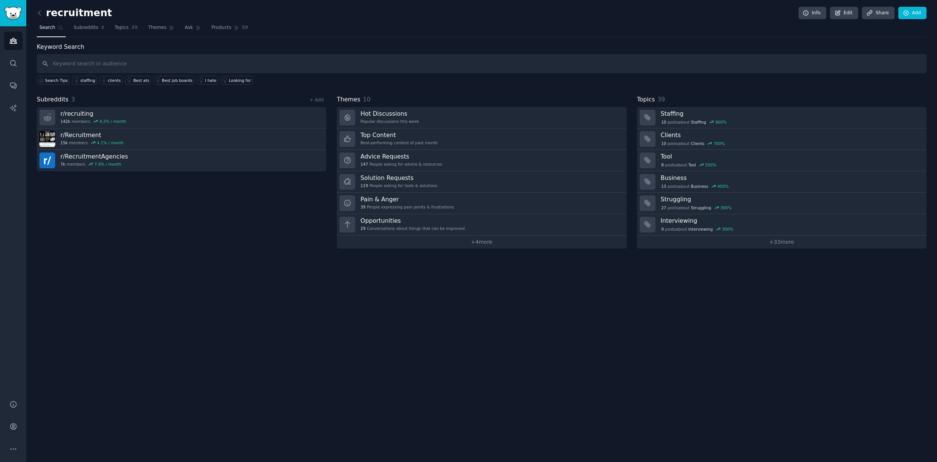
click at [381, 342] on div "recruitment Info Edit Share Add Search Subreddits 3 Topics 39 Themes Ask Produc…" at bounding box center [481, 231] width 910 height 462
click at [157, 33] on link "Themes" at bounding box center [162, 29] width 32 height 15
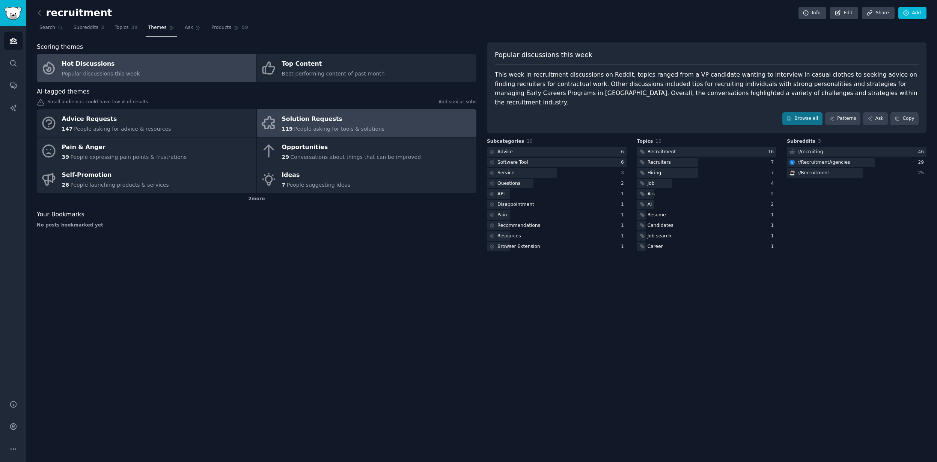
click at [357, 126] on span "People asking for tools & solutions" at bounding box center [339, 129] width 90 height 6
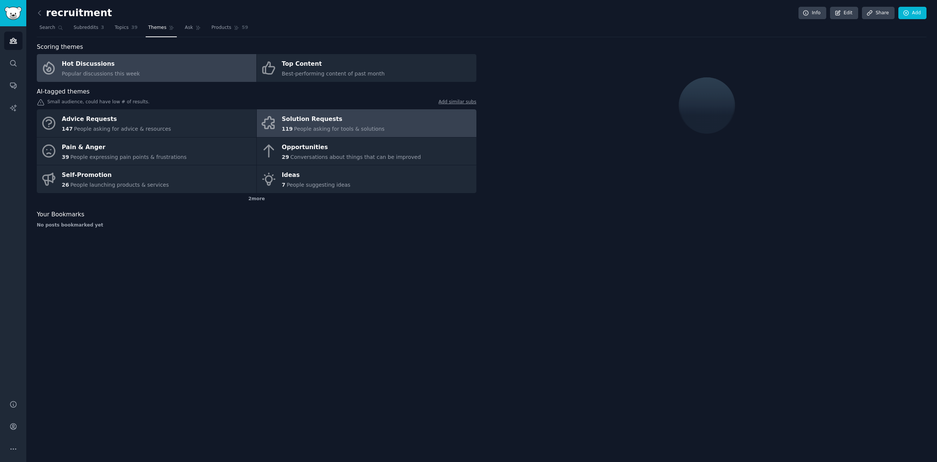
click at [167, 74] on link "Hot Discussions Popular discussions this week" at bounding box center [147, 68] width 220 height 28
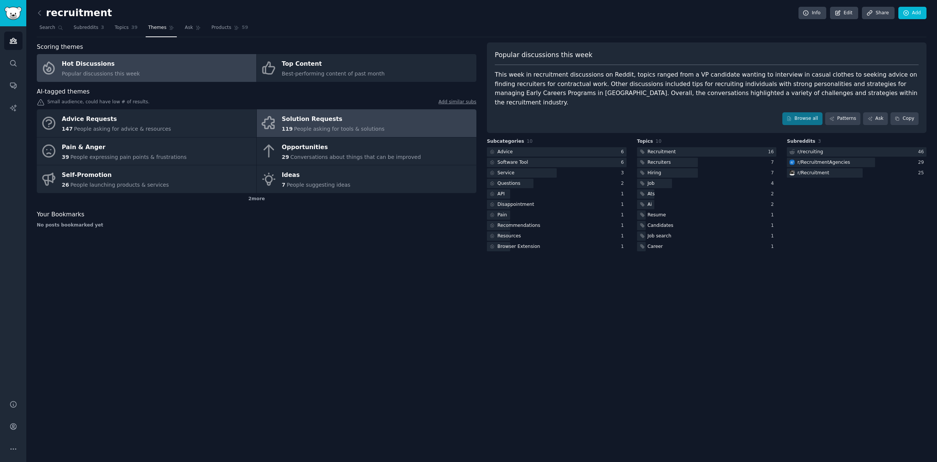
click at [427, 116] on link "Solution Requests 119 People asking for tools & solutions" at bounding box center [367, 123] width 220 height 28
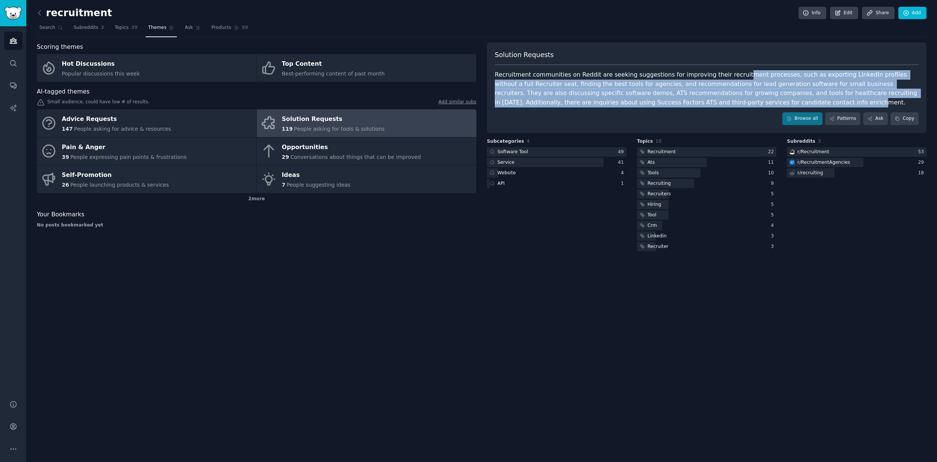
drag, startPoint x: 731, startPoint y: 104, endPoint x: 728, endPoint y: 76, distance: 28.7
click at [728, 76] on div "Recruitment communities on Reddit are seeking suggestions for improving their r…" at bounding box center [707, 88] width 424 height 37
click at [788, 119] on icon at bounding box center [788, 118] width 5 height 5
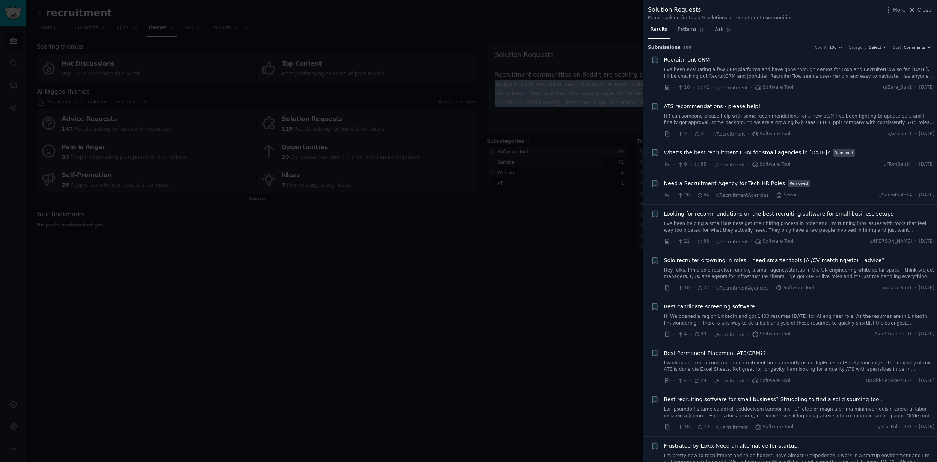
click at [832, 320] on link "Hi We opened a req on LinkedIn and got 1400 resumes [DATE] for AI engineer role…" at bounding box center [799, 319] width 271 height 13
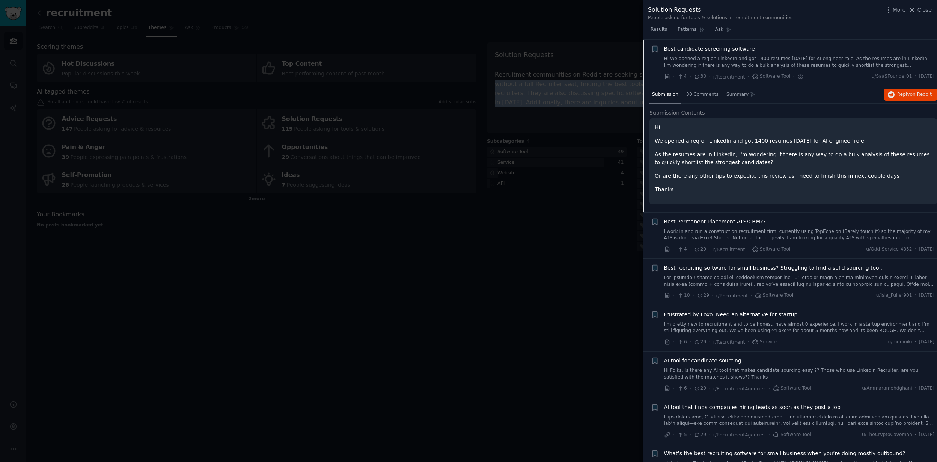
scroll to position [259, 0]
click at [696, 98] on div "30 Comments" at bounding box center [702, 94] width 38 height 18
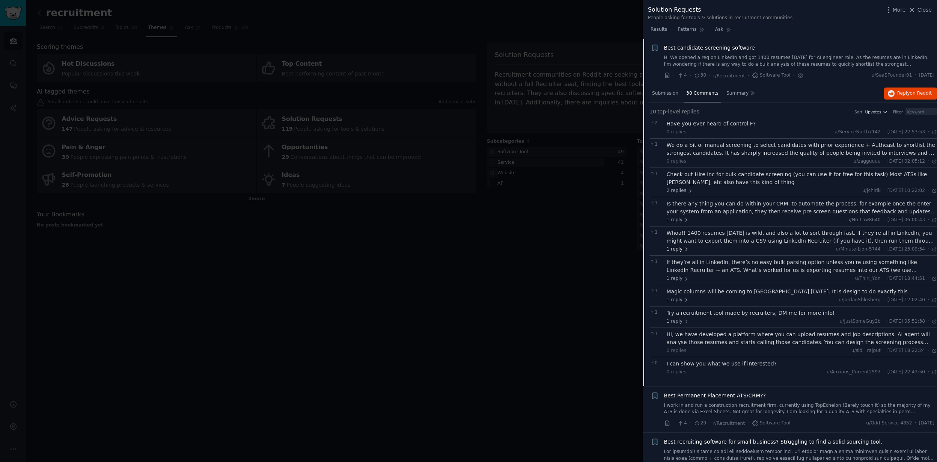
click at [677, 250] on span "1 reply" at bounding box center [677, 249] width 23 height 7
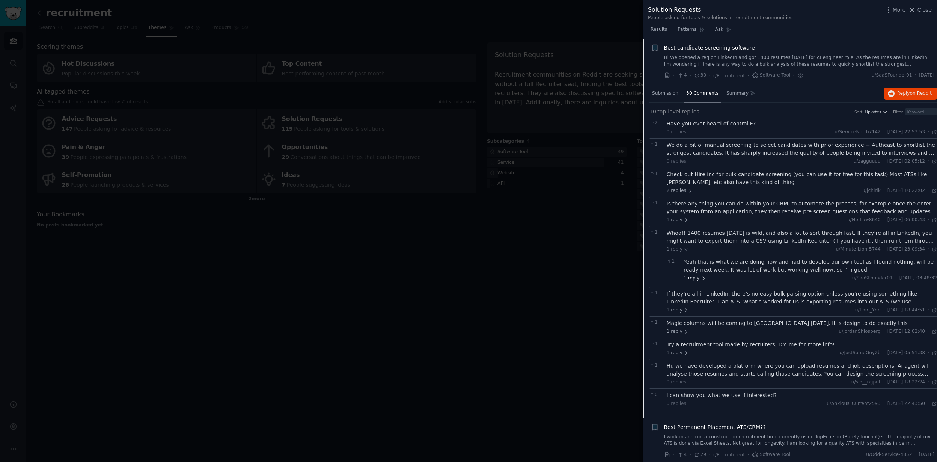
click at [692, 276] on span "1 reply" at bounding box center [694, 278] width 23 height 7
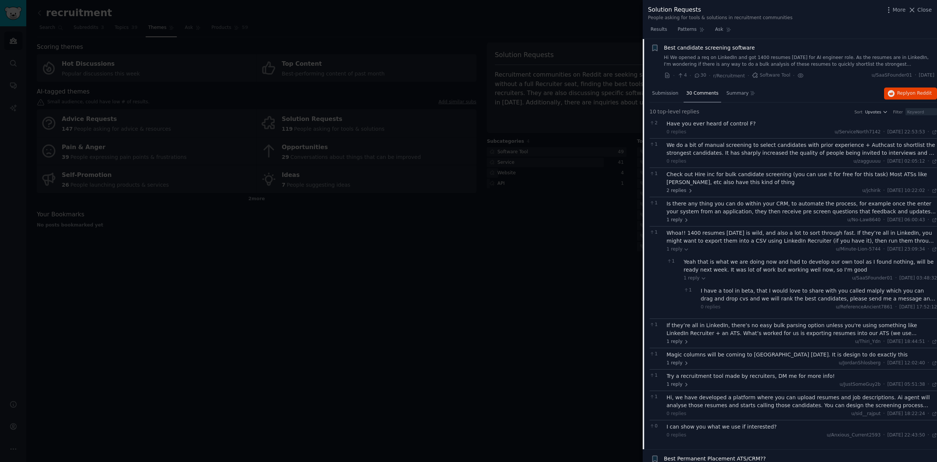
click at [791, 233] on div "Whoa!! 1400 resumes [DATE] is wild, and also a lot to sort through fast. If the…" at bounding box center [801, 237] width 271 height 16
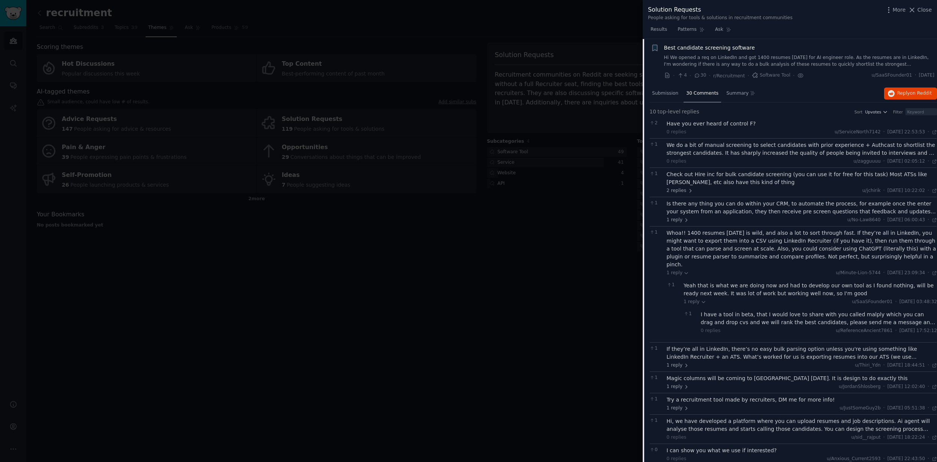
click at [779, 248] on div "Whoa!! 1400 resumes [DATE] is wild, and also a lot to sort through fast. If the…" at bounding box center [801, 248] width 271 height 39
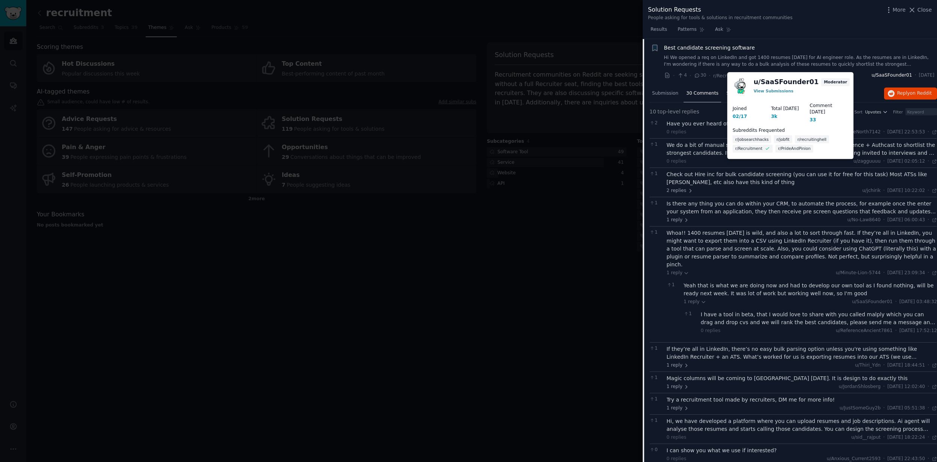
click at [871, 76] on span "u/SaaSFounder01" at bounding box center [891, 75] width 41 height 7
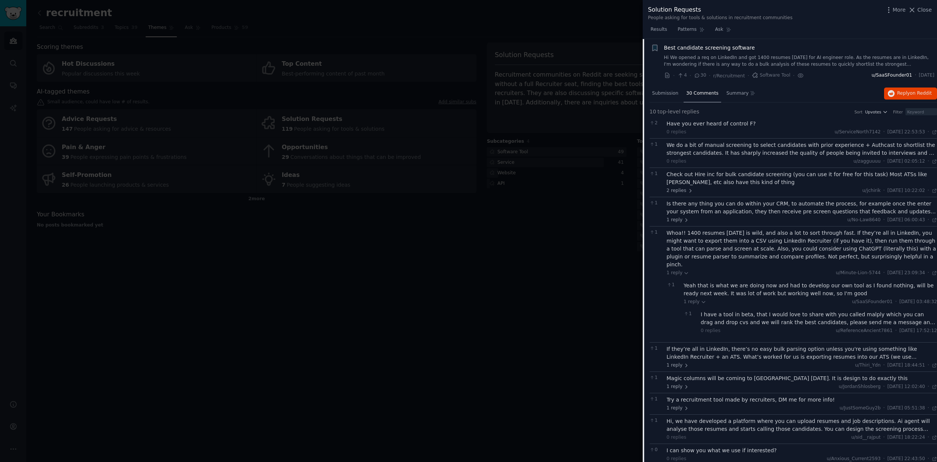
click at [871, 73] on span "u/SaaSFounder01" at bounding box center [891, 75] width 41 height 7
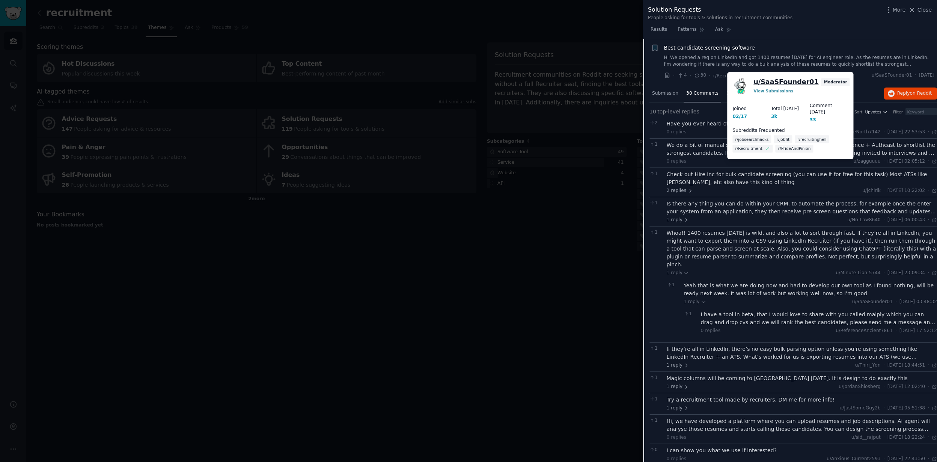
click at [780, 78] on link "u/ SaaSFounder01" at bounding box center [785, 81] width 65 height 9
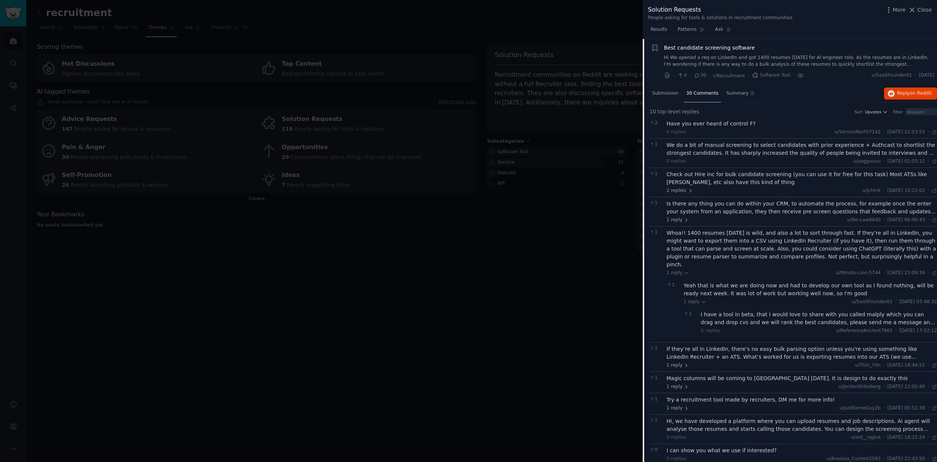
click at [748, 69] on div "Best candidate screening software Hi We opened a req on LinkedIn and got 1400 r…" at bounding box center [799, 62] width 271 height 36
click at [758, 62] on link "Hi We opened a req on LinkedIn and got 1400 resumes [DATE] for AI engineer role…" at bounding box center [799, 60] width 271 height 13
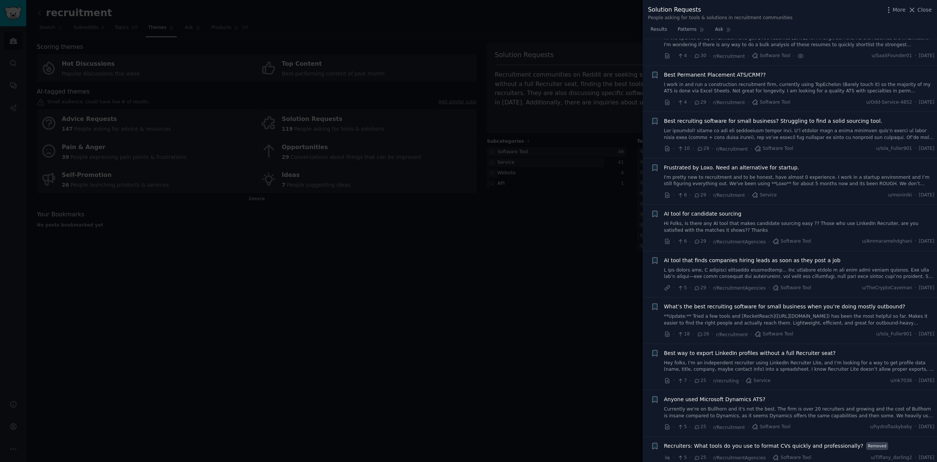
scroll to position [281, 0]
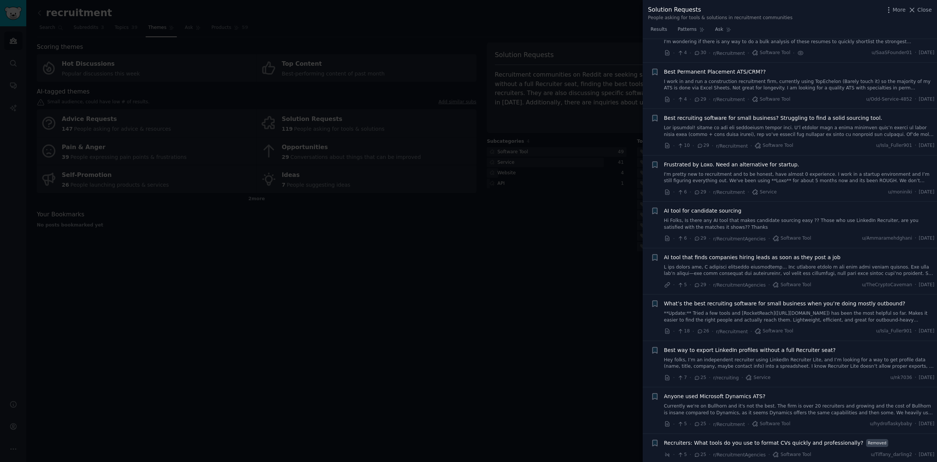
click at [768, 225] on link "Hi Folks, Is there any AI tool that makes candidate sourcing easy ?? Those who …" at bounding box center [799, 223] width 271 height 13
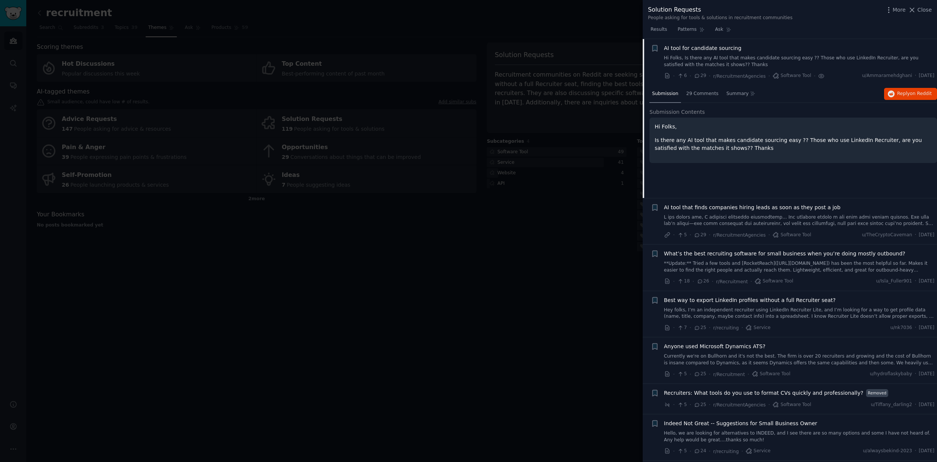
scroll to position [444, 0]
click at [702, 90] on span "29 Comments" at bounding box center [702, 93] width 32 height 7
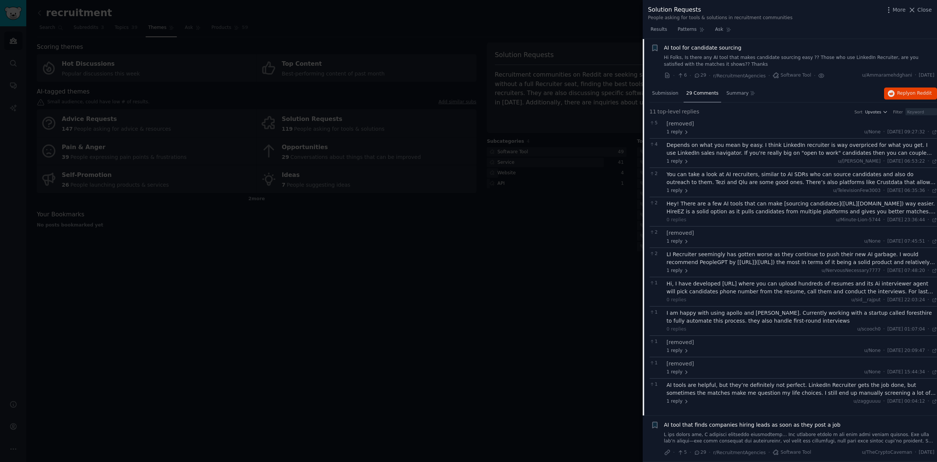
click at [768, 392] on div "AI tools are helpful, but they’re definitely not perfect. LinkedIn Recruiter ge…" at bounding box center [801, 389] width 271 height 16
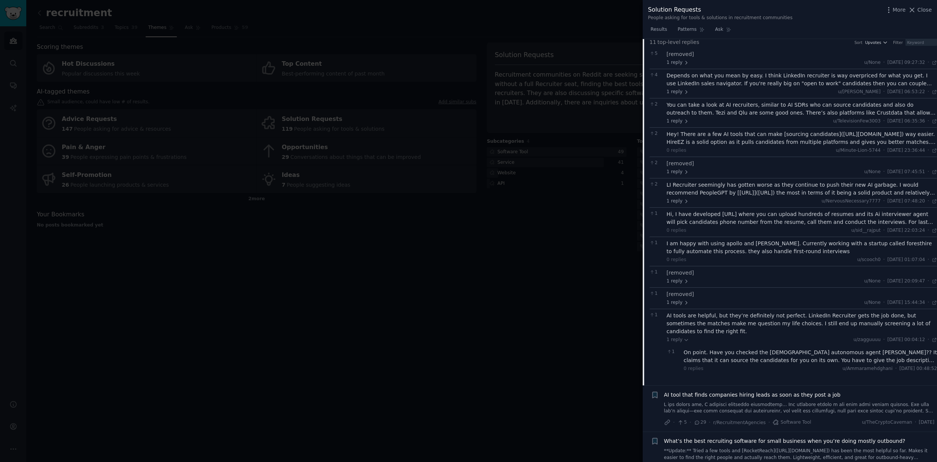
scroll to position [514, 0]
click at [699, 360] on div "On point. Have you checked the [DEMOGRAPHIC_DATA] autonomous agent [PERSON_NAME…" at bounding box center [809, 355] width 253 height 16
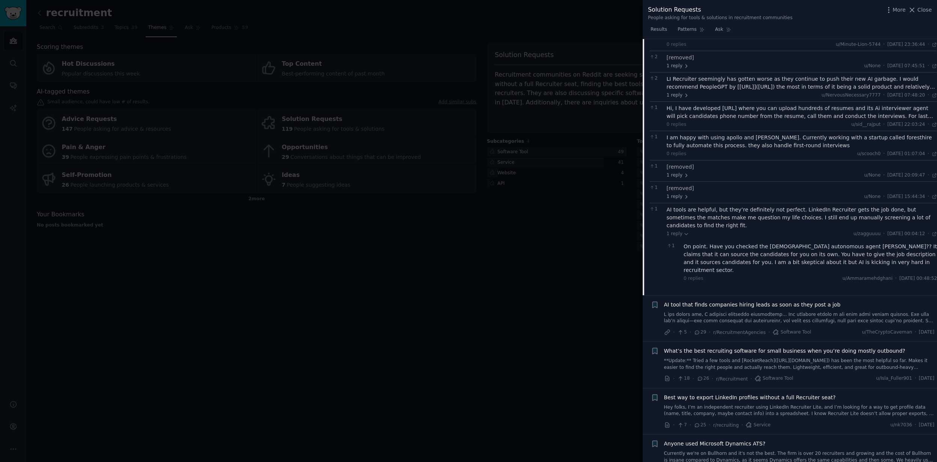
scroll to position [623, 0]
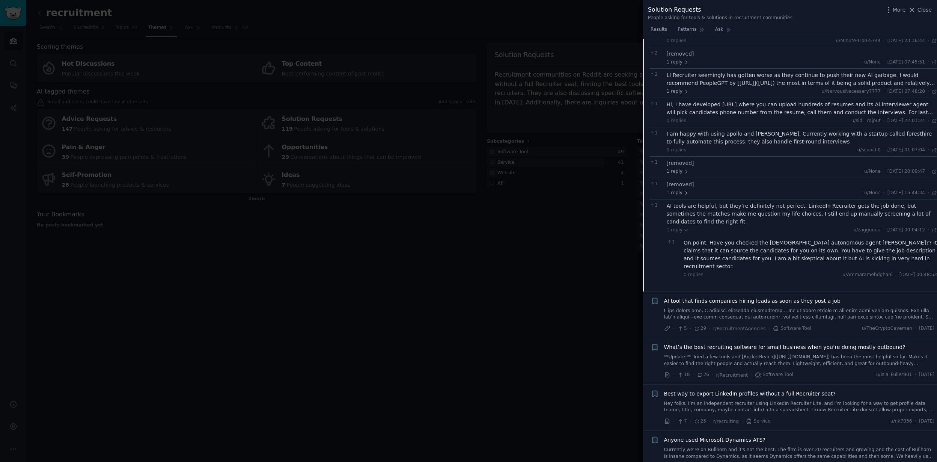
click at [793, 353] on link "**Update:** Tried a few tools and [RocketReach]([URL][DOMAIN_NAME]) has been th…" at bounding box center [799, 359] width 271 height 13
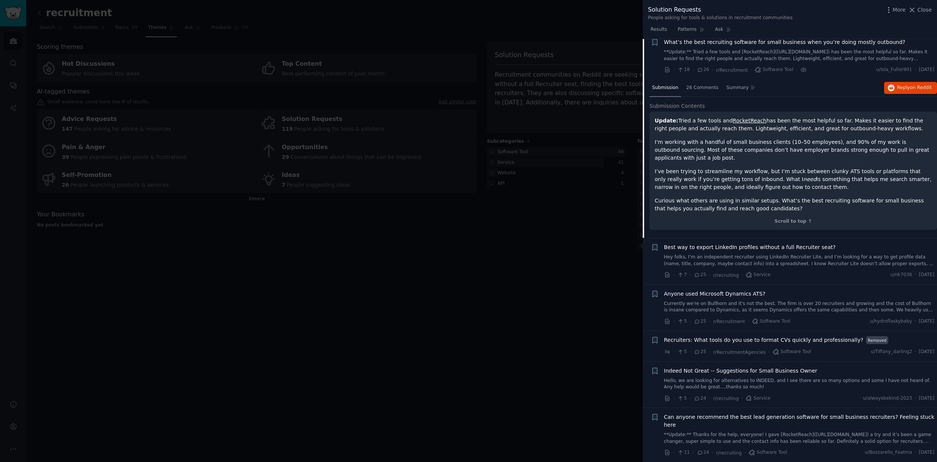
scroll to position [537, 0]
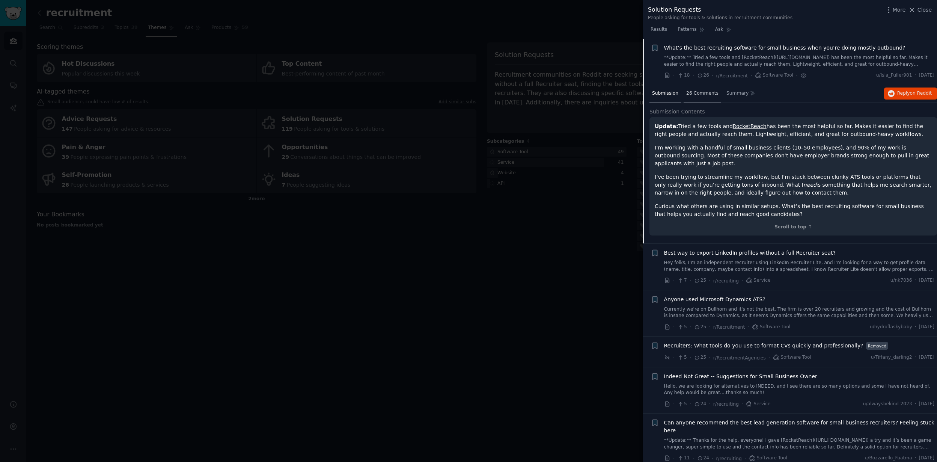
click at [702, 96] on span "26 Comments" at bounding box center [702, 93] width 32 height 7
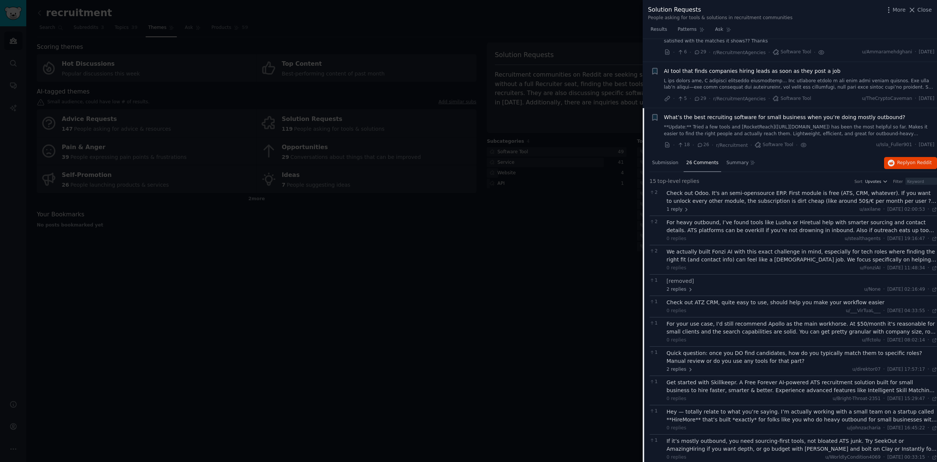
scroll to position [442, 0]
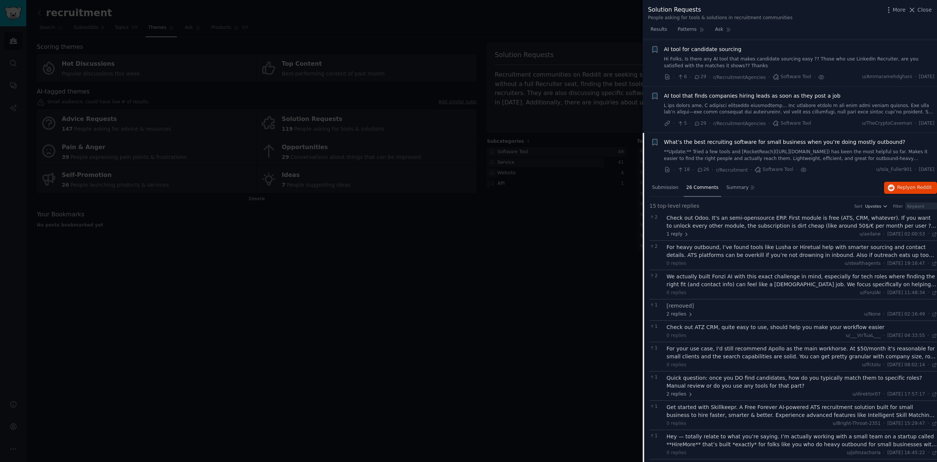
click at [798, 162] on div "What’s the best recruiting software for small business when you’re doing mostly…" at bounding box center [799, 156] width 271 height 36
click at [814, 156] on link "**Update:** Tried a few tools and [RocketReach]([URL][DOMAIN_NAME]) has been th…" at bounding box center [799, 155] width 271 height 13
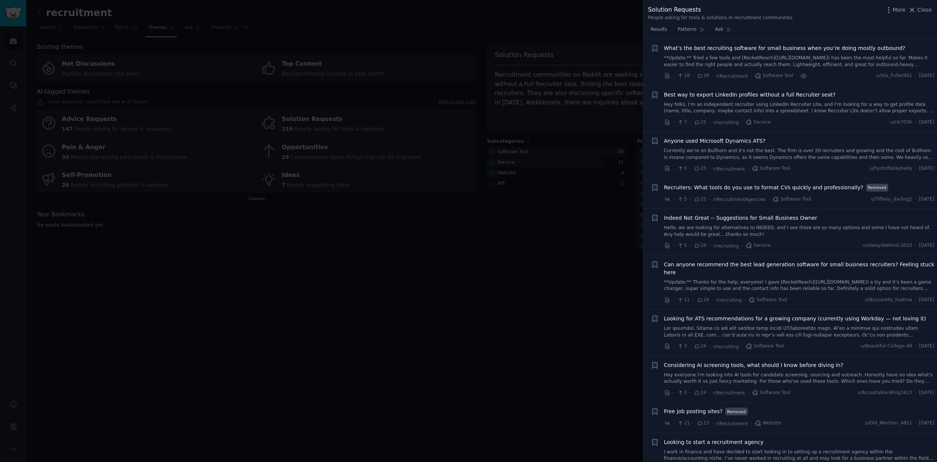
scroll to position [537, 0]
click at [811, 187] on span "Recruiters: What tools do you use to format CVs quickly and professionally?" at bounding box center [763, 187] width 199 height 8
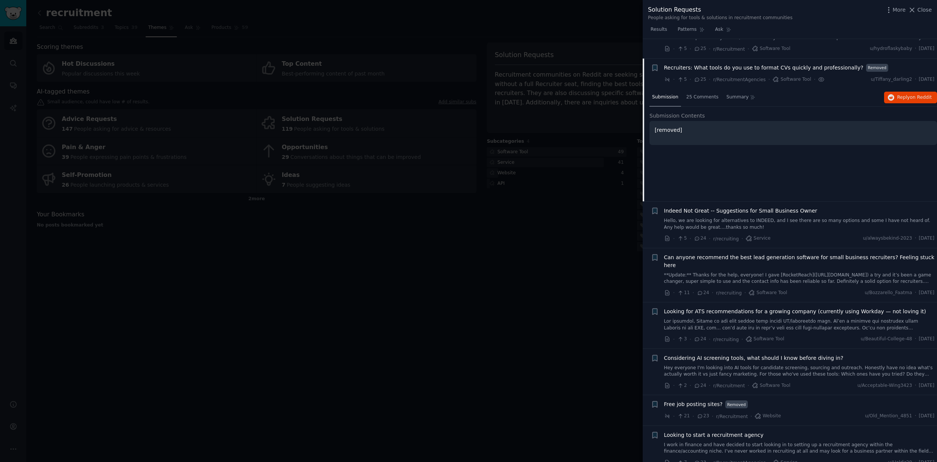
scroll to position [675, 0]
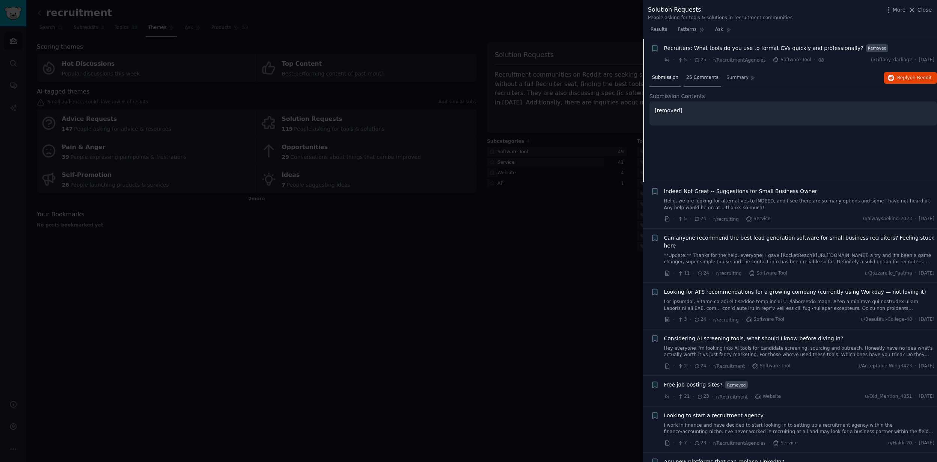
click at [702, 76] on span "25 Comments" at bounding box center [702, 77] width 32 height 7
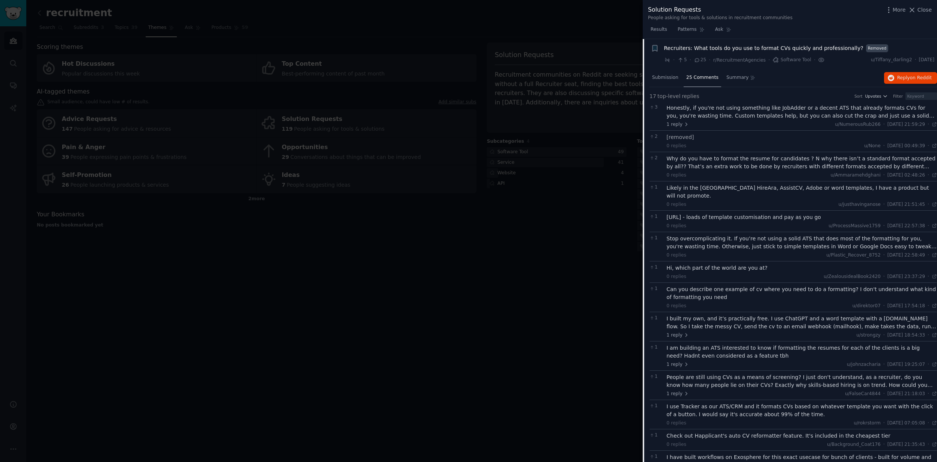
click at [770, 47] on span "Recruiters: What tools do you use to format CVs quickly and professionally?" at bounding box center [763, 48] width 199 height 8
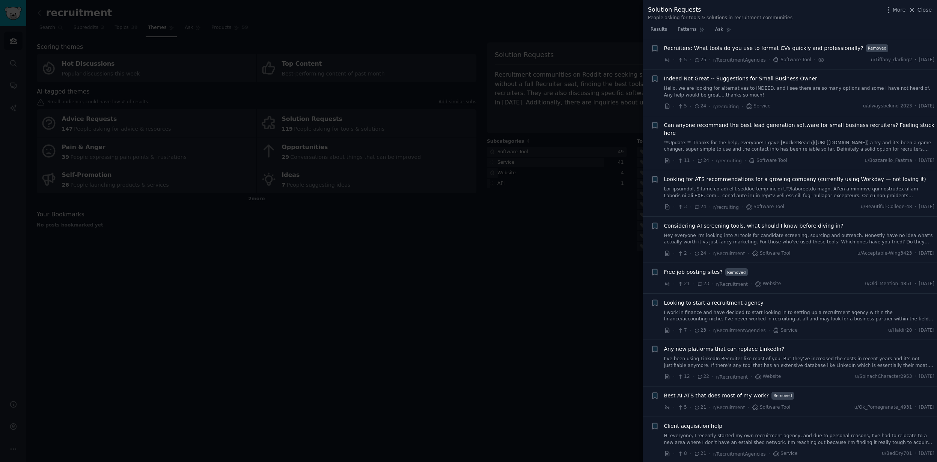
click at [782, 89] on link "Hello, we are looking for alternatives to INDEED, and I see there are so many o…" at bounding box center [799, 91] width 271 height 13
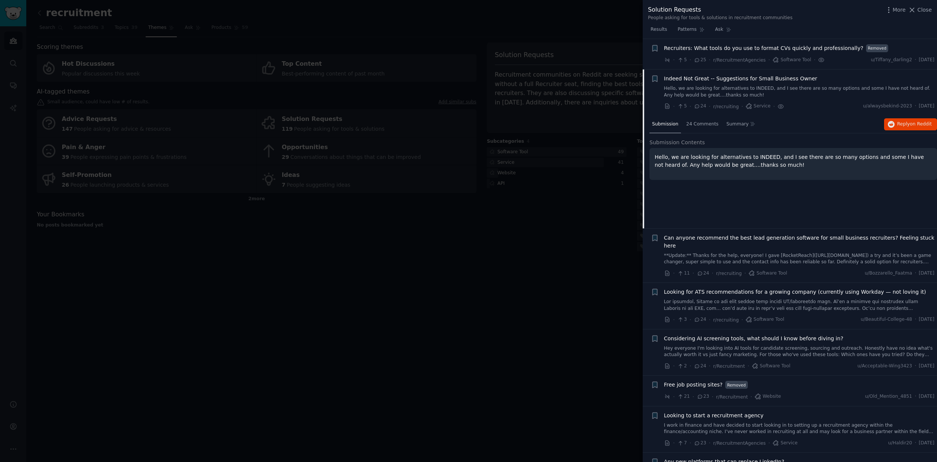
scroll to position [706, 0]
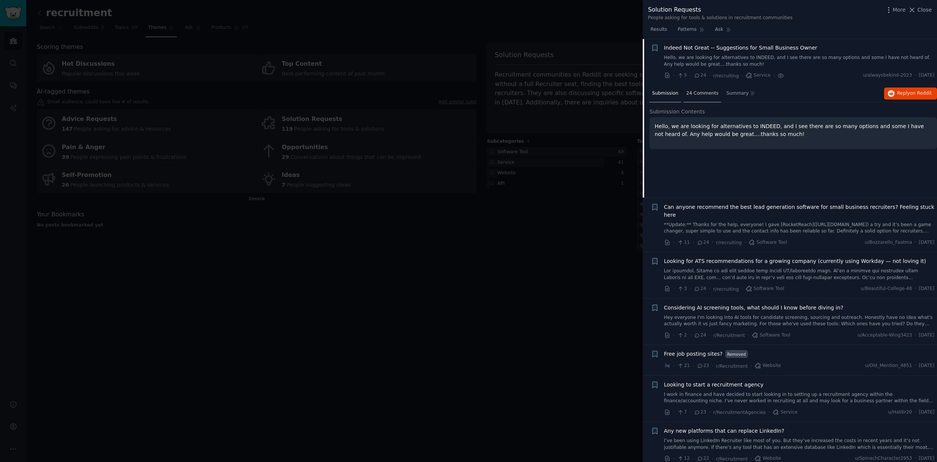
click at [693, 88] on div "24 Comments" at bounding box center [702, 94] width 38 height 18
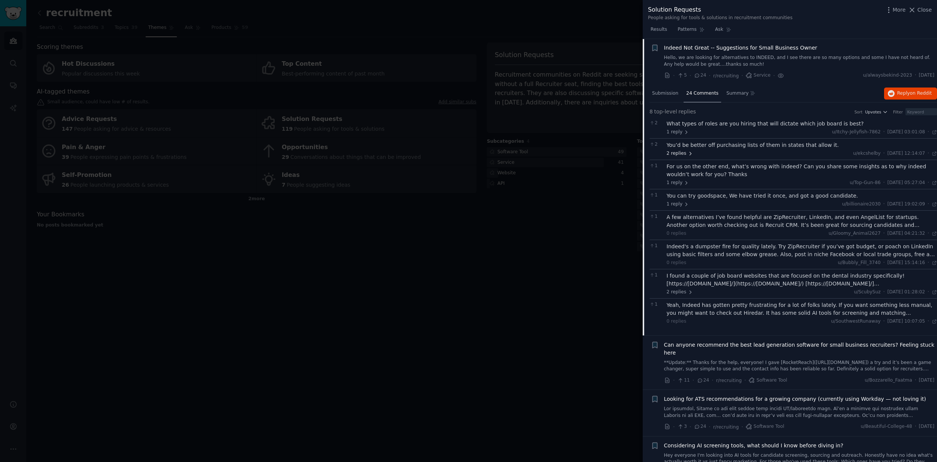
click at [677, 153] on span "2 replies" at bounding box center [679, 153] width 26 height 7
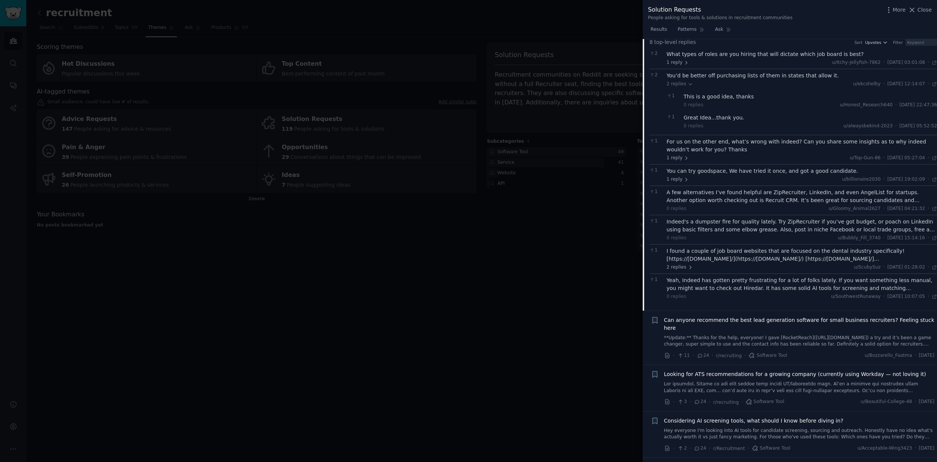
scroll to position [776, 0]
click at [679, 266] on span "2 replies" at bounding box center [679, 266] width 26 height 7
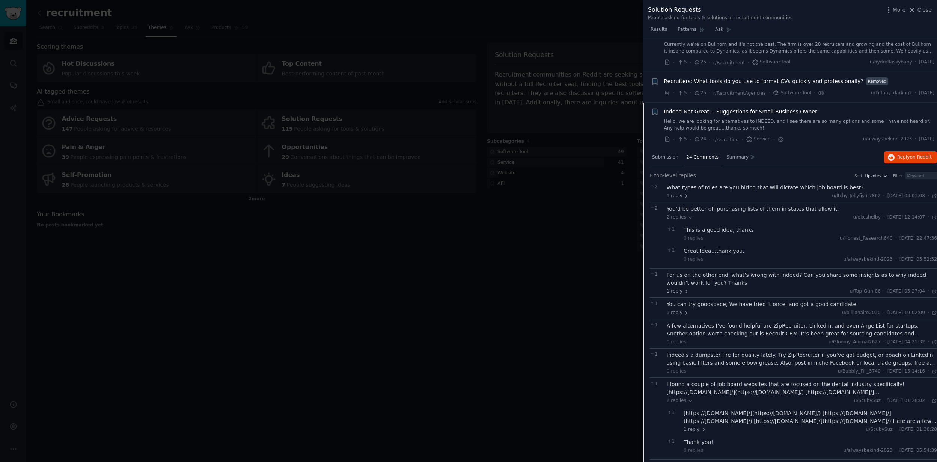
scroll to position [631, 0]
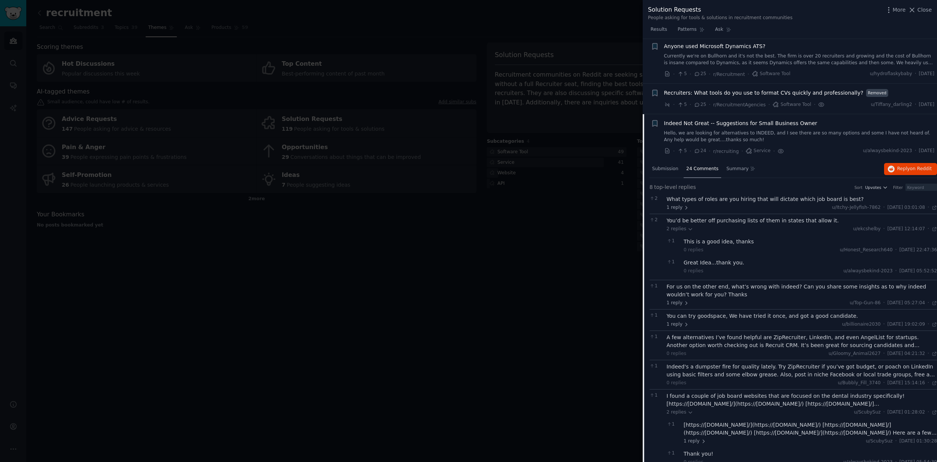
click at [767, 133] on link "Hello, we are looking for alternatives to INDEED, and I see there are so many o…" at bounding box center [799, 136] width 271 height 13
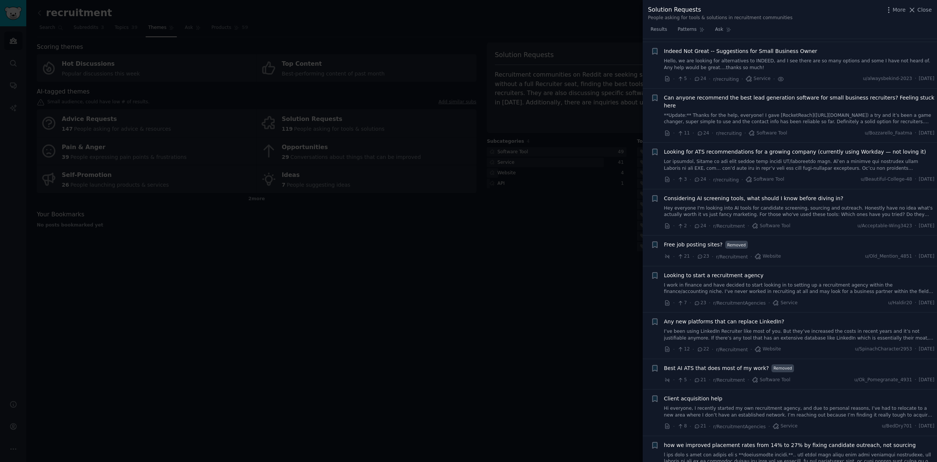
scroll to position [706, 0]
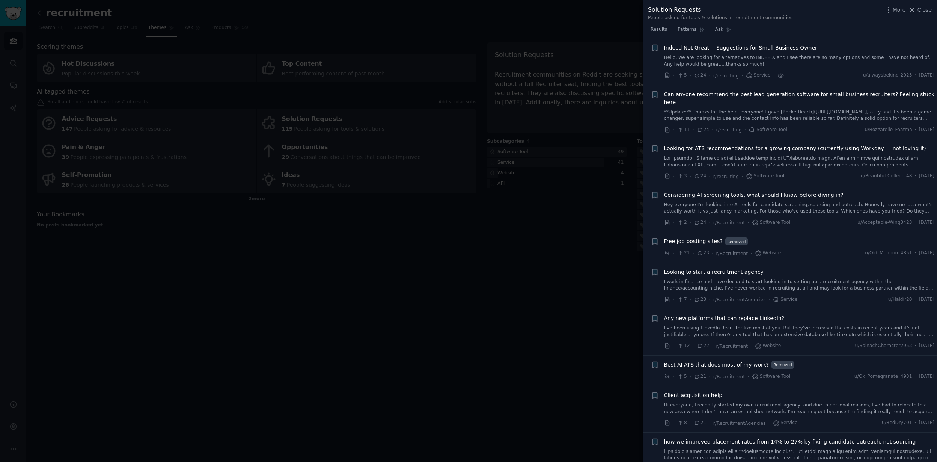
click at [830, 62] on link "Hello, we are looking for alternatives to INDEED, and I see there are so many o…" at bounding box center [799, 60] width 271 height 13
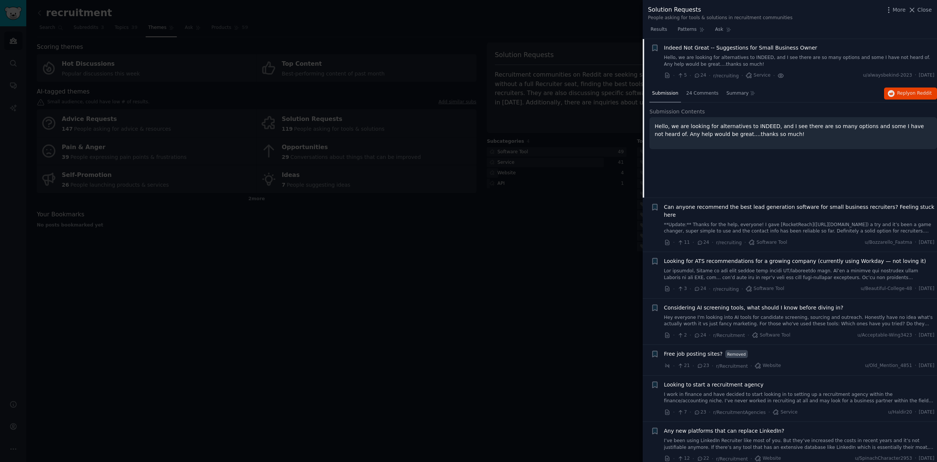
click at [780, 77] on icon at bounding box center [780, 76] width 7 height 8
click at [781, 77] on div "· 5 · 24 · r/recruiting · Service · u/alwaysbekind-2023 · [DATE]" at bounding box center [799, 76] width 271 height 8
click at [665, 76] on icon at bounding box center [667, 75] width 4 height 5
click at [772, 221] on link "**Update:** Thanks for the help, everyone! I gave [RocketReach]([URL][DOMAIN_NA…" at bounding box center [799, 227] width 271 height 13
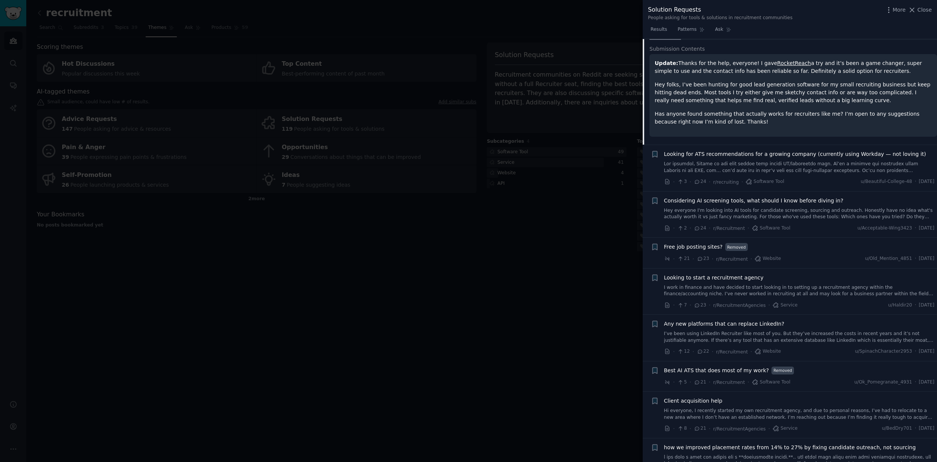
scroll to position [827, 0]
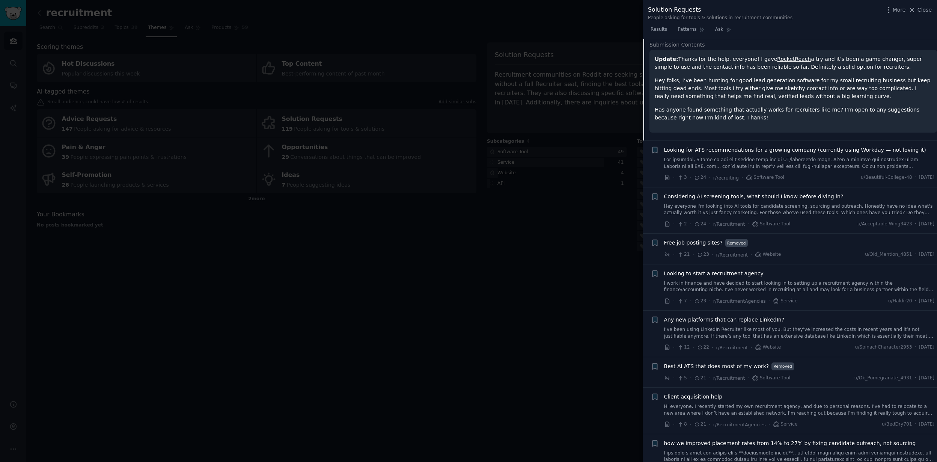
click at [823, 204] on link "Hey everyone I'm looking into AI tools for candidate screening, sourcing and ou…" at bounding box center [799, 209] width 271 height 13
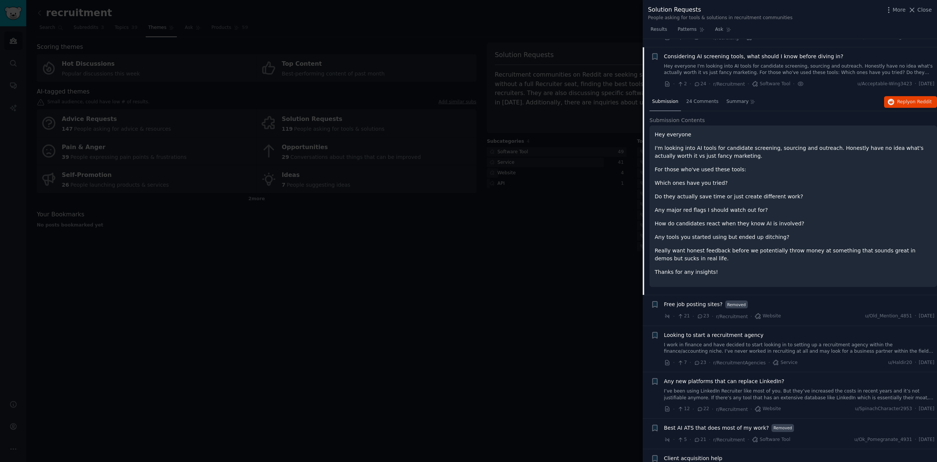
scroll to position [845, 0]
click at [693, 98] on span "24 Comments" at bounding box center [702, 101] width 32 height 7
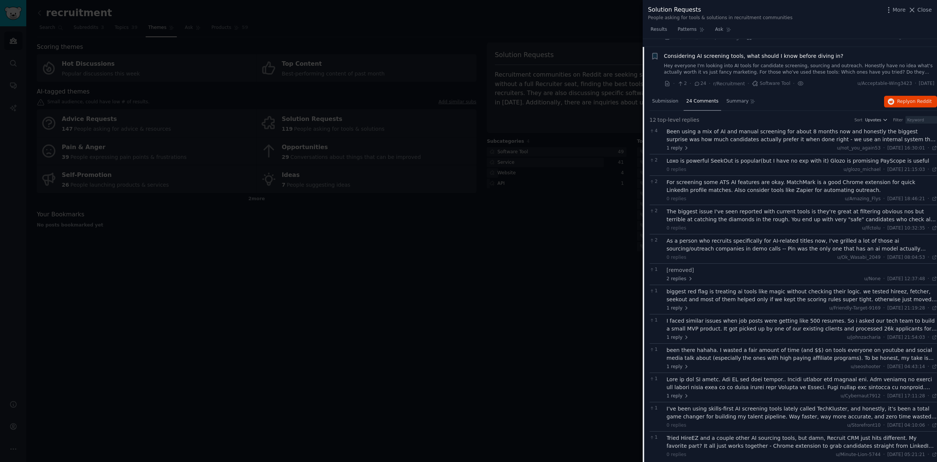
click at [804, 129] on div "Been using a mix of AI and manual screening for about 8 months now and honestly…" at bounding box center [801, 136] width 271 height 16
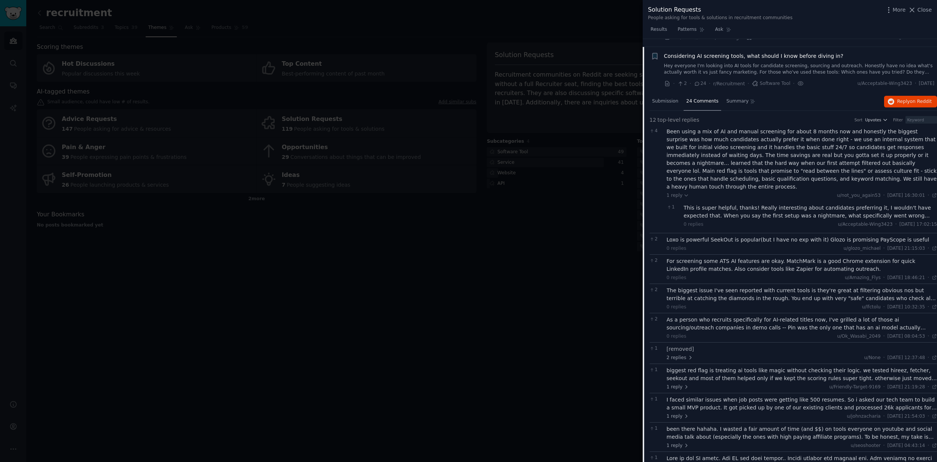
click at [705, 150] on div "Been using a mix of AI and manual screening for about 8 months now and honestly…" at bounding box center [801, 159] width 271 height 63
click at [670, 99] on div "Submission" at bounding box center [665, 102] width 32 height 18
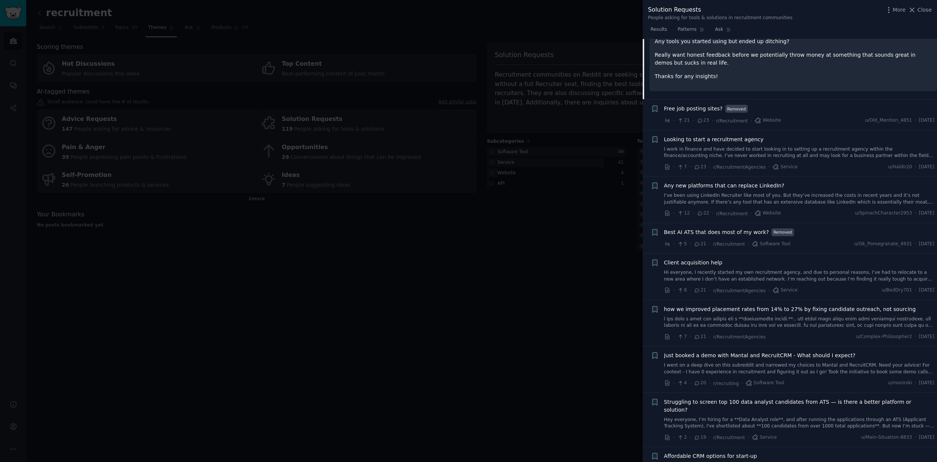
scroll to position [1041, 0]
click at [785, 192] on link "I’ve been using LinkedIn Recruiter like most of you. But they’ve increased the …" at bounding box center [799, 197] width 271 height 13
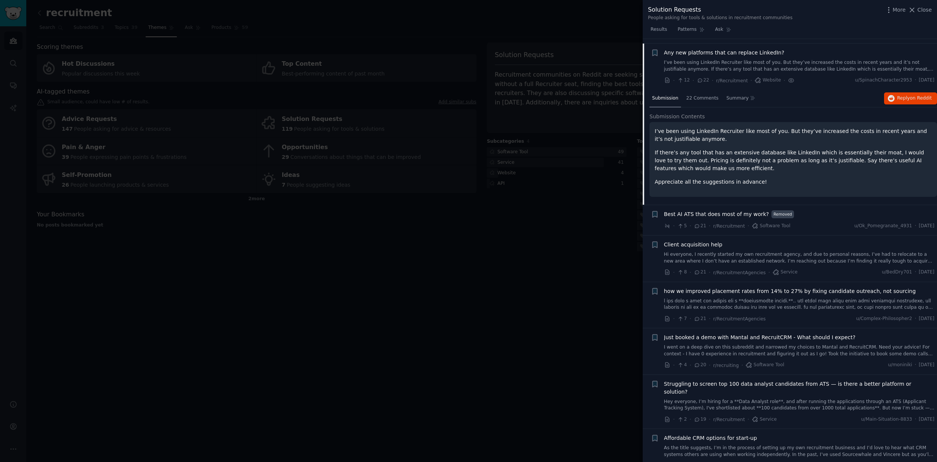
scroll to position [968, 0]
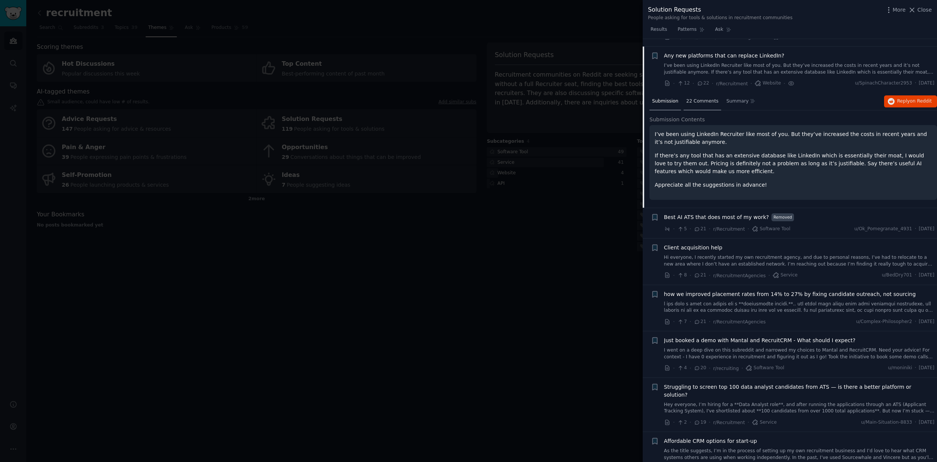
click at [700, 98] on span "22 Comments" at bounding box center [702, 101] width 32 height 7
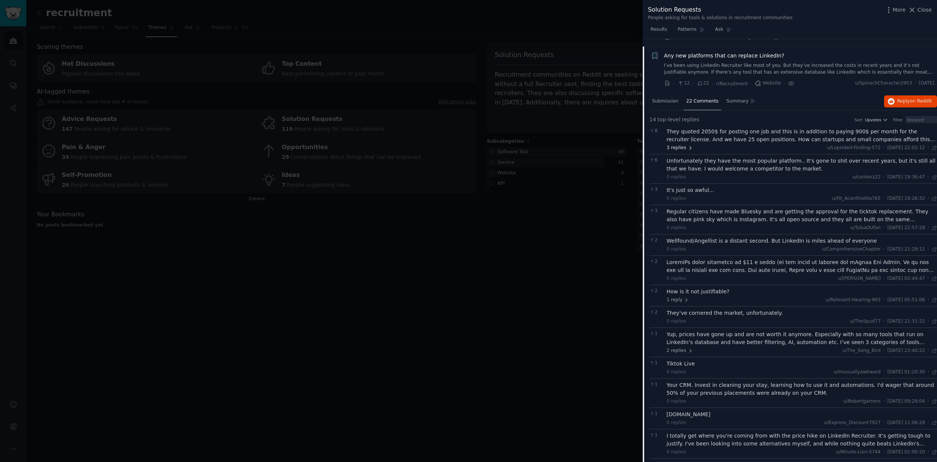
click at [686, 144] on span "3 replies" at bounding box center [679, 147] width 26 height 7
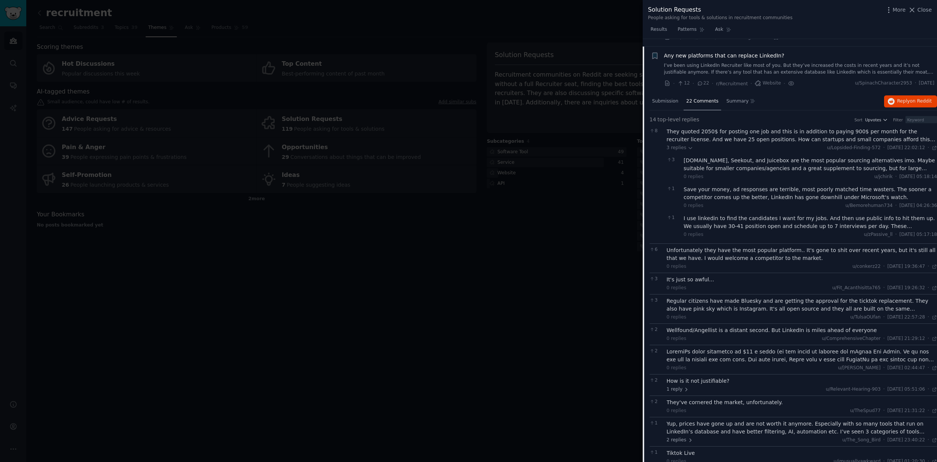
click at [805, 156] on div "[DOMAIN_NAME], Seekout, and Juicebox are the most popular sourcing alternatives…" at bounding box center [809, 164] width 253 height 16
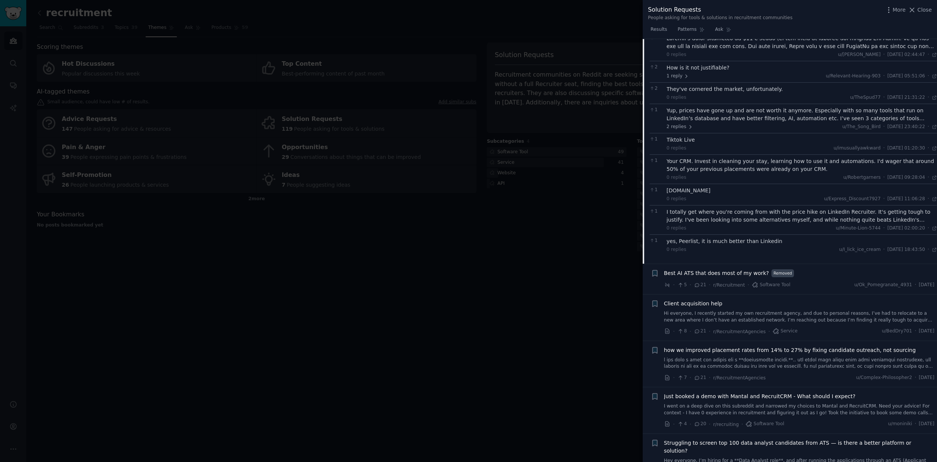
scroll to position [1290, 0]
click at [773, 212] on div "I totally get where you're coming from with the price hike on LinkedIn Recruite…" at bounding box center [801, 216] width 271 height 16
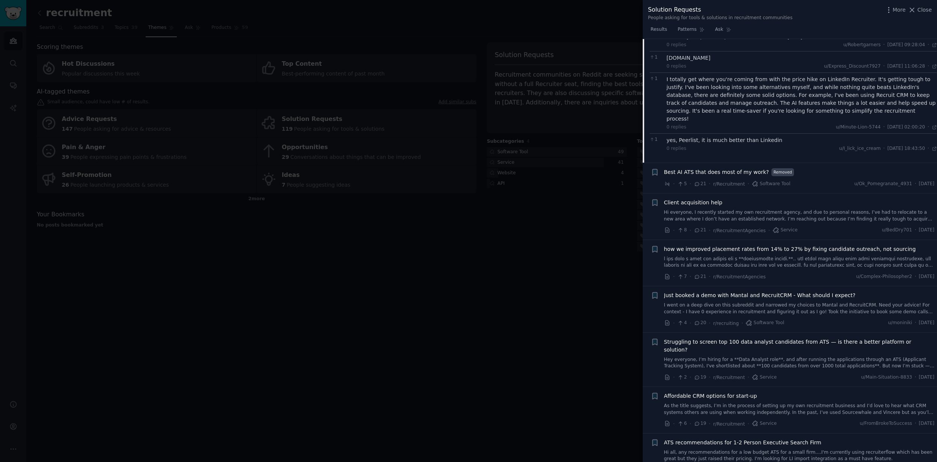
scroll to position [1422, 0]
click at [797, 209] on link "Hi everyone, I recently started my own recruitment agency, and due to personal …" at bounding box center [799, 215] width 271 height 13
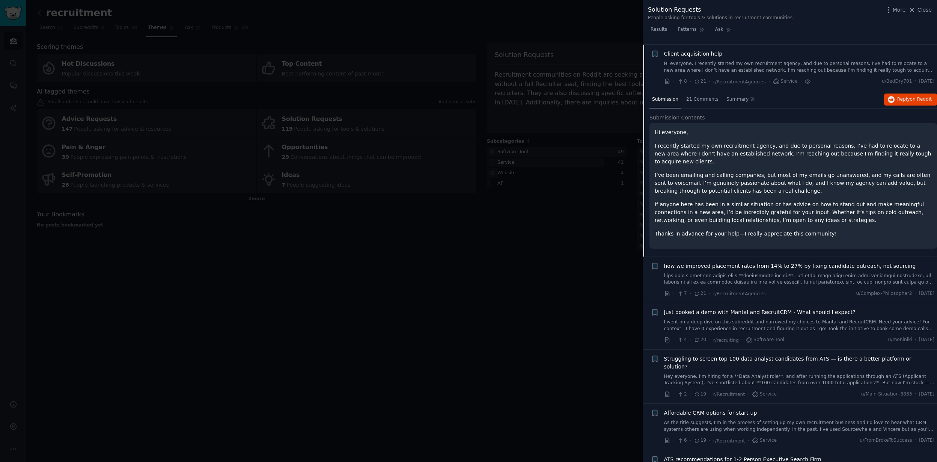
scroll to position [1045, 0]
click at [707, 98] on span "21 Comments" at bounding box center [702, 101] width 32 height 7
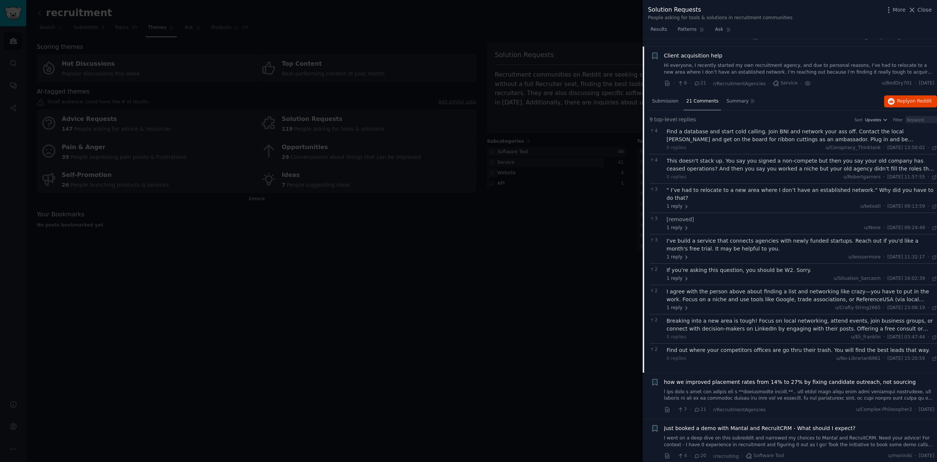
click at [778, 237] on div "I've build a service that connects agencies with newly funded startups. Reach o…" at bounding box center [801, 245] width 271 height 16
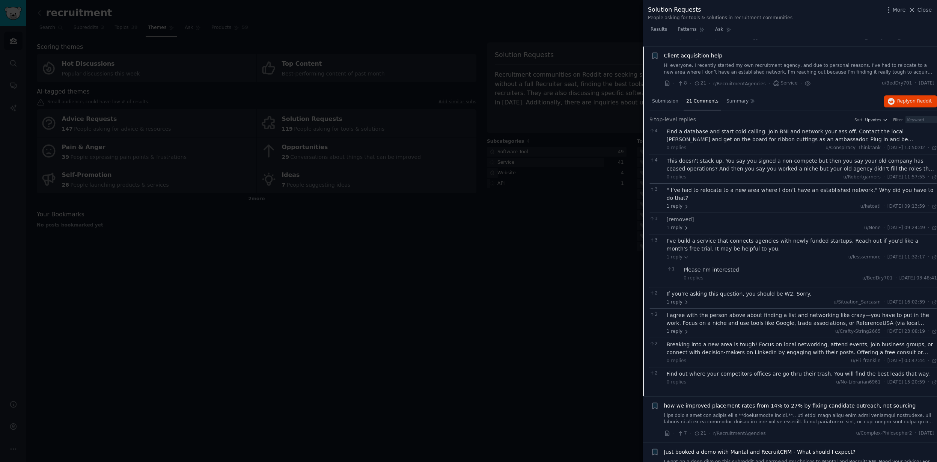
click at [783, 290] on div "If you’re asking this question, you should be W2. Sorry." at bounding box center [801, 294] width 271 height 8
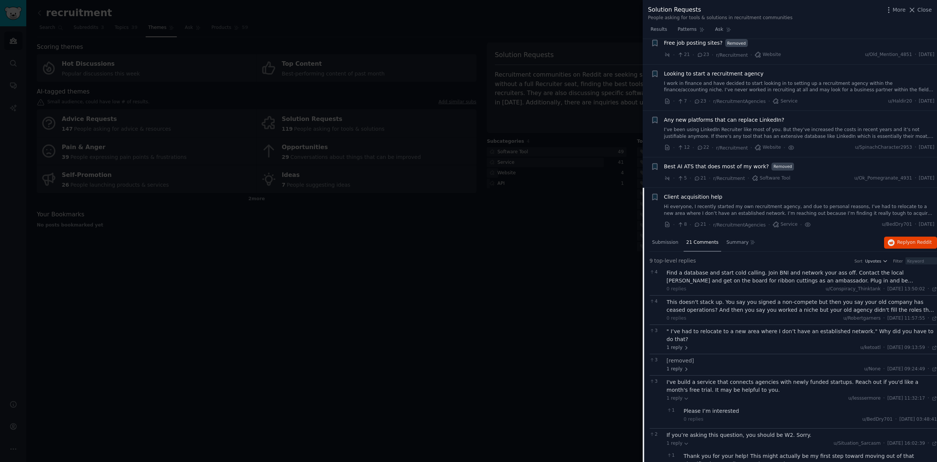
scroll to position [905, 0]
click at [827, 203] on link "Hi everyone, I recently started my own recruitment agency, and due to personal …" at bounding box center [799, 209] width 271 height 13
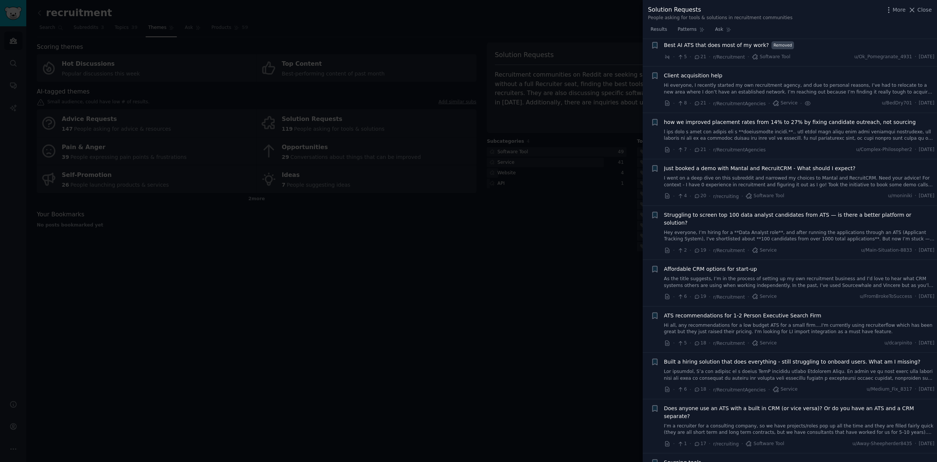
scroll to position [1045, 0]
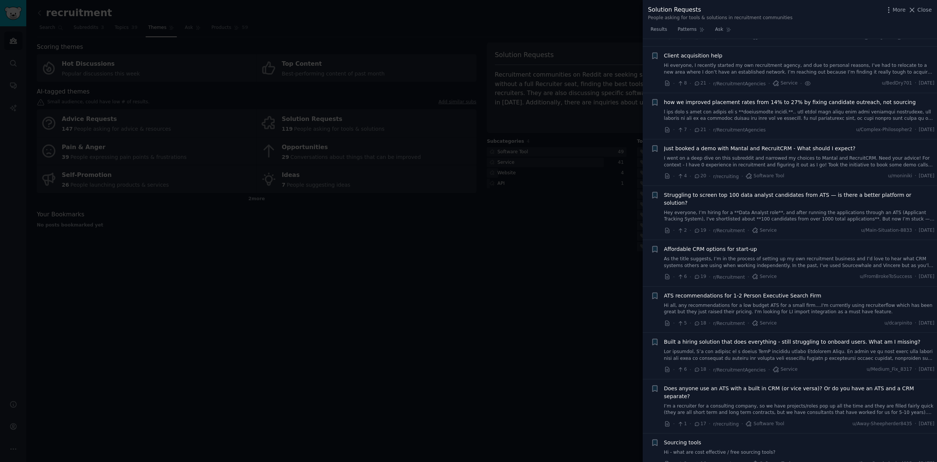
click at [827, 63] on link "Hi everyone, I recently started my own recruitment agency, and due to personal …" at bounding box center [799, 68] width 271 height 13
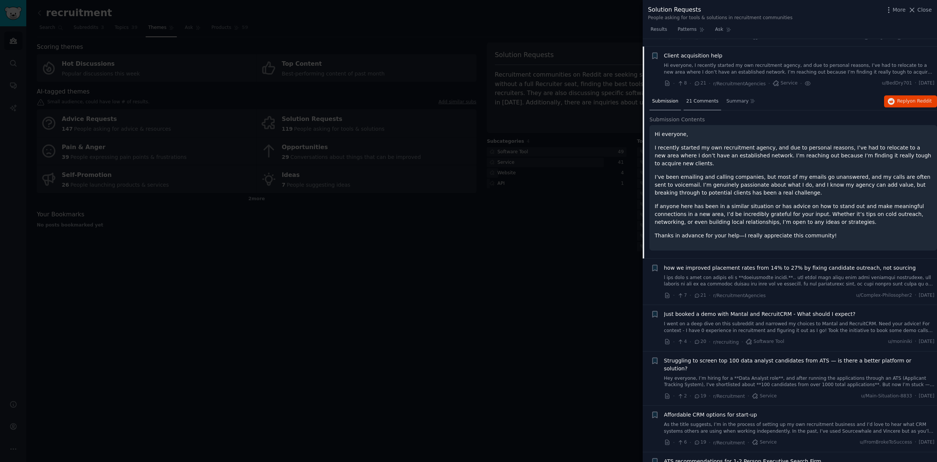
click at [695, 98] on span "21 Comments" at bounding box center [702, 101] width 32 height 7
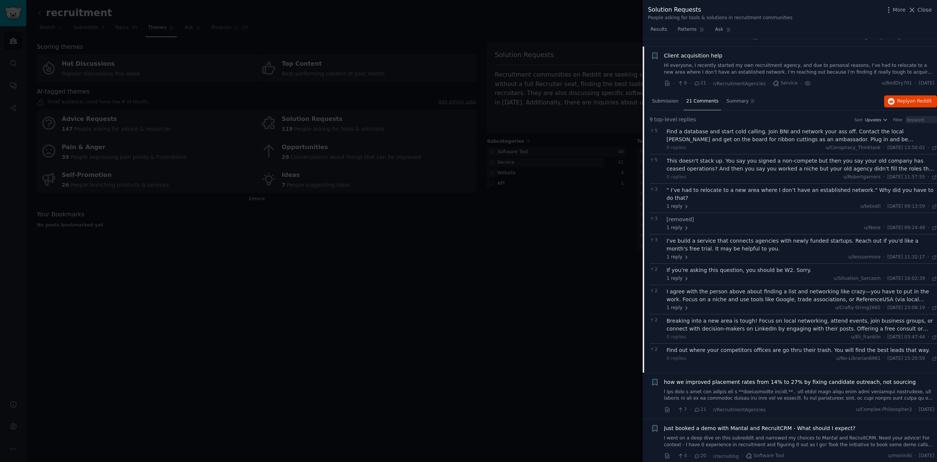
click at [772, 346] on div "Find out where your competitors offices are go thru their trash. You will find …" at bounding box center [801, 350] width 271 height 8
click at [779, 317] on div "Breaking into a new area is tough! Focus on local networking, attend events, jo…" at bounding box center [801, 325] width 271 height 16
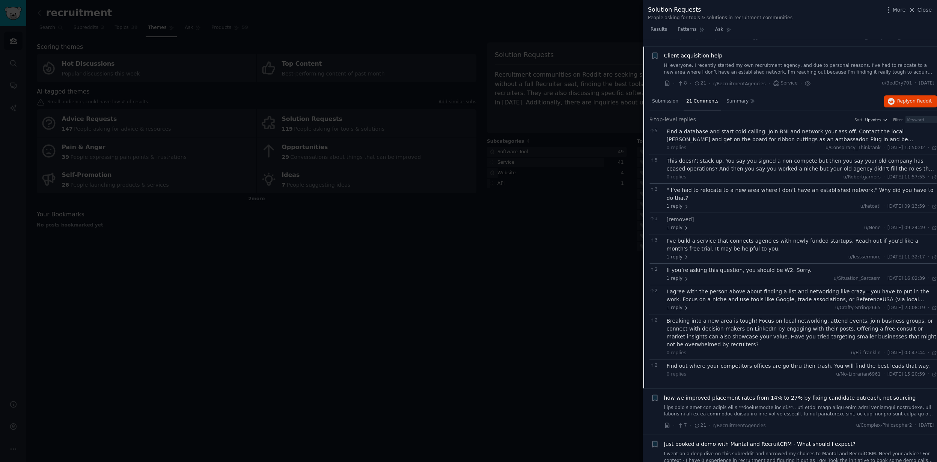
click at [781, 287] on div "I agree with the person above about finding a list and networking like crazy—yo…" at bounding box center [801, 295] width 271 height 16
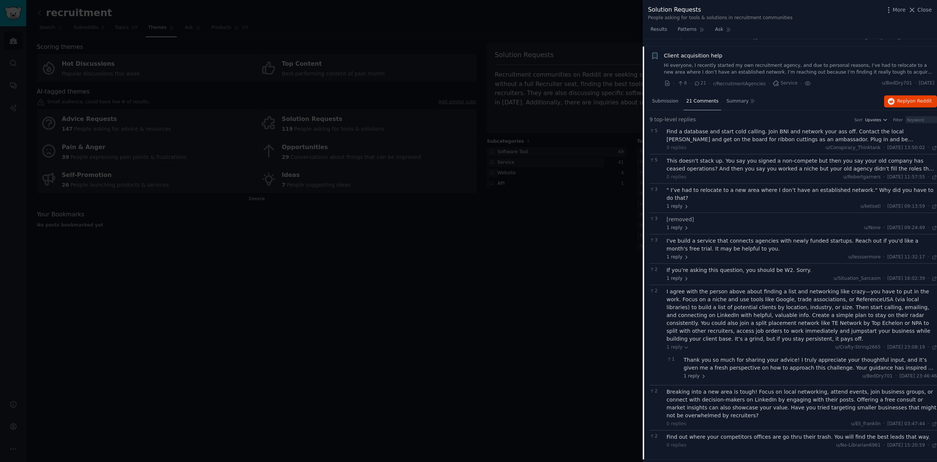
click at [772, 266] on div "If you’re asking this question, you should be W2. Sorry." at bounding box center [801, 270] width 271 height 8
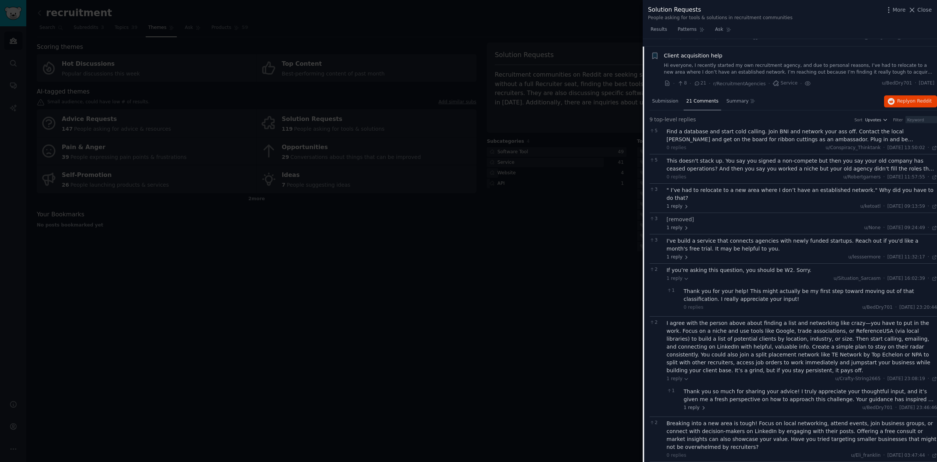
click at [769, 237] on div "I've build a service that connects agencies with newly funded startups. Reach o…" at bounding box center [801, 245] width 271 height 16
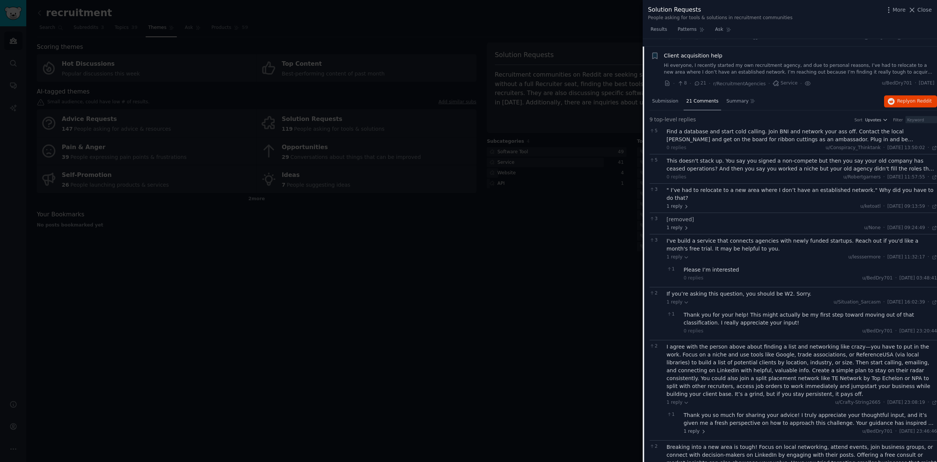
click at [736, 215] on div "[removed] 1 reply u/None · [DATE] 09:24:49 Sat 25/01/2025 ·" at bounding box center [801, 223] width 271 height 16
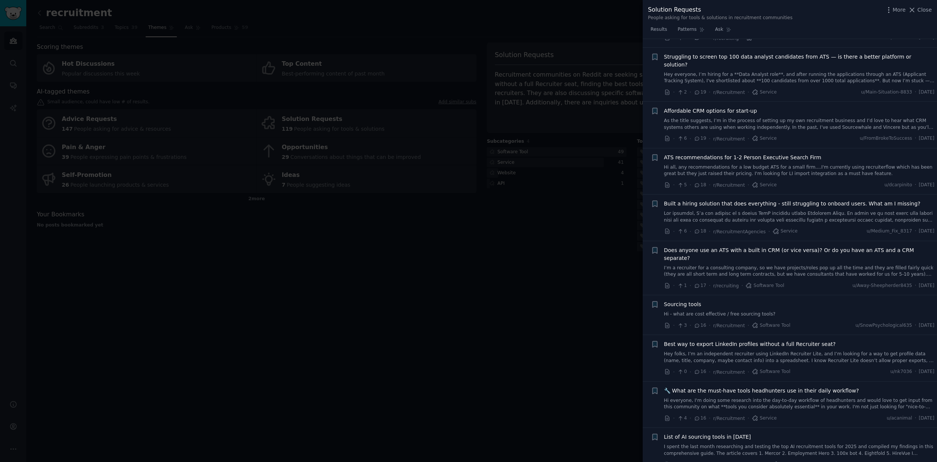
scroll to position [1606, 0]
click at [757, 309] on link "Hi - what are cost effective / free sourcing tools?" at bounding box center [799, 312] width 271 height 7
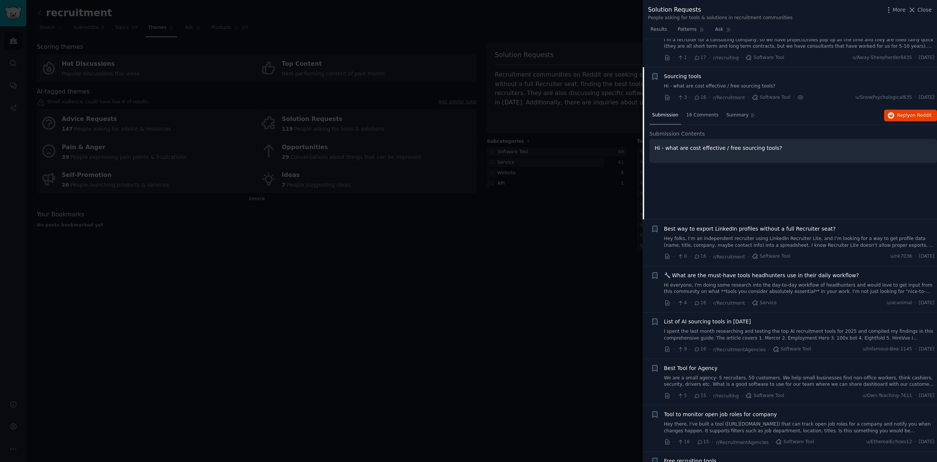
scroll to position [1416, 0]
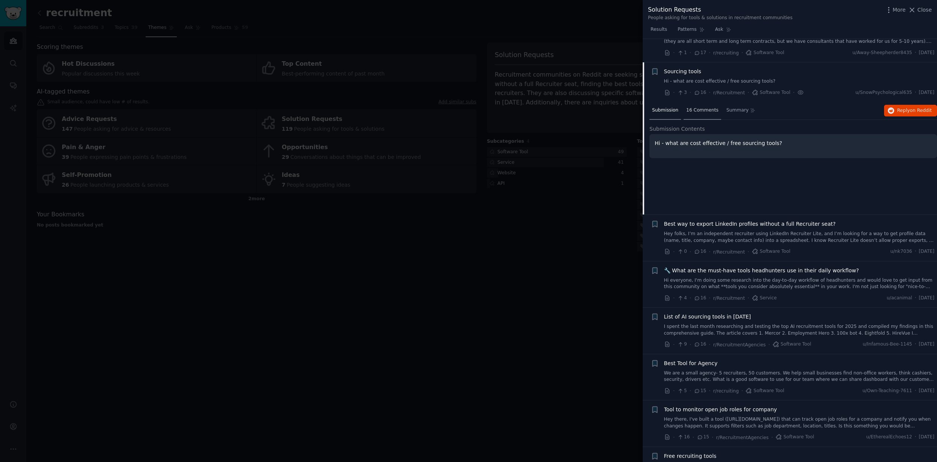
click at [708, 107] on span "16 Comments" at bounding box center [702, 110] width 32 height 7
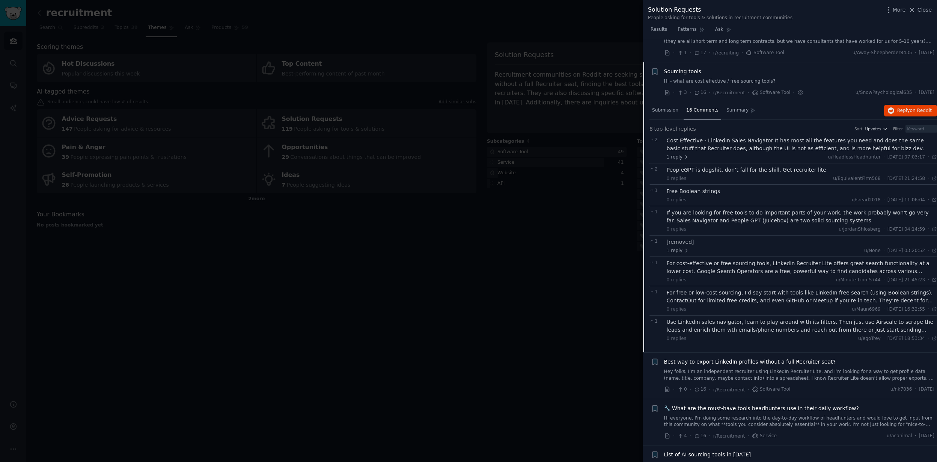
click at [732, 289] on div "For free or low-cost sourcing, I’d say start with tools like LinkedIn free sear…" at bounding box center [801, 297] width 271 height 16
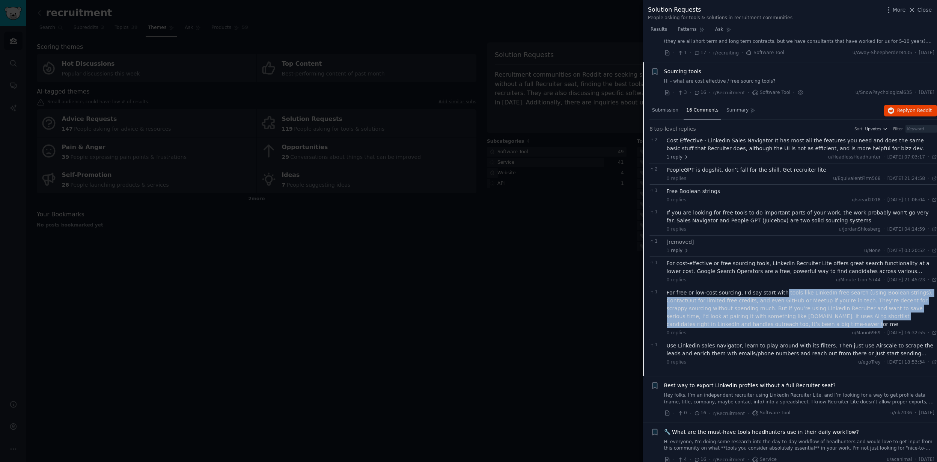
drag, startPoint x: 782, startPoint y: 303, endPoint x: 778, endPoint y: 271, distance: 32.9
click at [778, 289] on div "For free or low-cost sourcing, I’d say start with tools like LinkedIn free sear…" at bounding box center [801, 308] width 271 height 39
click at [780, 298] on div "For free or low-cost sourcing, I’d say start with tools like LinkedIn free sear…" at bounding box center [801, 308] width 271 height 39
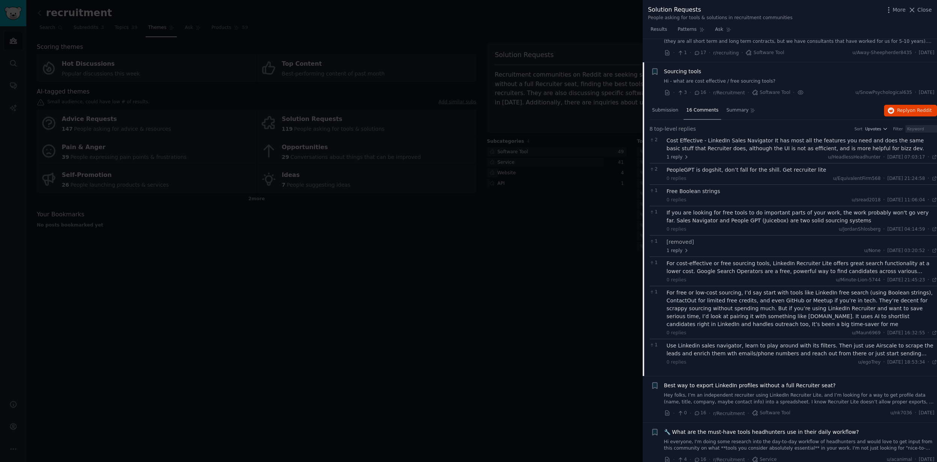
click at [794, 392] on link "Hey folks, I’m an independent recruiter using LinkedIn Recruiter Lite, and I’m …" at bounding box center [799, 398] width 271 height 13
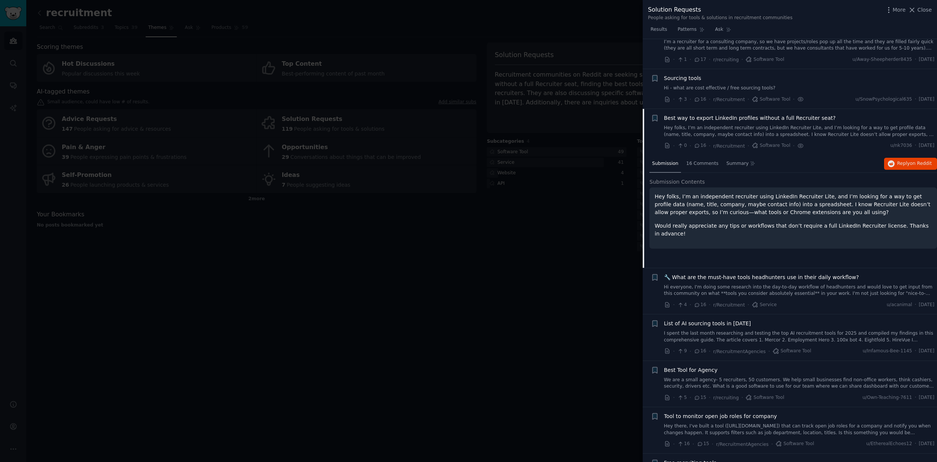
scroll to position [1391, 0]
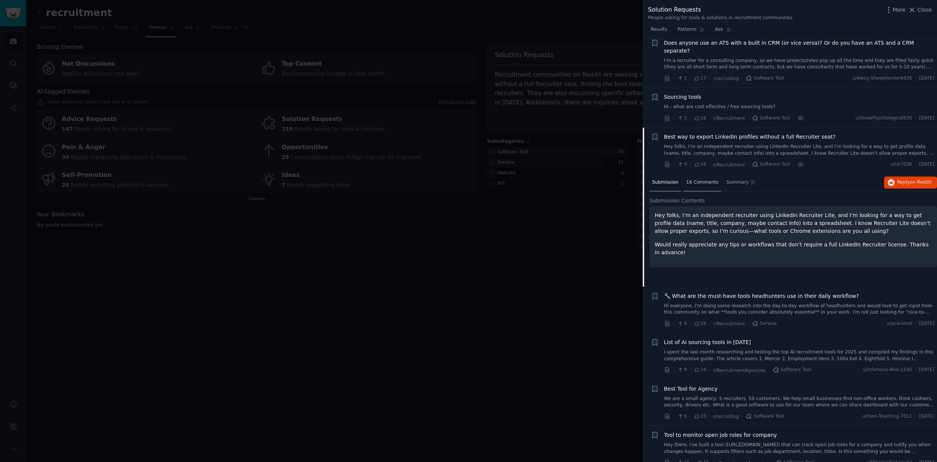
click at [695, 179] on span "16 Comments" at bounding box center [702, 182] width 32 height 7
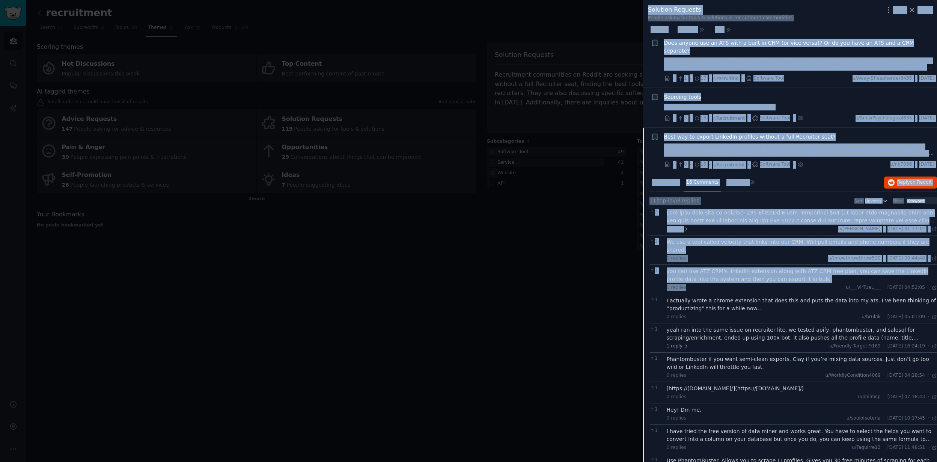
drag, startPoint x: 755, startPoint y: 259, endPoint x: 411, endPoint y: 183, distance: 352.8
click at [416, 183] on div "Solution Requests People asking for tools & solutions in recruitment communitie…" at bounding box center [468, 231] width 937 height 462
